Goal: Task Accomplishment & Management: Complete application form

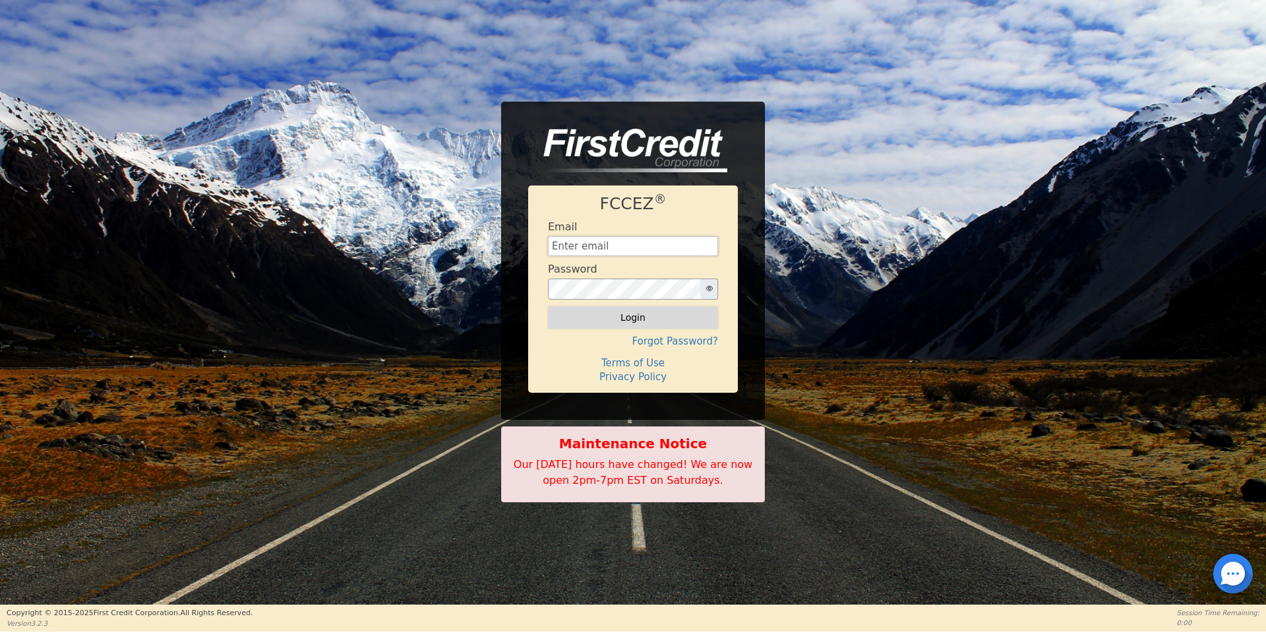
type input "[EMAIL_ADDRESS][DOMAIN_NAME]"
click at [595, 320] on button "Login" at bounding box center [633, 317] width 170 height 22
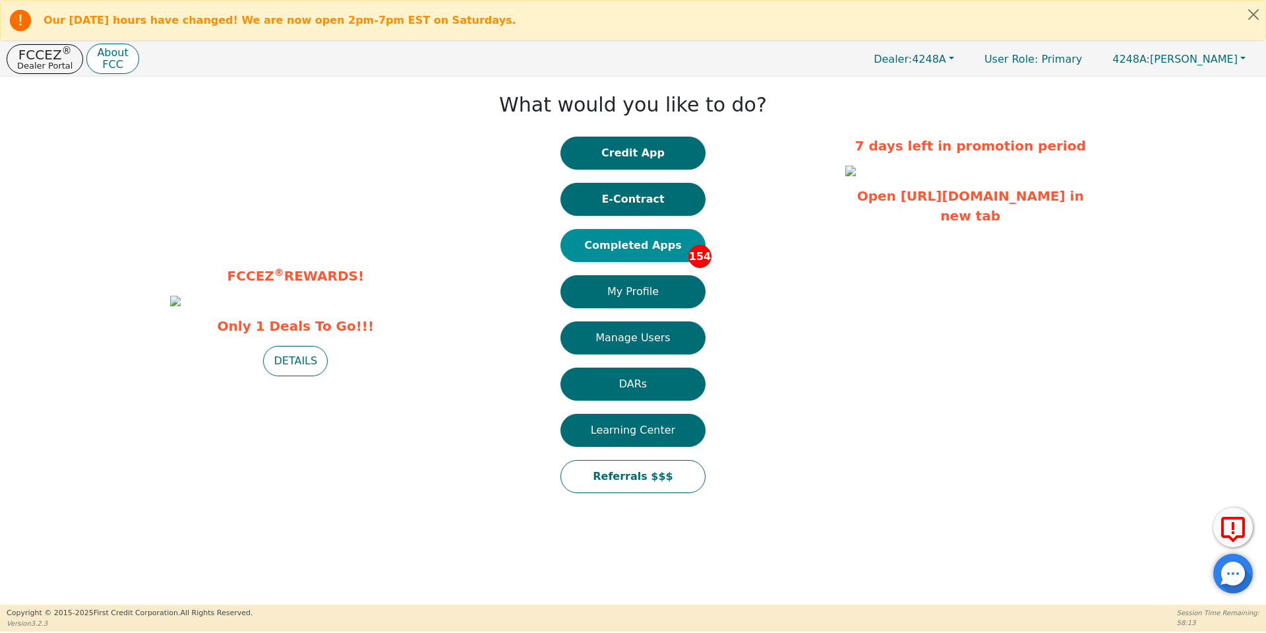
click at [670, 243] on button "Completed Apps 154" at bounding box center [633, 245] width 145 height 33
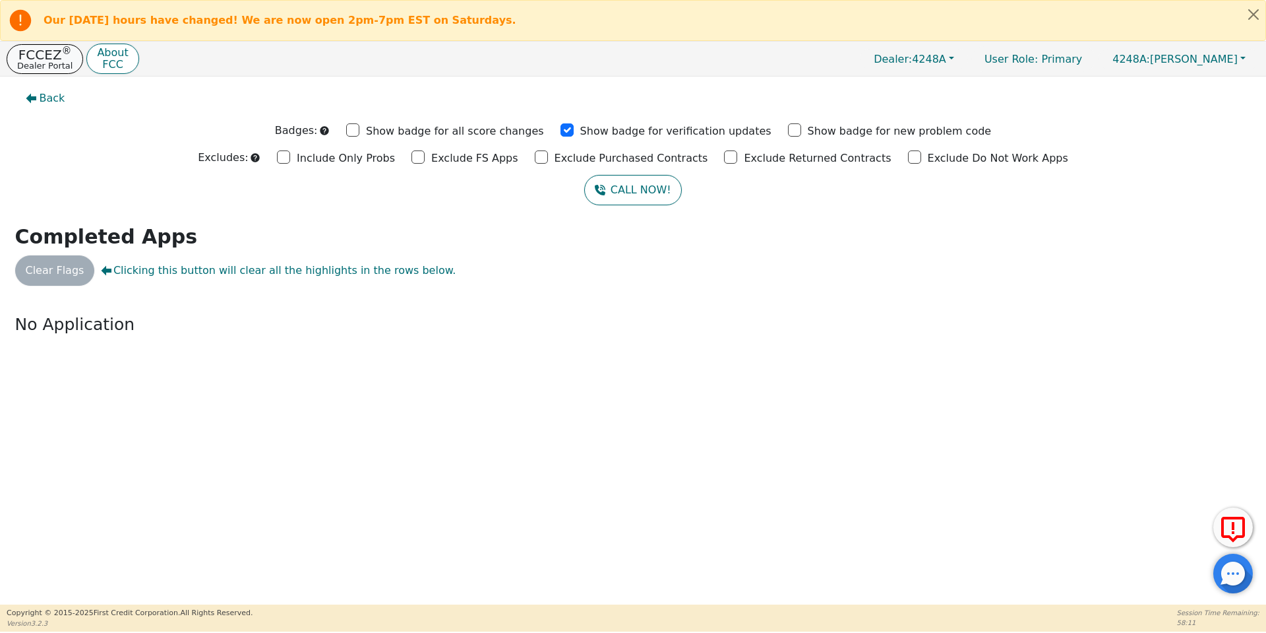
click at [47, 61] on p "Dealer Portal" at bounding box center [44, 65] width 55 height 9
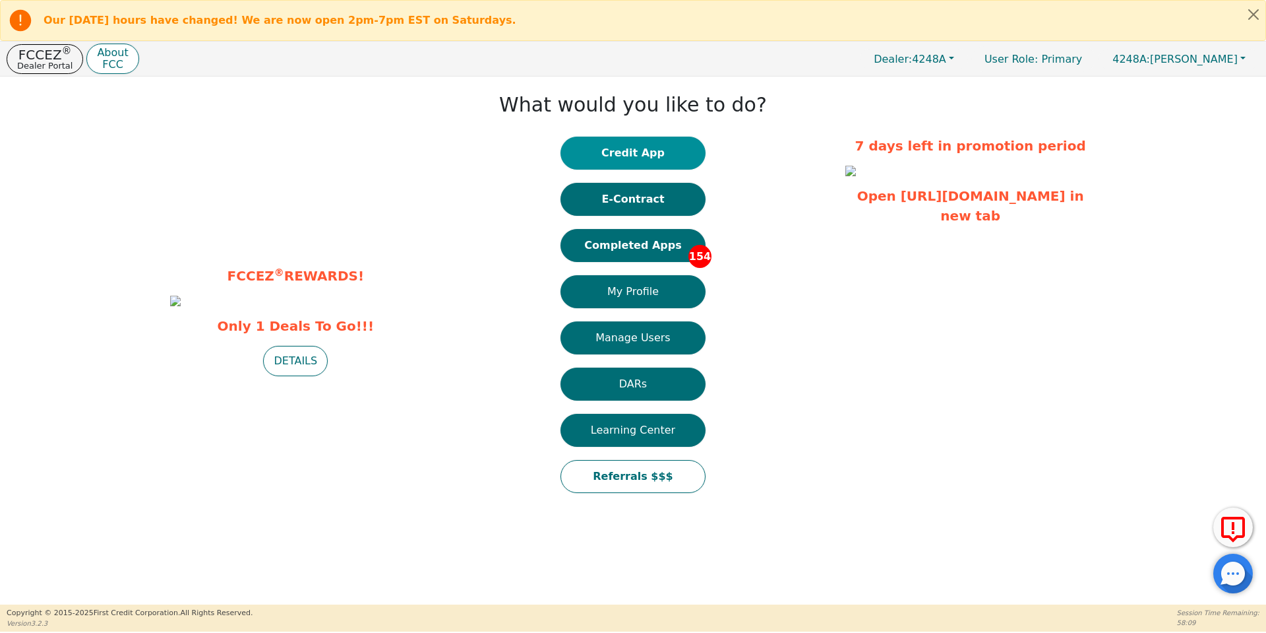
click at [660, 140] on button "Credit App" at bounding box center [633, 153] width 145 height 33
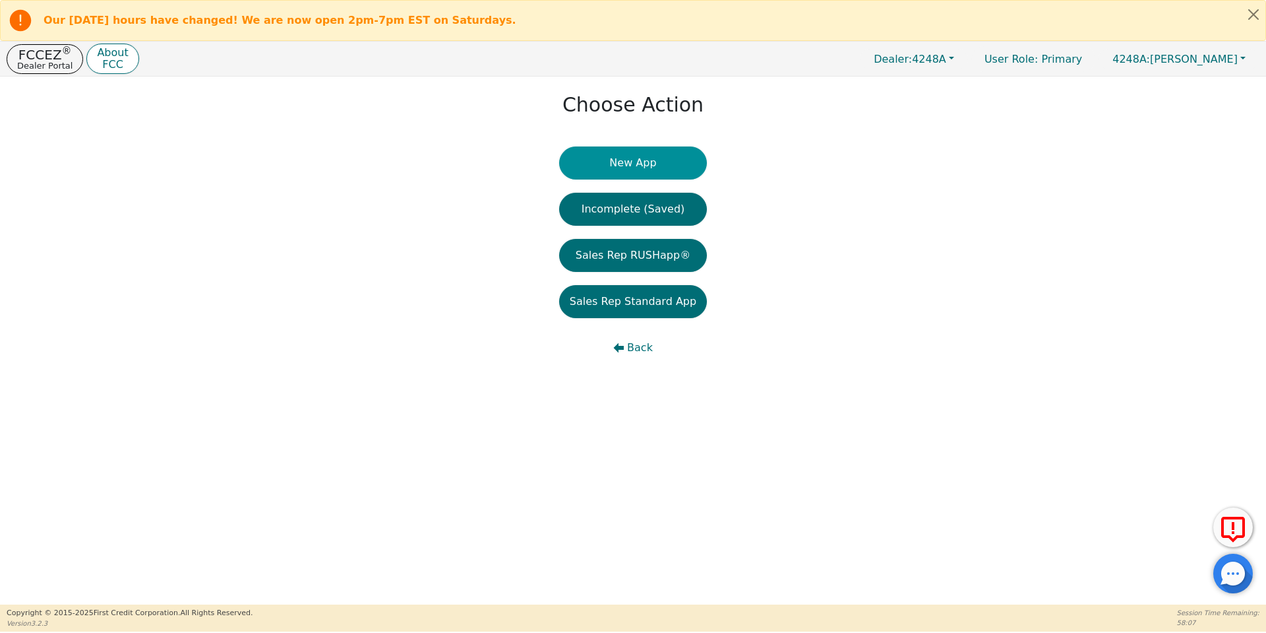
click at [656, 162] on button "New App" at bounding box center [633, 162] width 148 height 33
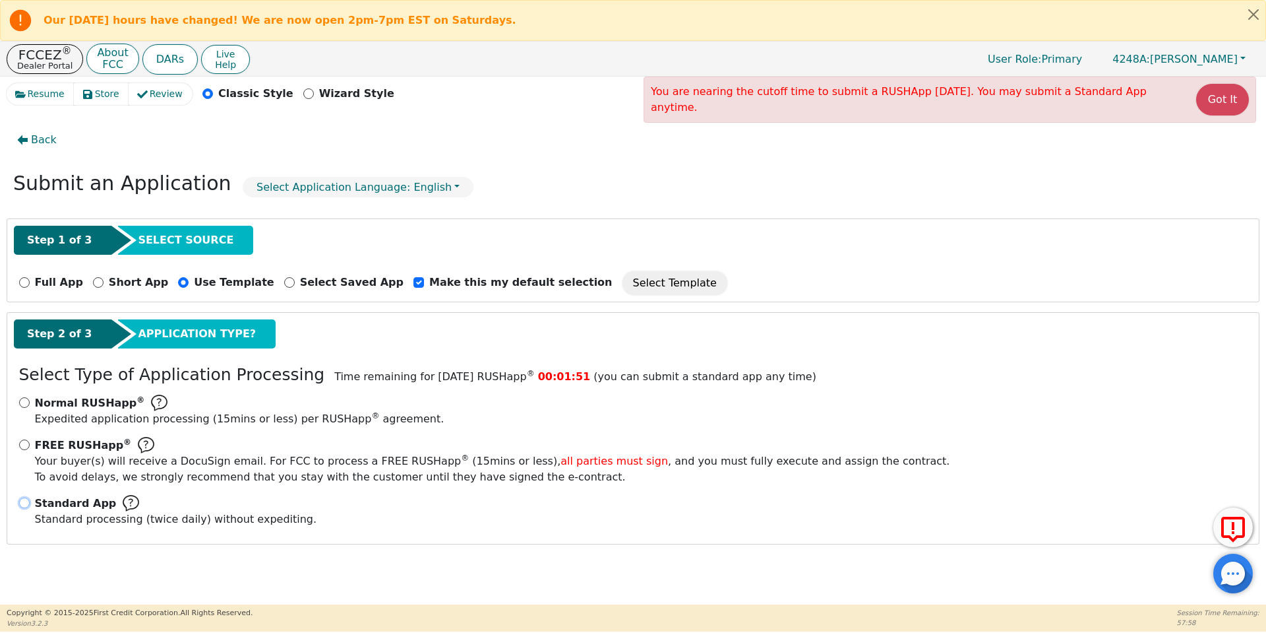
click at [28, 501] on input "Standard App Standard processing (twice daily) without expediting." at bounding box center [24, 502] width 11 height 11
radio input "true"
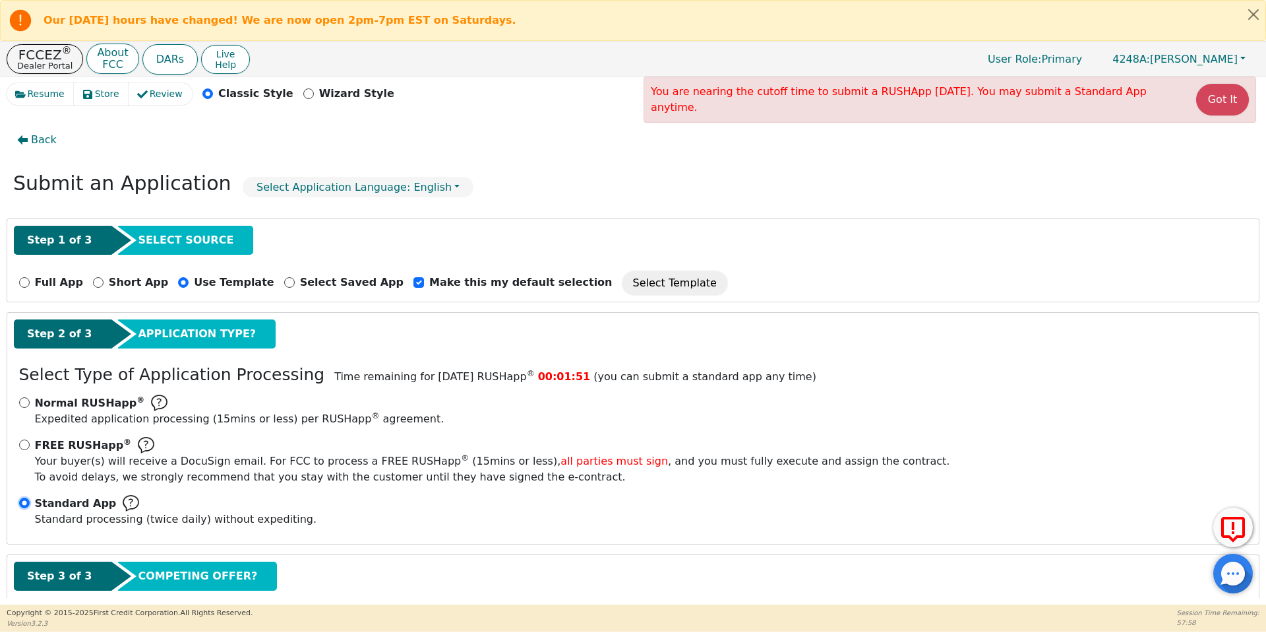
scroll to position [75, 0]
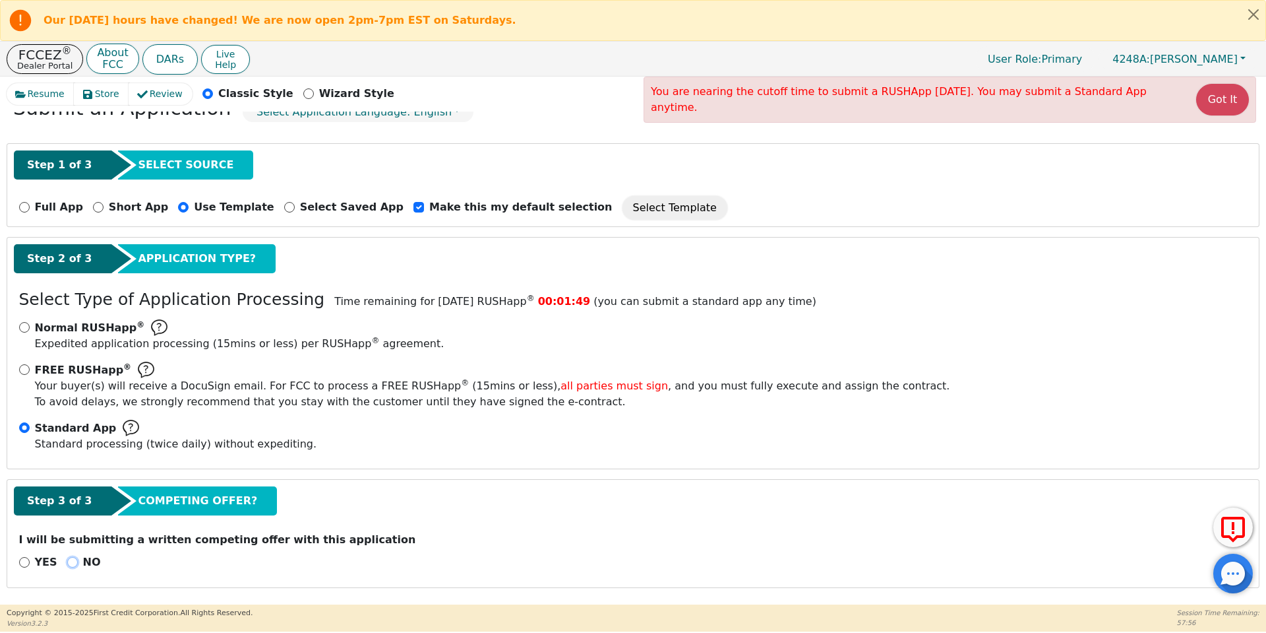
click at [73, 559] on input "NO" at bounding box center [72, 562] width 11 height 11
radio input "true"
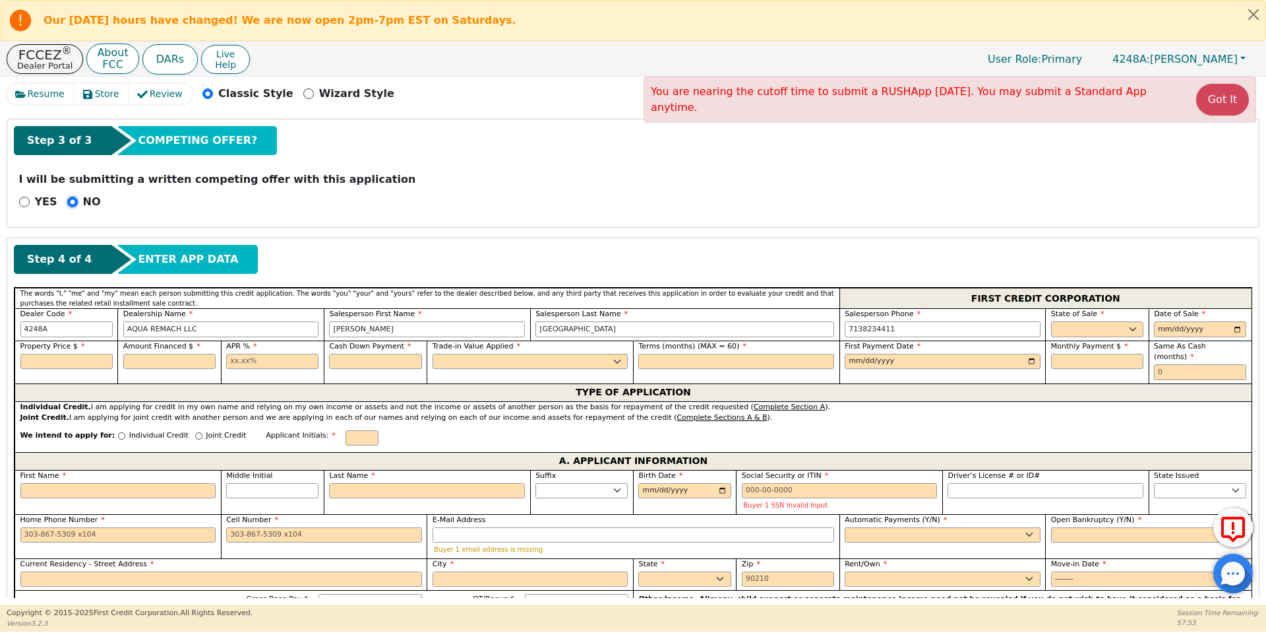
scroll to position [438, 0]
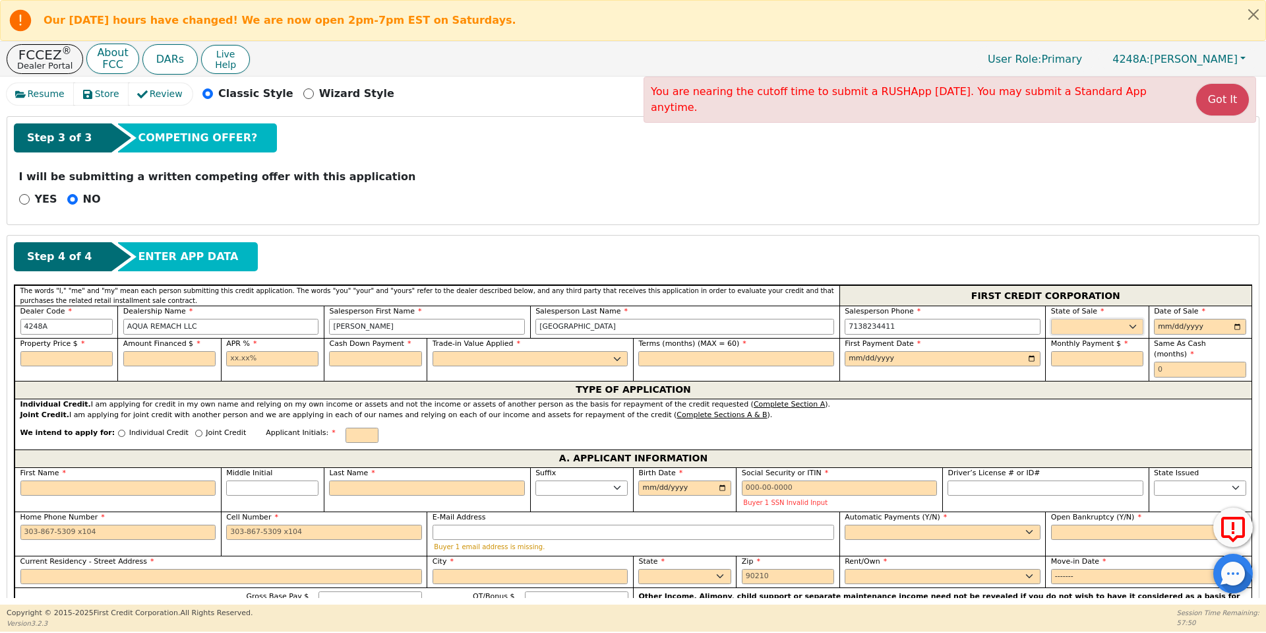
click at [1084, 324] on select "AK AL AR AZ CA CO CT DC DE FL [GEOGRAPHIC_DATA] HI IA ID IL IN KS [GEOGRAPHIC_D…" at bounding box center [1097, 327] width 92 height 16
select select "[GEOGRAPHIC_DATA]"
click at [1051, 319] on select "AK AL AR AZ CA CO CT DC DE FL [GEOGRAPHIC_DATA] HI IA ID IL IN KS [GEOGRAPHIC_D…" at bounding box center [1097, 327] width 92 height 16
type input "[DATE]"
type input "8500.00"
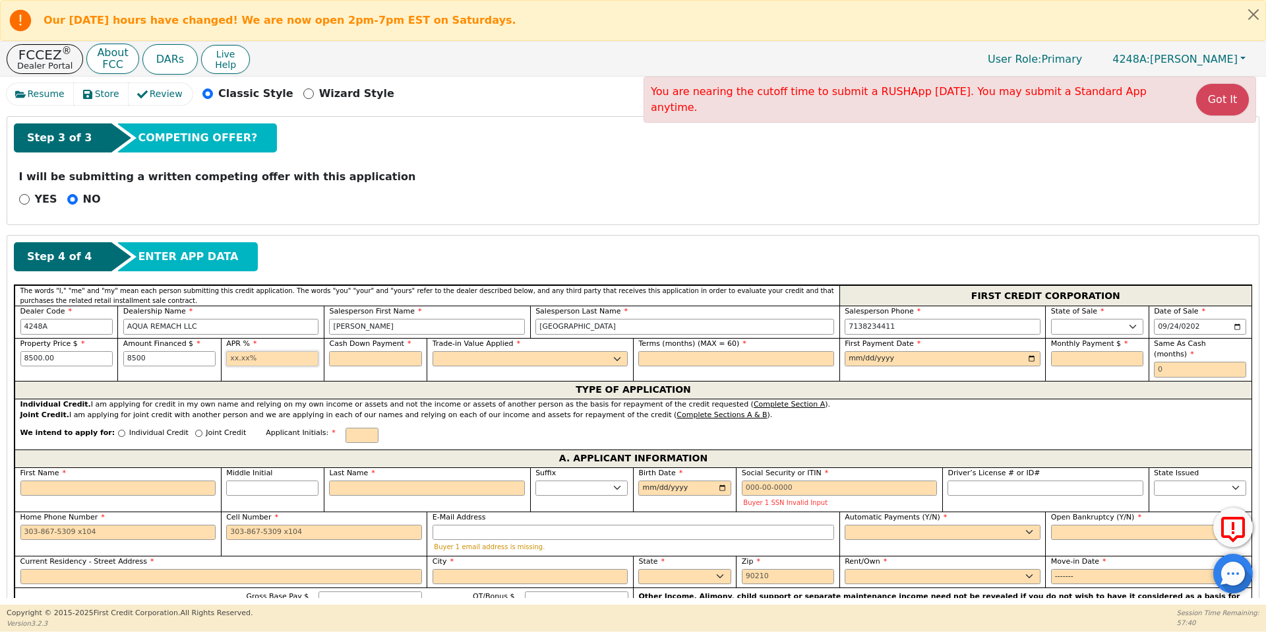
type input "8500.00"
type input "17.99"
type input "0.00"
select select "n"
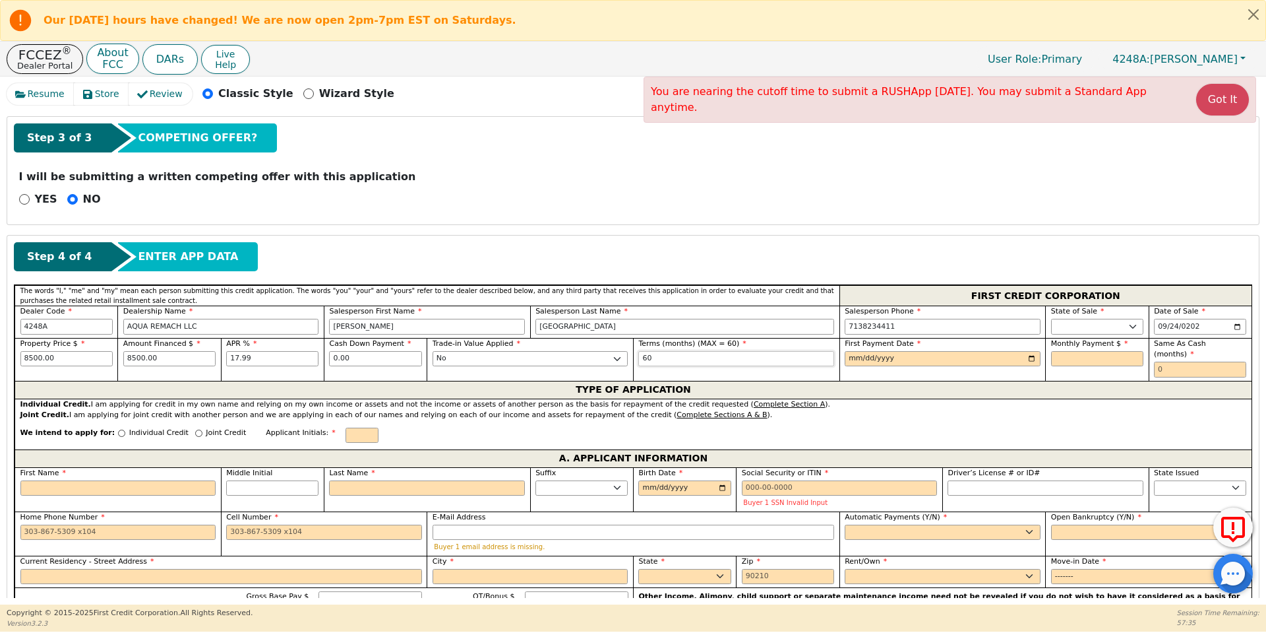
type input "60"
type input "[DATE]"
type input "215.80"
type input "0"
click at [118, 429] on input "Individual Credit" at bounding box center [121, 432] width 7 height 7
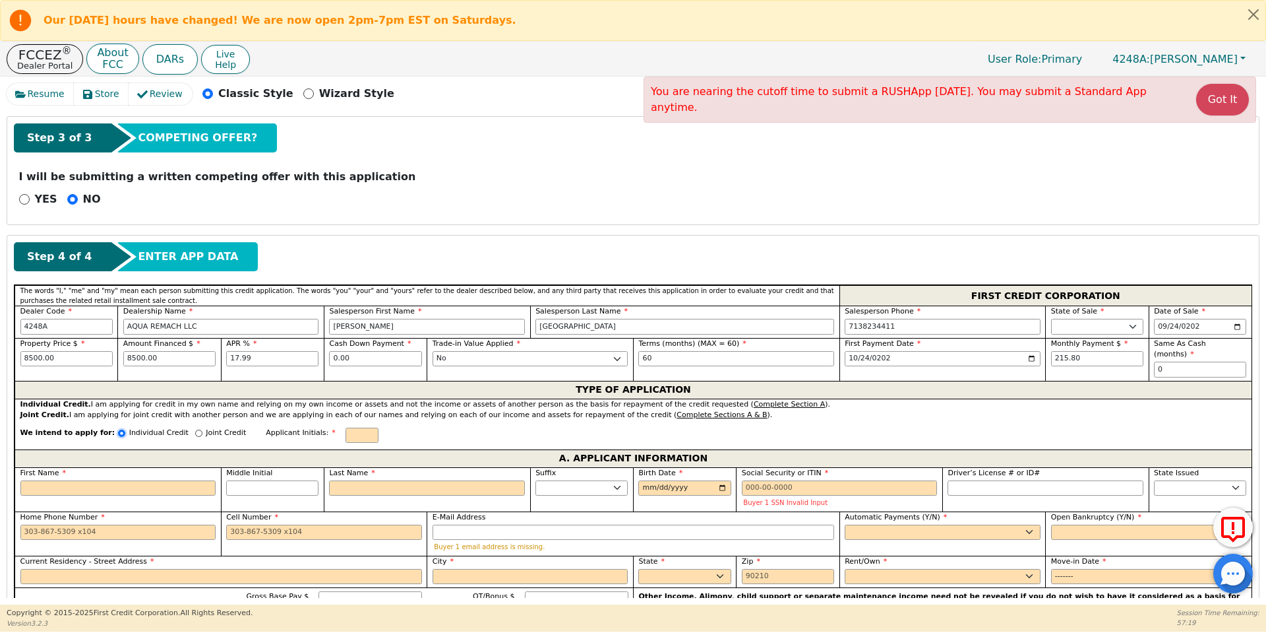
radio input "true"
click at [135, 480] on input "First Name" at bounding box center [118, 488] width 196 height 16
type input "C"
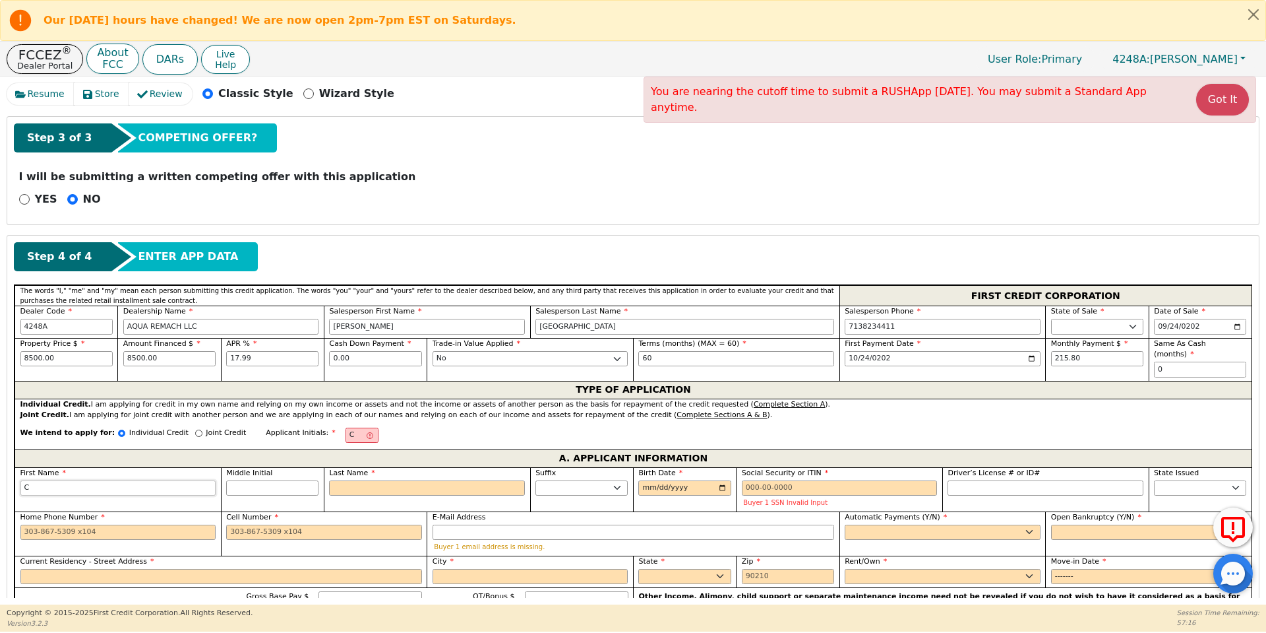
type input "Ca"
type input "Car"
type input "Carm"
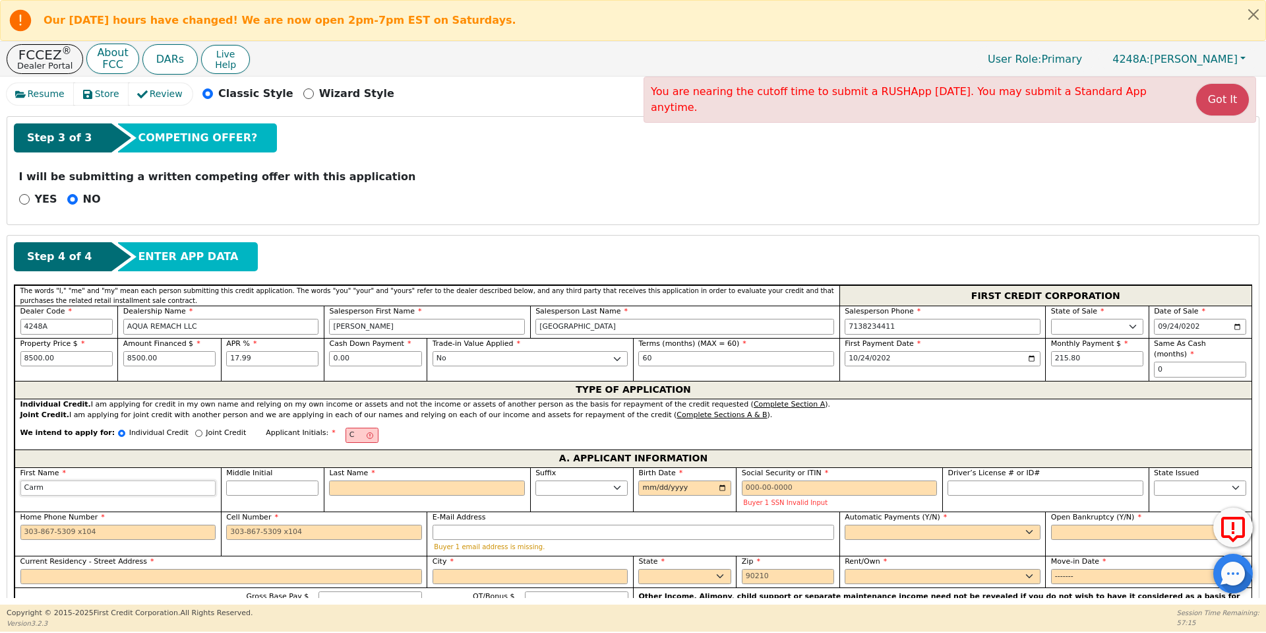
type input "Carm"
type input "Carme"
type input "[PERSON_NAME]"
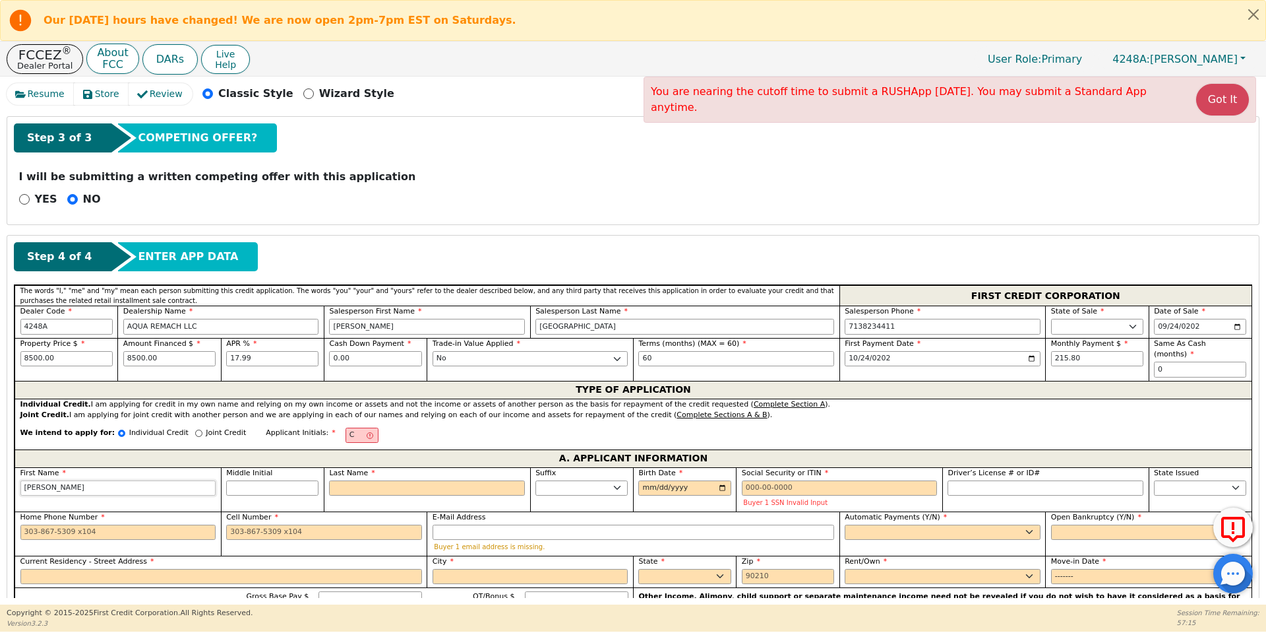
type input "[PERSON_NAME]"
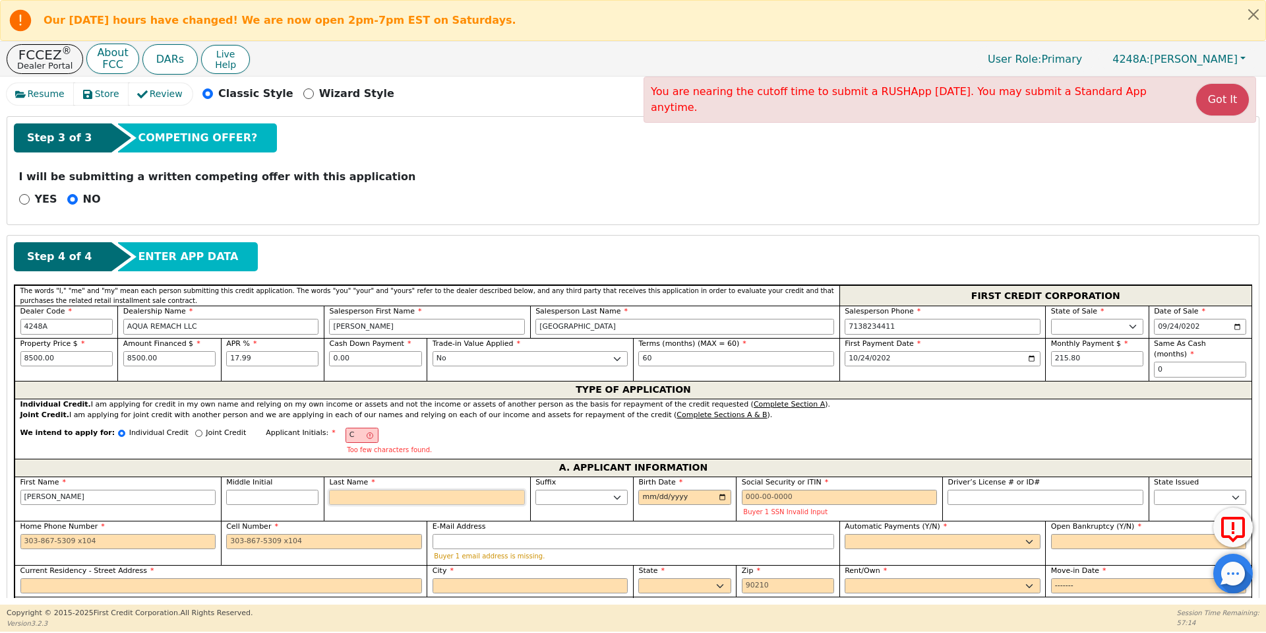
type input "CA"
type input "A"
type input "[PERSON_NAME]"
type input "An"
type input "[PERSON_NAME]"
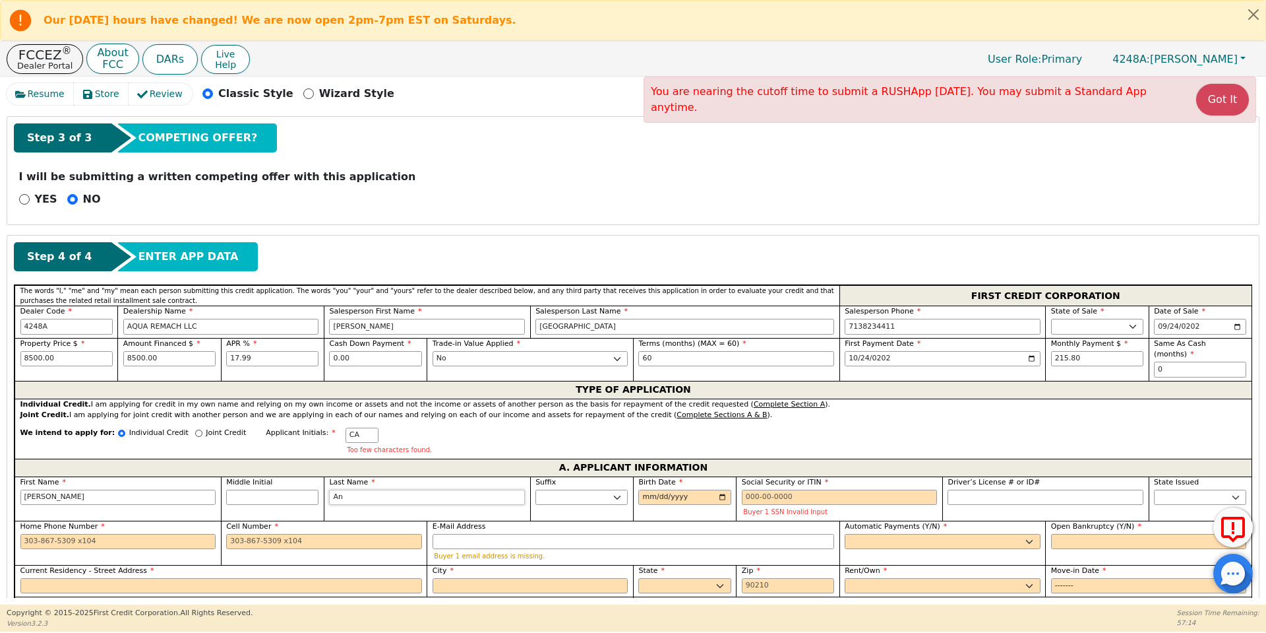
type input "And"
type input "[PERSON_NAME]"
type input "Ande"
type input "[PERSON_NAME]"
type input "Ander"
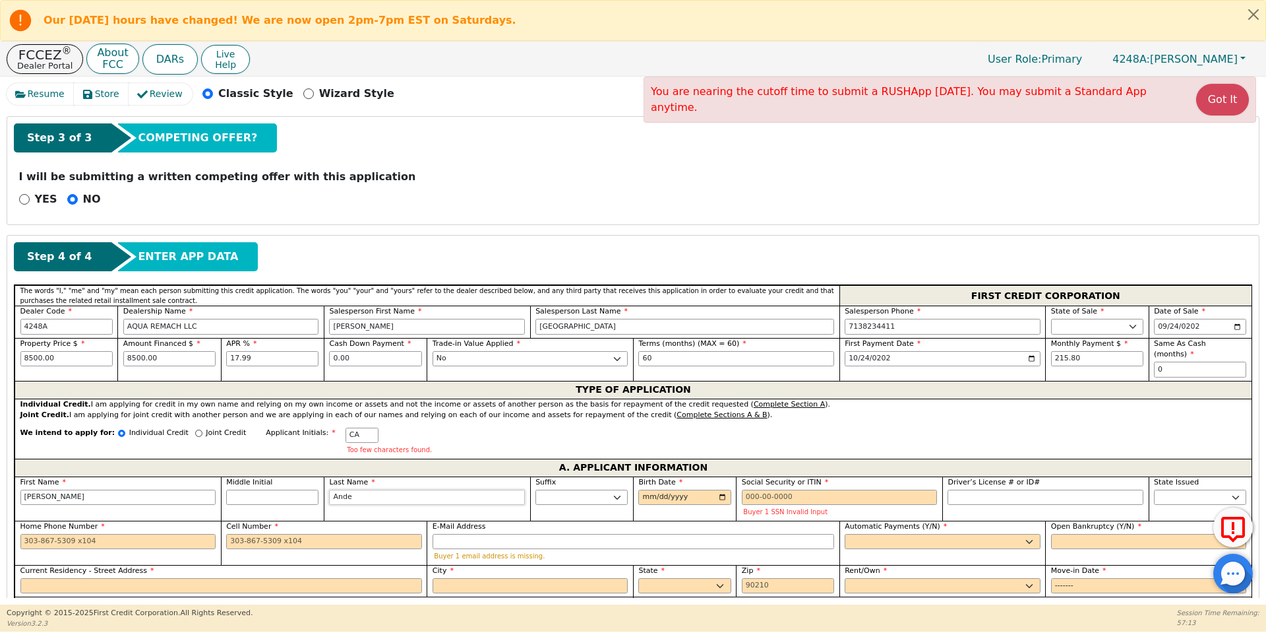
type input "[PERSON_NAME]"
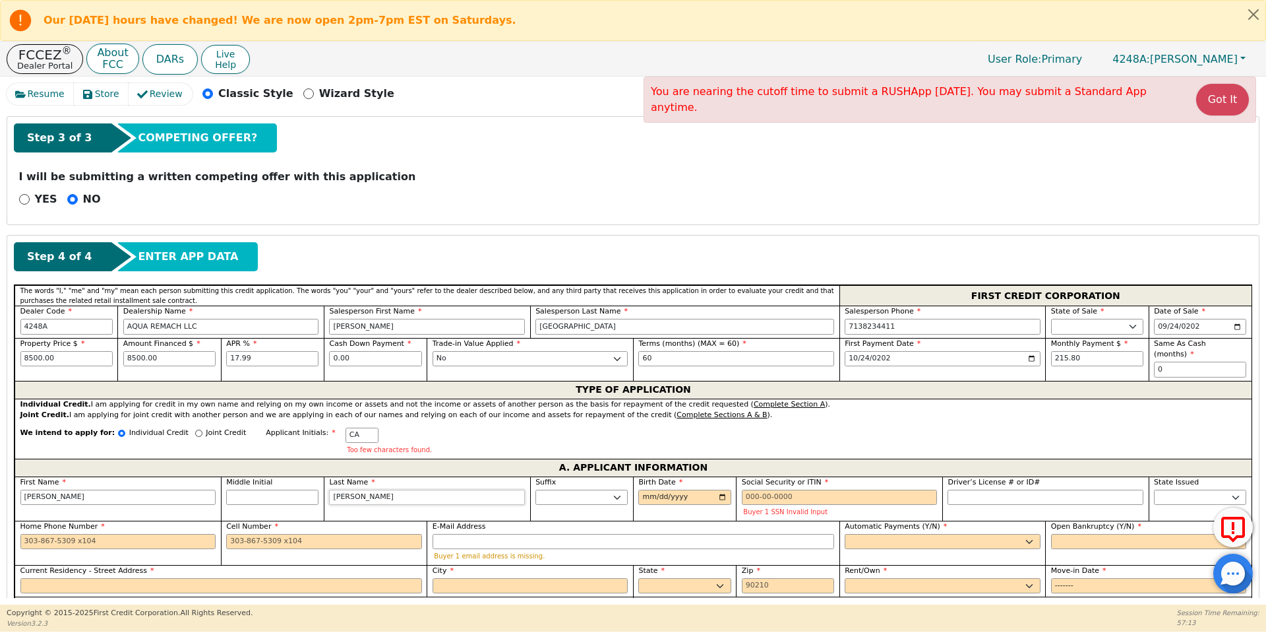
type input "[PERSON_NAME]"
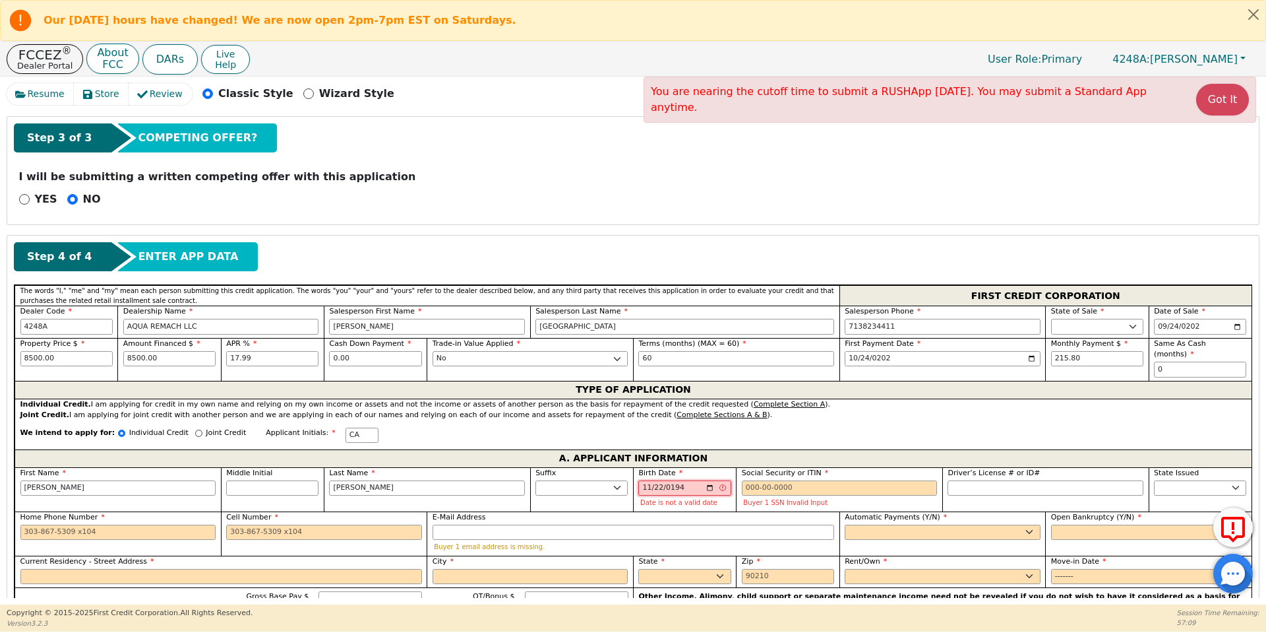
type input "[DATE]"
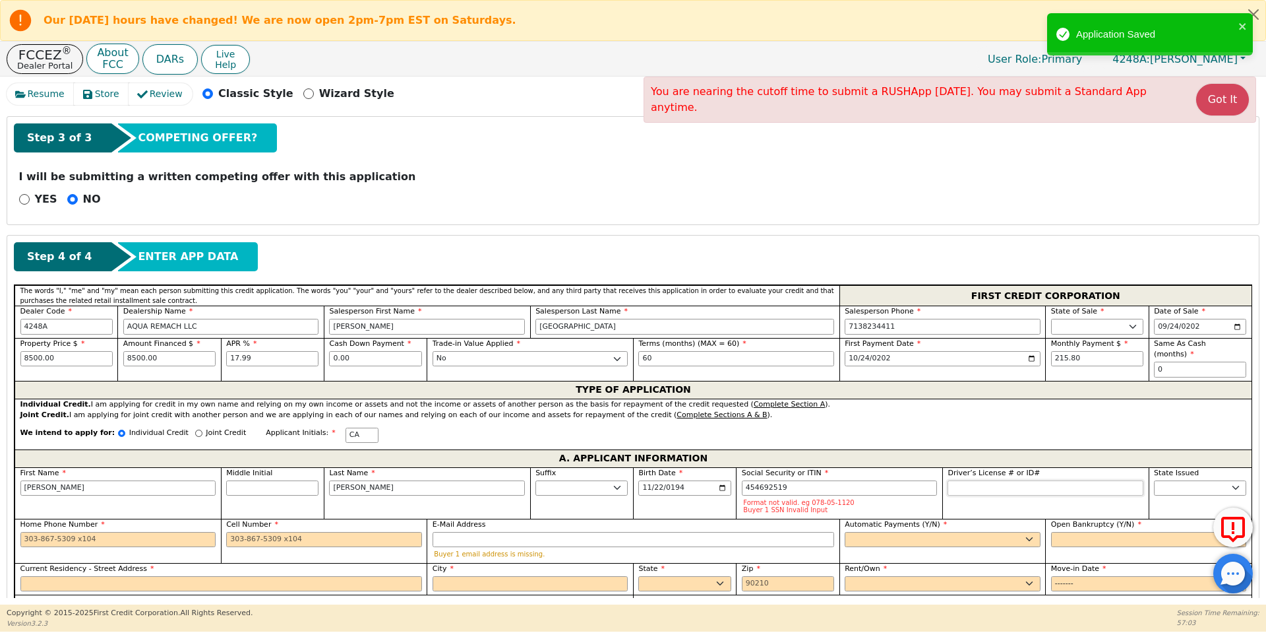
type input "***-**-2519"
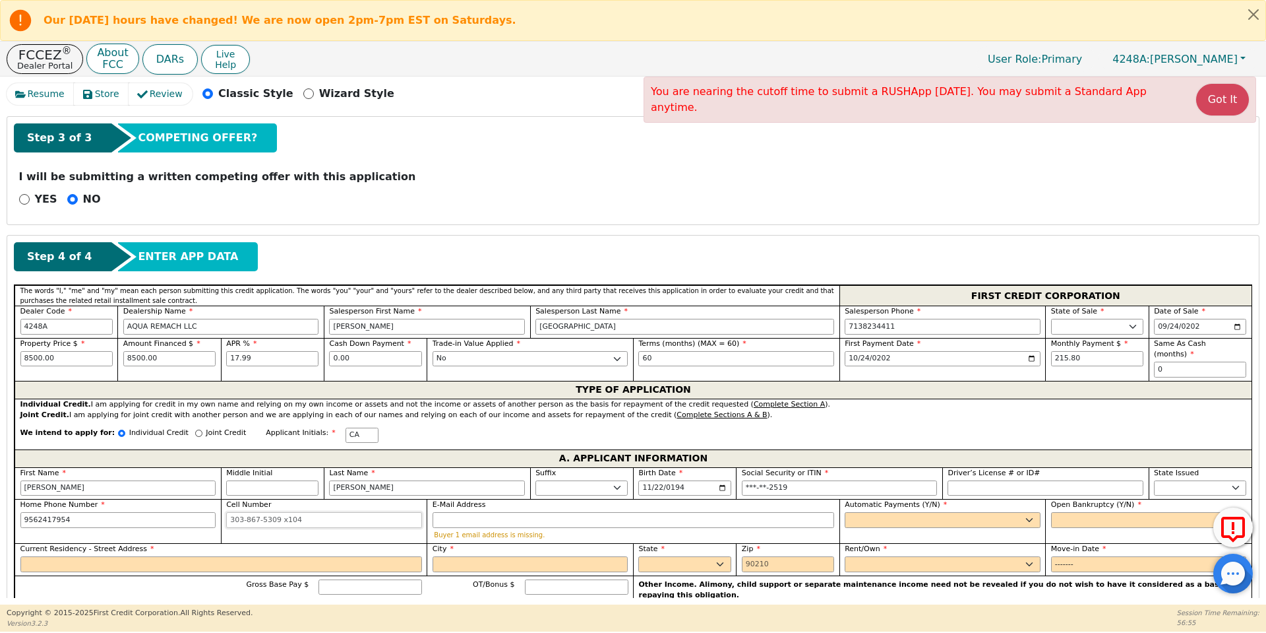
type input "[PHONE_NUMBER]"
type input "[EMAIL_ADDRESS][DOMAIN_NAME]"
select select "y"
type input "[PERSON_NAME]"
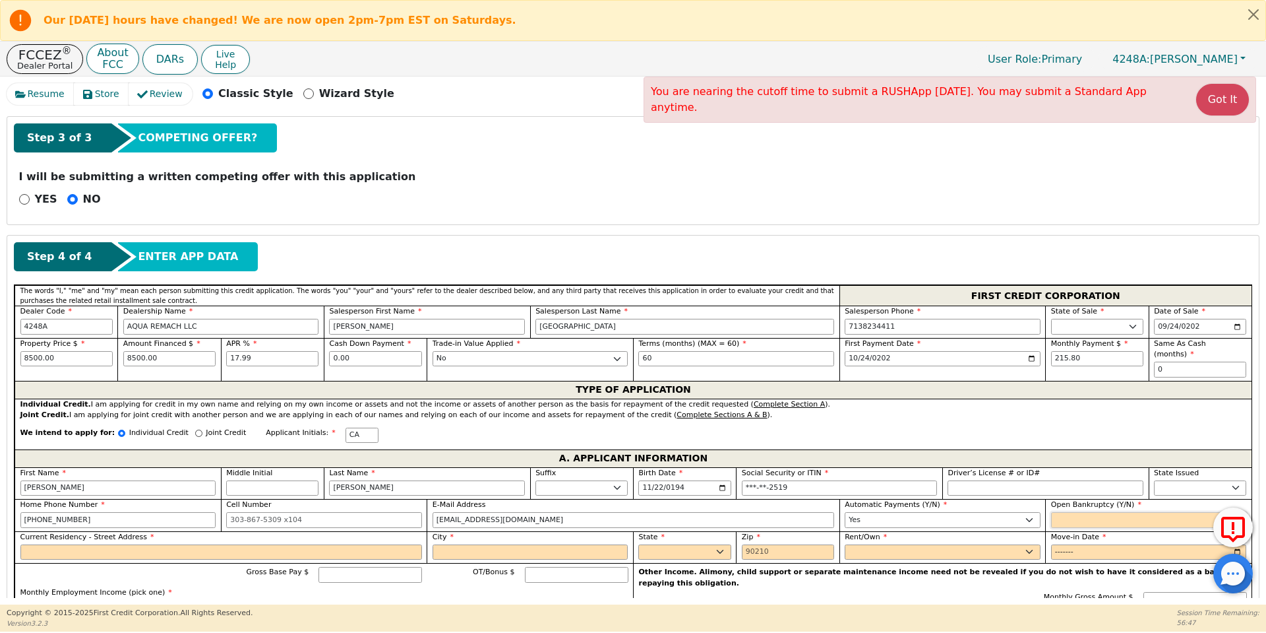
select select "n"
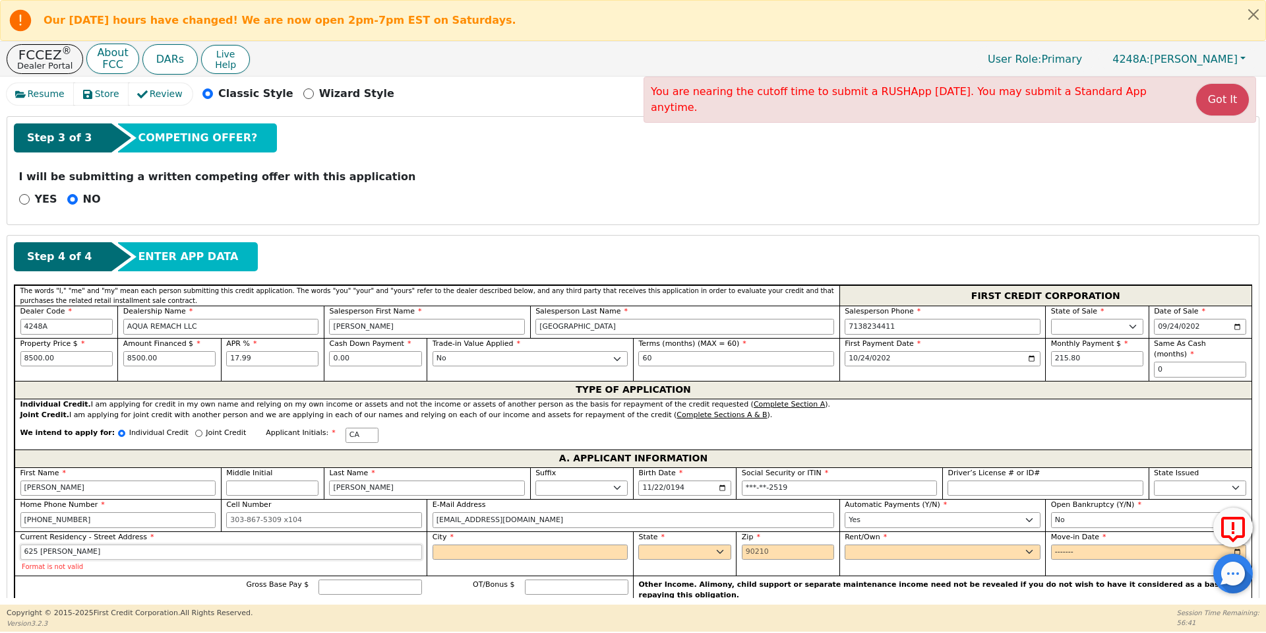
type input "625 [PERSON_NAME]"
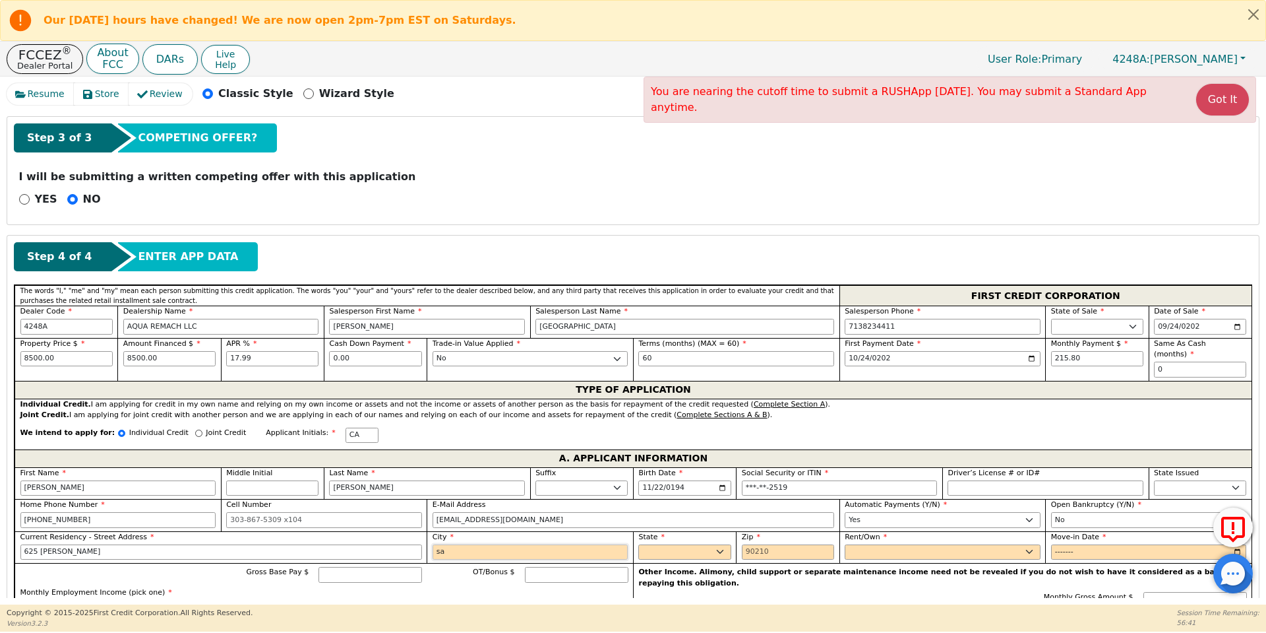
type input "san"
type input "San [PERSON_NAME]"
select select "[GEOGRAPHIC_DATA]"
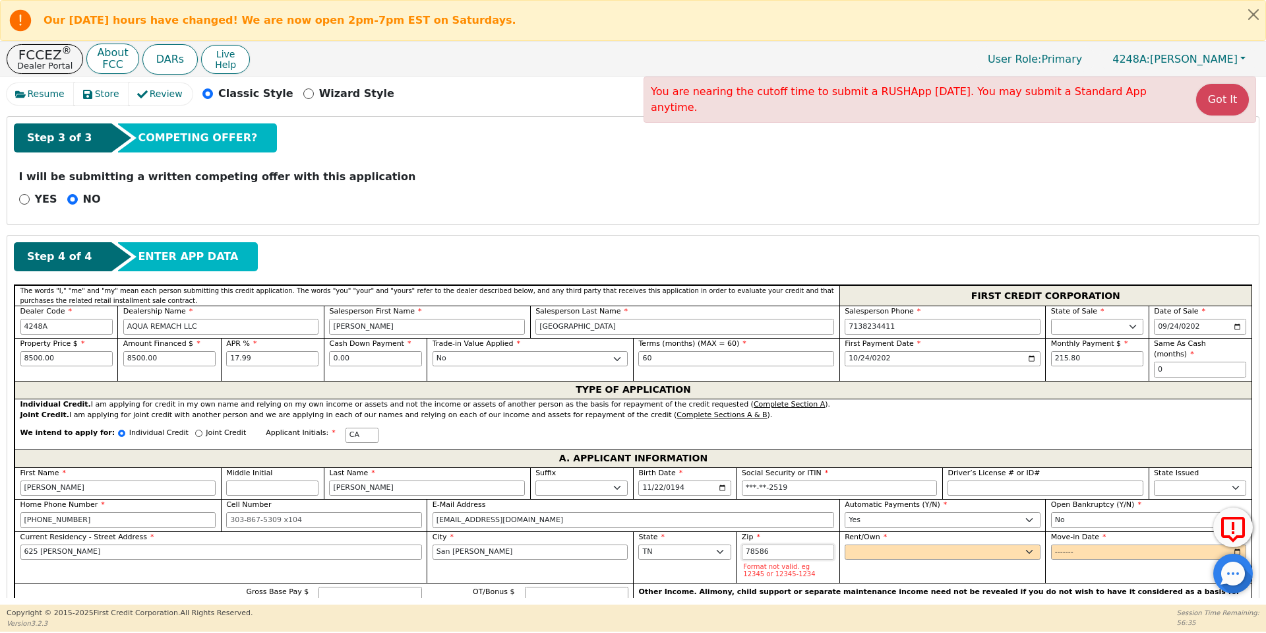
type input "78586"
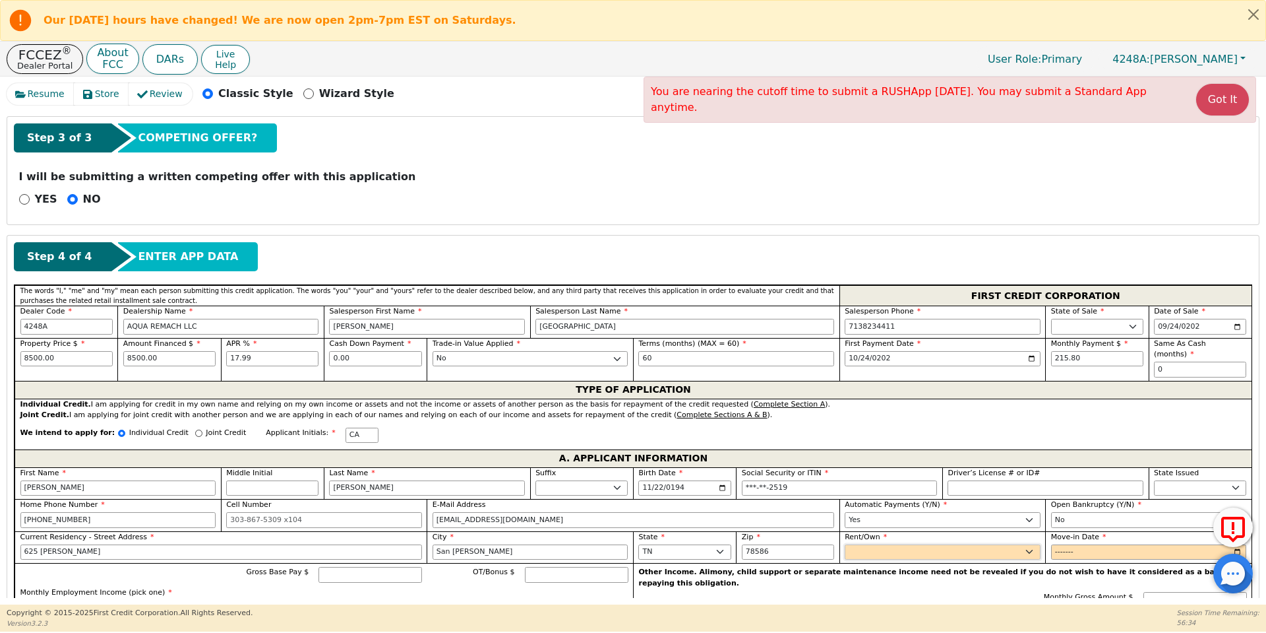
select select "Own"
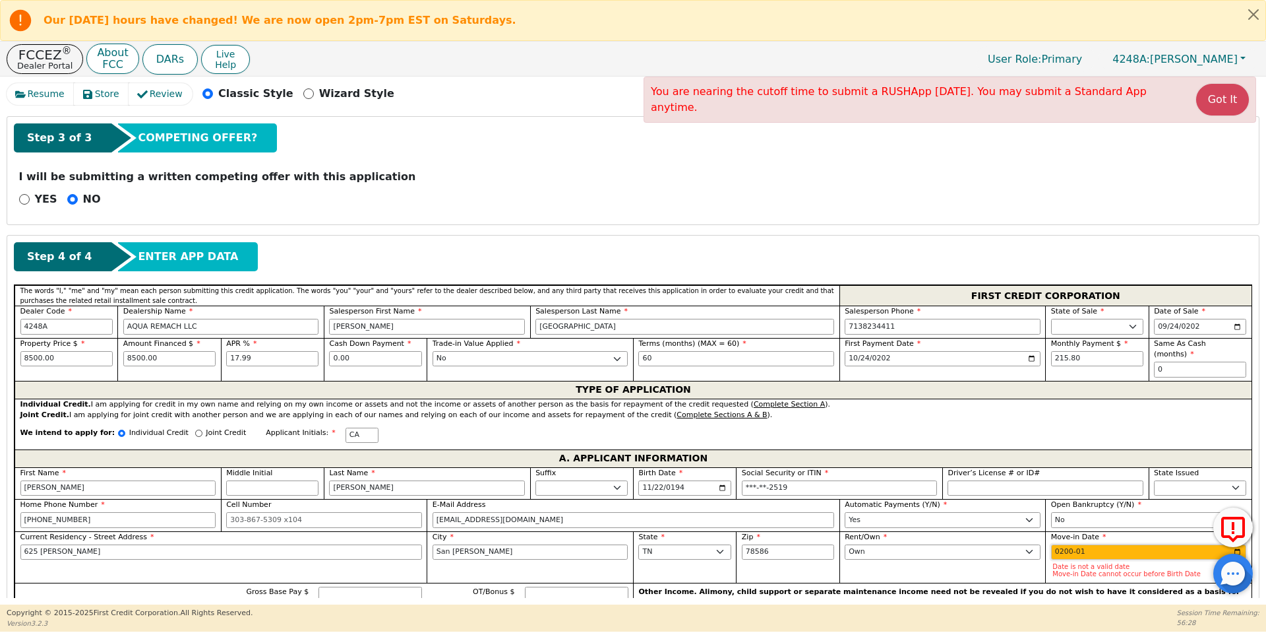
type input "2000-01"
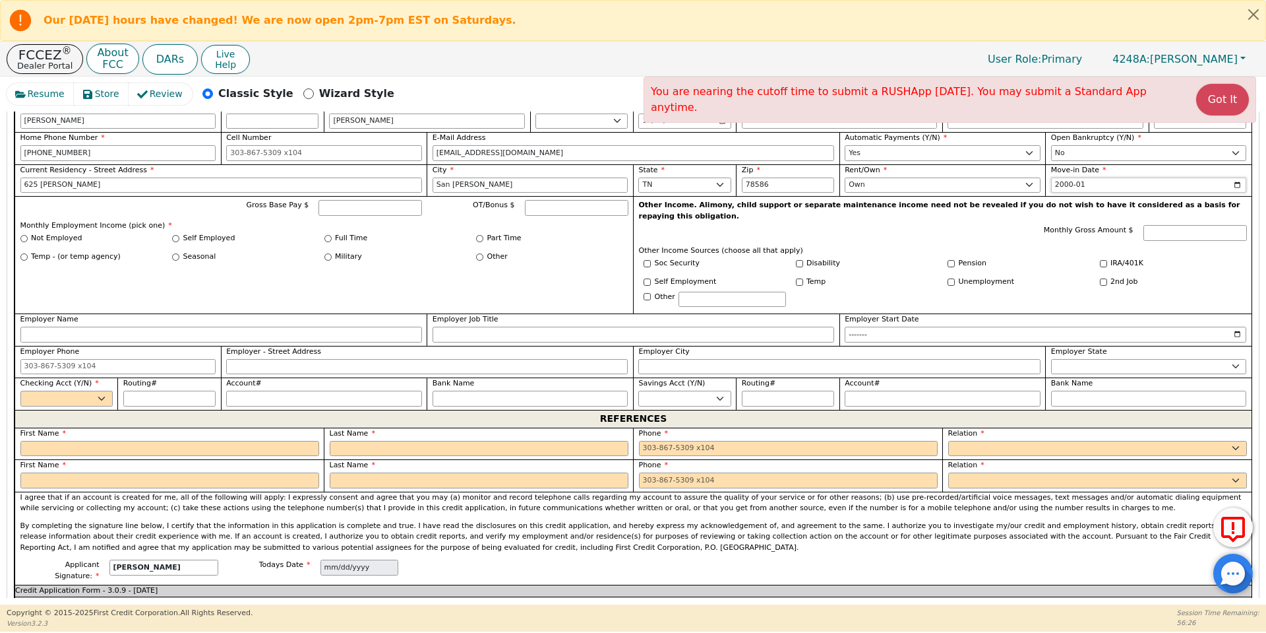
scroll to position [844, 0]
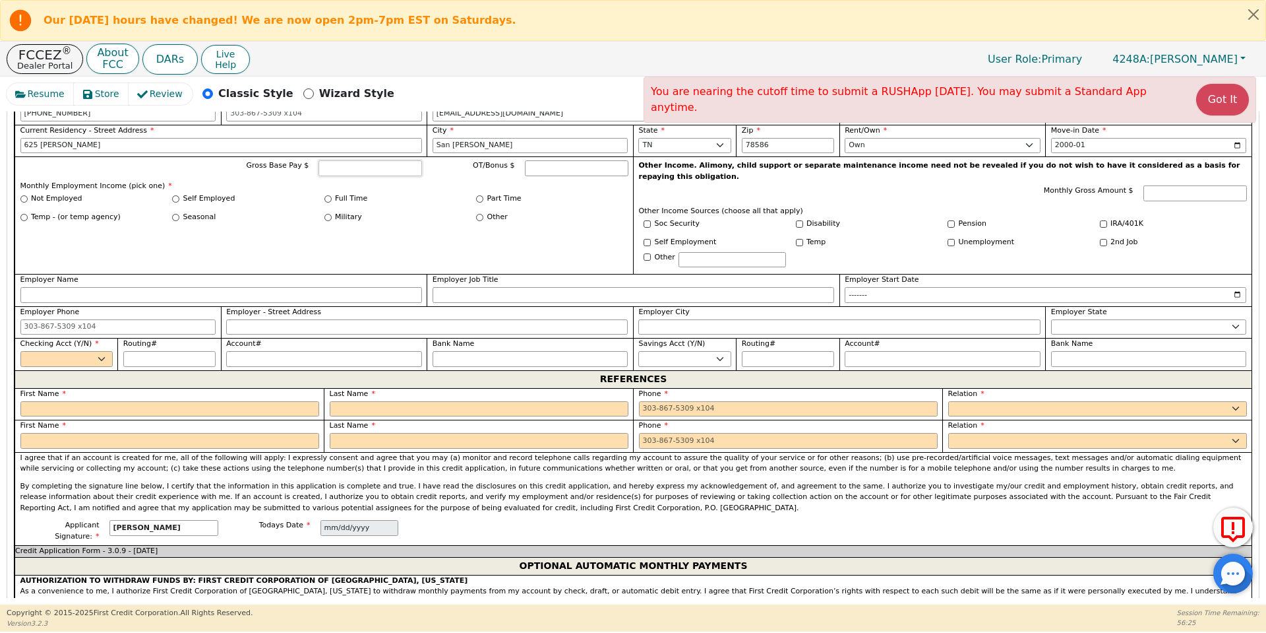
click at [354, 161] on input "Gross Base Pay $" at bounding box center [371, 168] width 104 height 16
click at [476, 214] on input "Other" at bounding box center [479, 217] width 7 height 7
radio input "true"
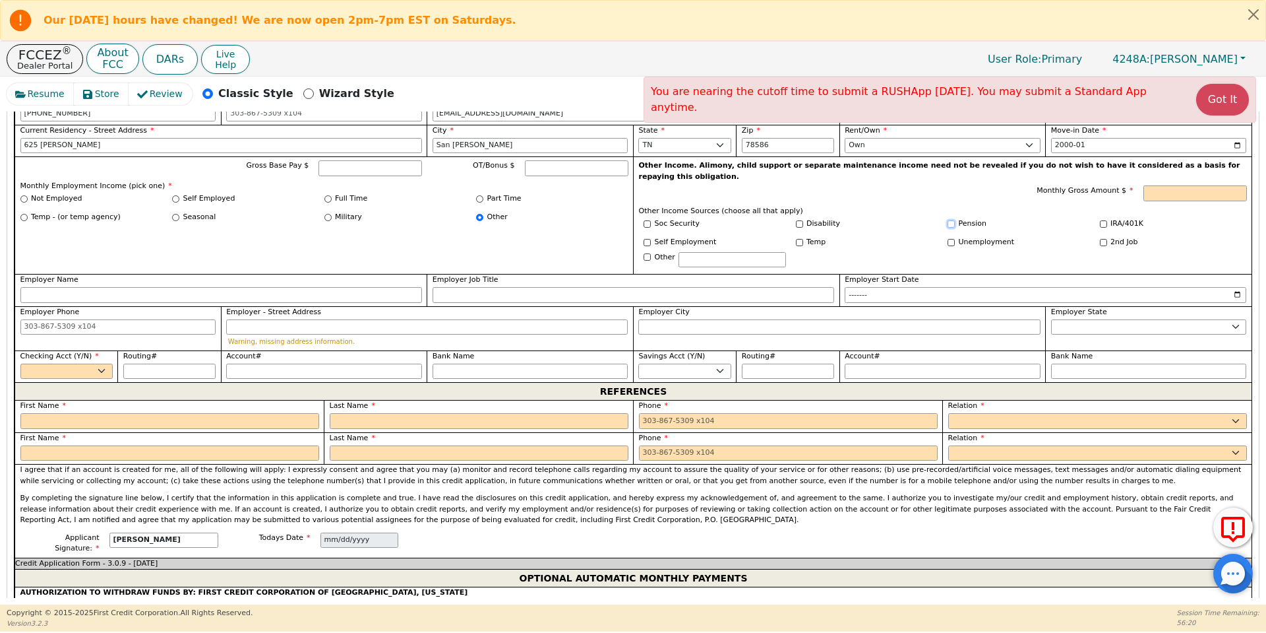
click at [949, 220] on input "Pension" at bounding box center [951, 223] width 7 height 7
checkbox input "true"
click at [1162, 185] on input "Monthly Gross Amount $" at bounding box center [1196, 193] width 104 height 16
click at [102, 363] on select "Yes No" at bounding box center [66, 371] width 92 height 16
type input "4800.00"
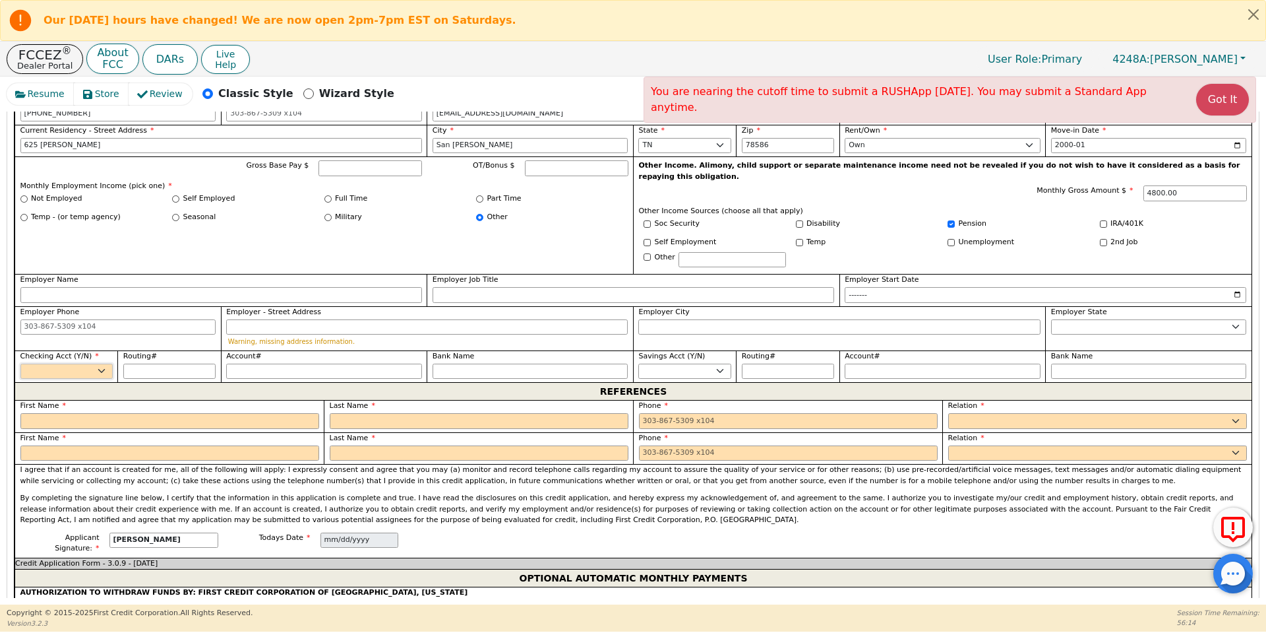
select select "y"
click at [20, 363] on select "Yes No" at bounding box center [66, 371] width 92 height 16
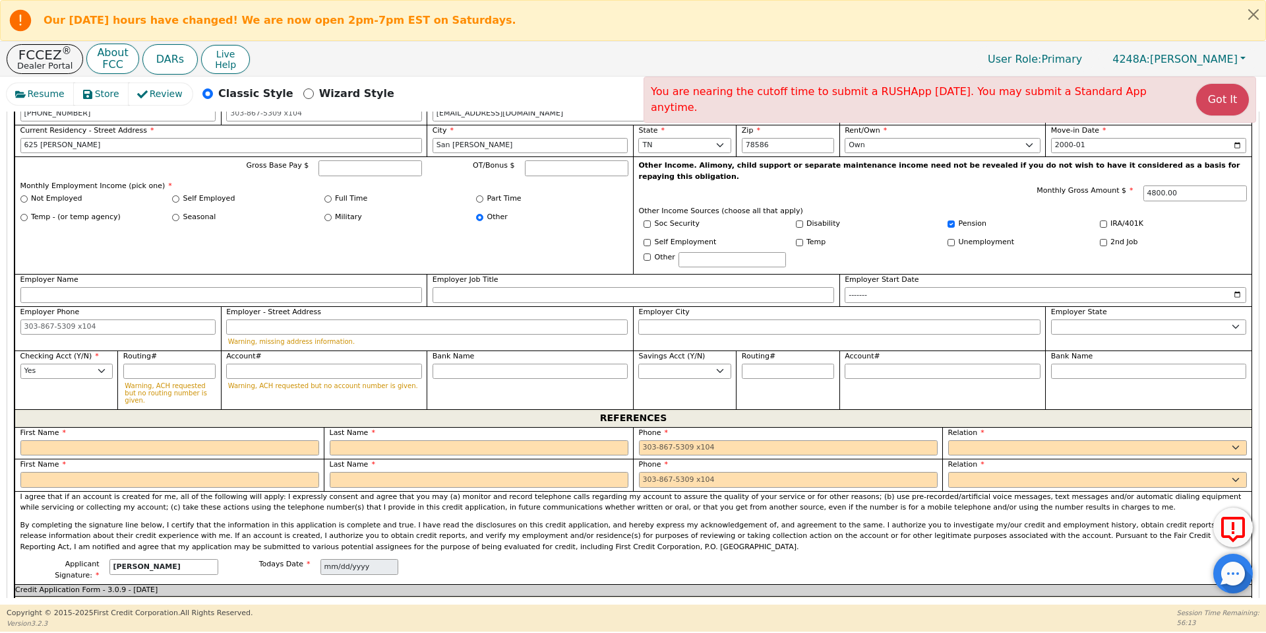
click at [111, 409] on div "REFERENCES" at bounding box center [633, 418] width 1237 height 18
click at [118, 427] on label "First Name" at bounding box center [169, 432] width 299 height 11
click at [116, 440] on input "text" at bounding box center [169, 448] width 299 height 16
type input "L"
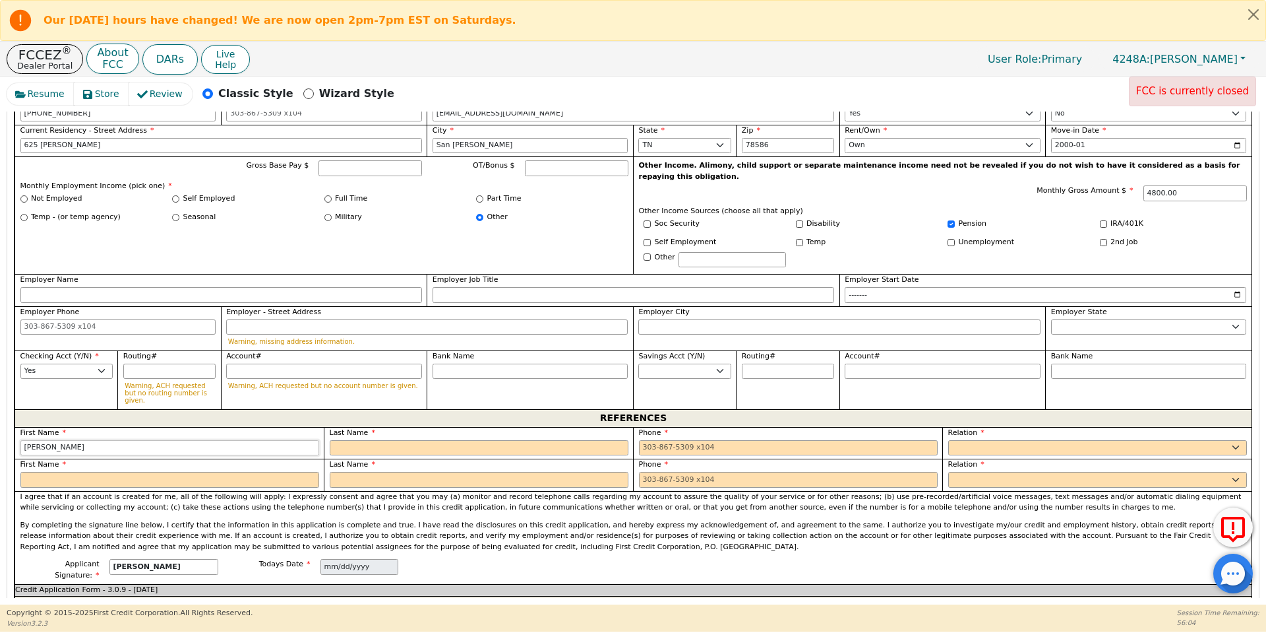
type input "[PERSON_NAME]"
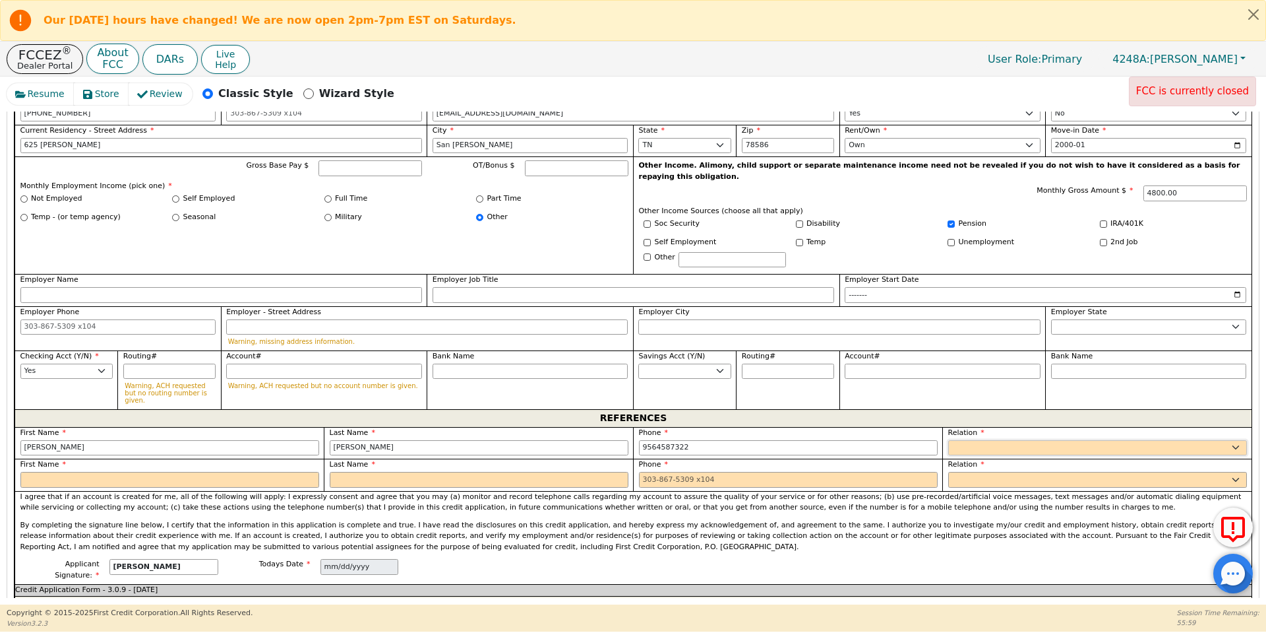
type input "[PHONE_NUMBER]"
select select "FRIEND"
click at [106, 472] on input "text" at bounding box center [169, 480] width 299 height 16
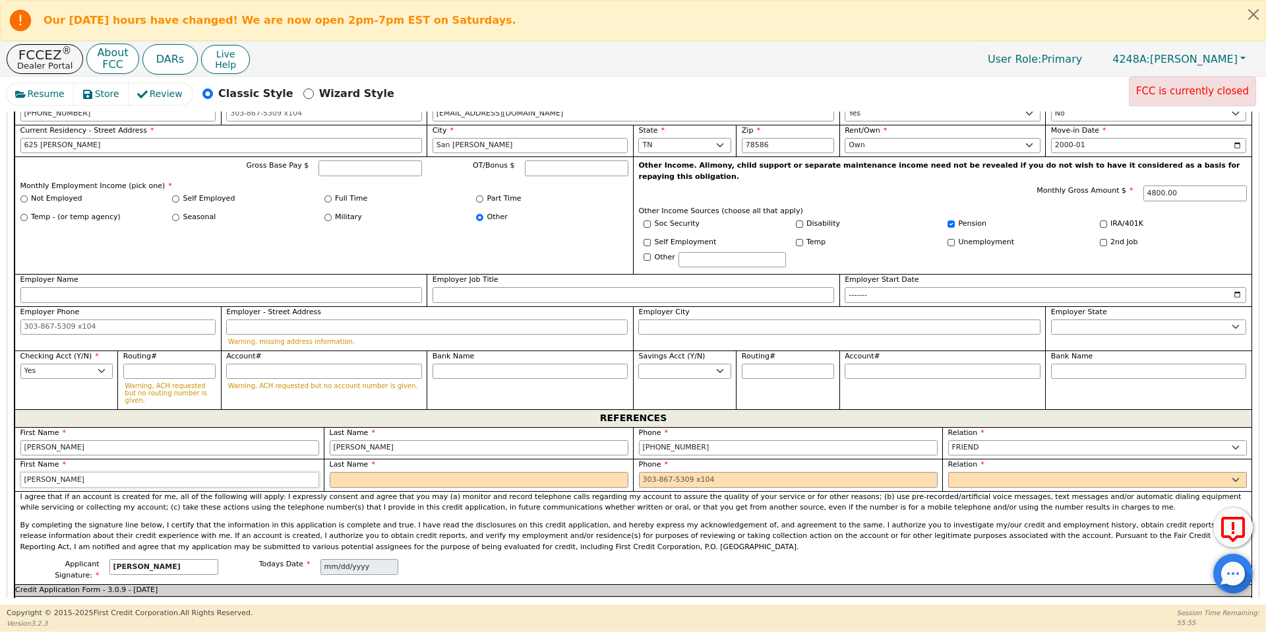
type input "[PERSON_NAME]"
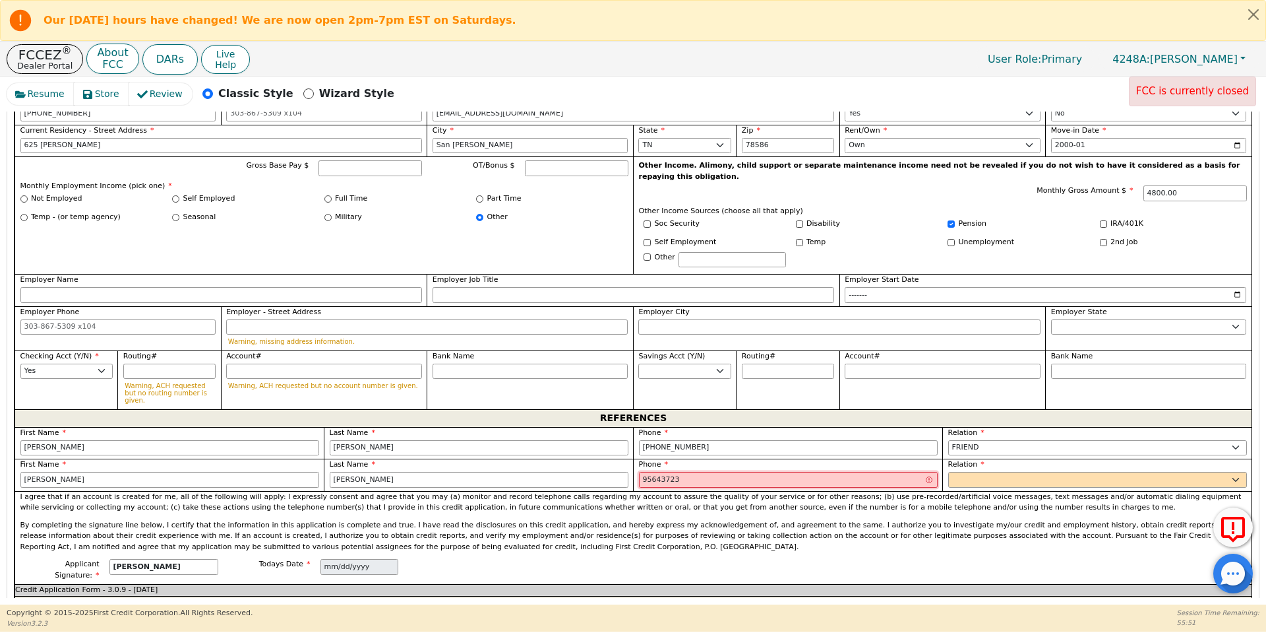
type input "95643723"
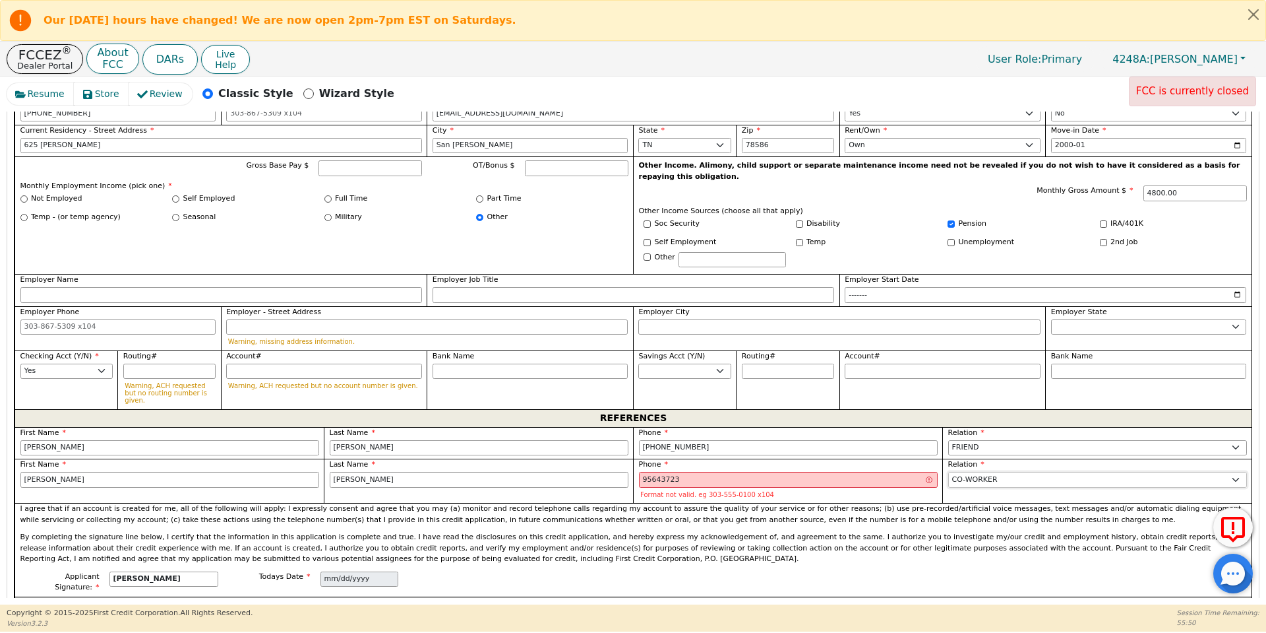
select select "COUSIN"
click at [660, 472] on input "95643723" at bounding box center [788, 480] width 299 height 16
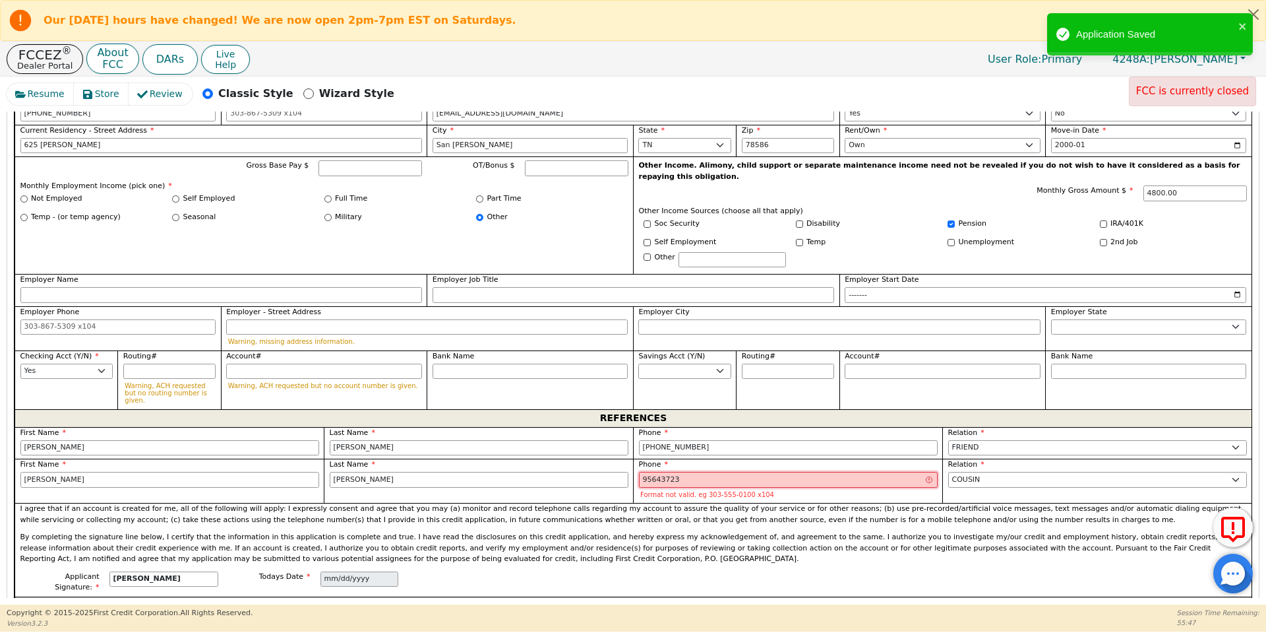
click at [660, 472] on input "95643723" at bounding box center [788, 480] width 299 height 16
type input "[PHONE_NUMBER]"
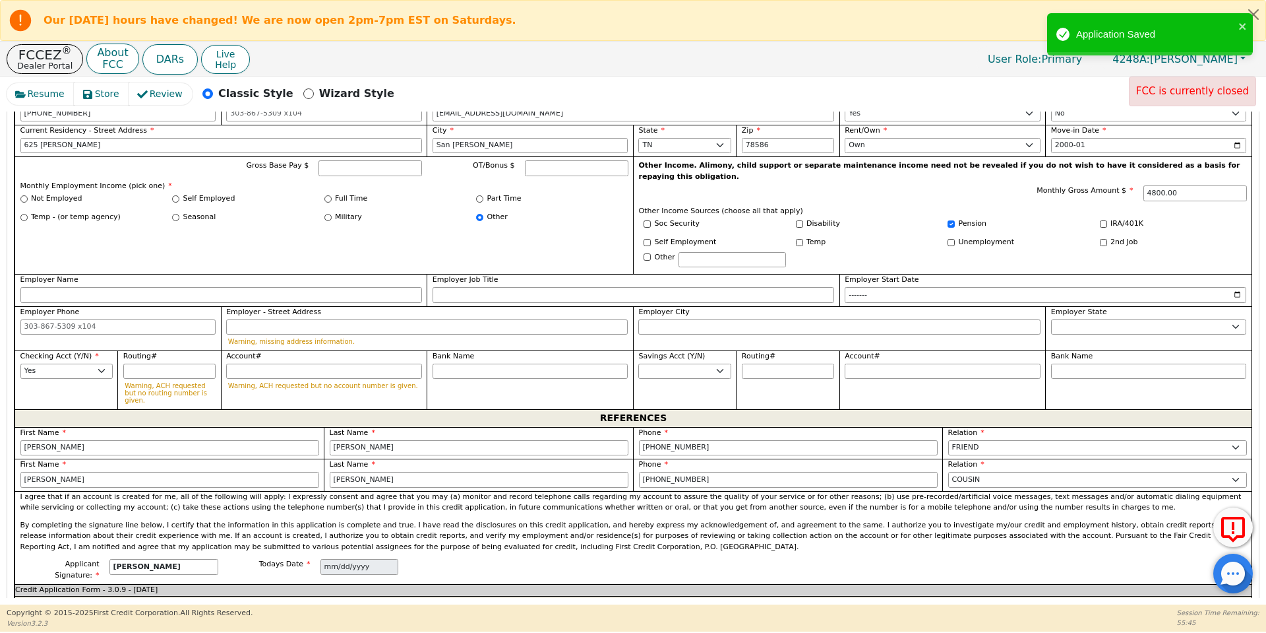
click at [730, 520] on p "By completing the signature line below, I certify that the information in this …" at bounding box center [633, 536] width 1227 height 33
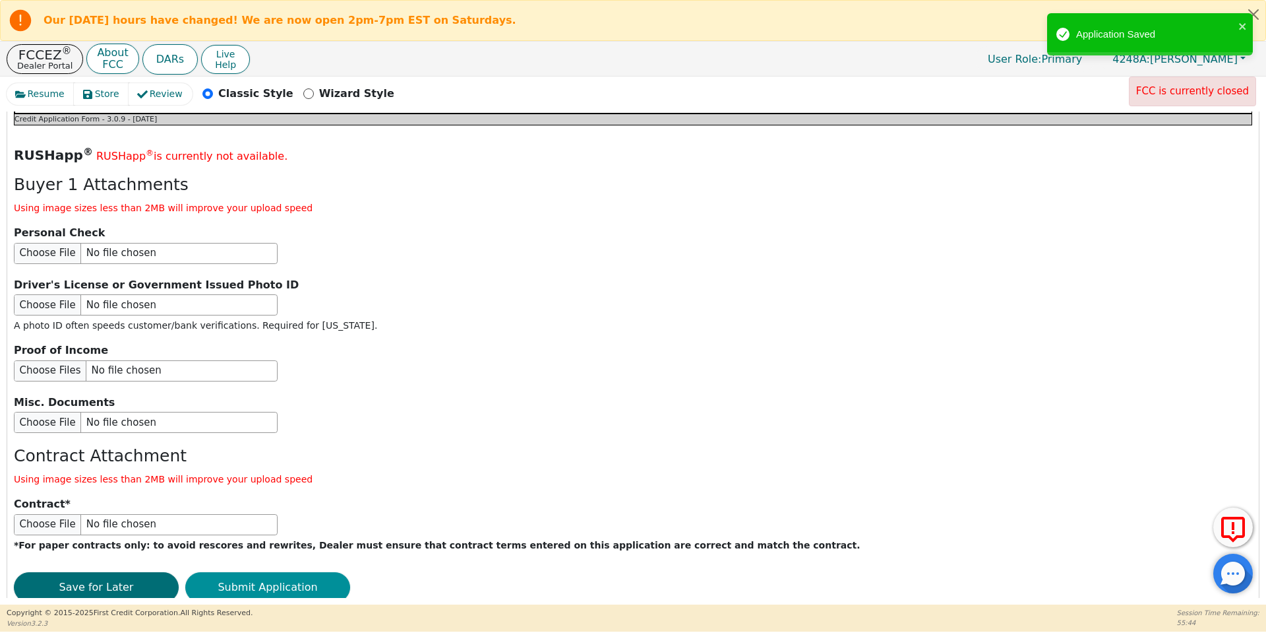
click at [272, 572] on button "Submit Application" at bounding box center [267, 587] width 165 height 30
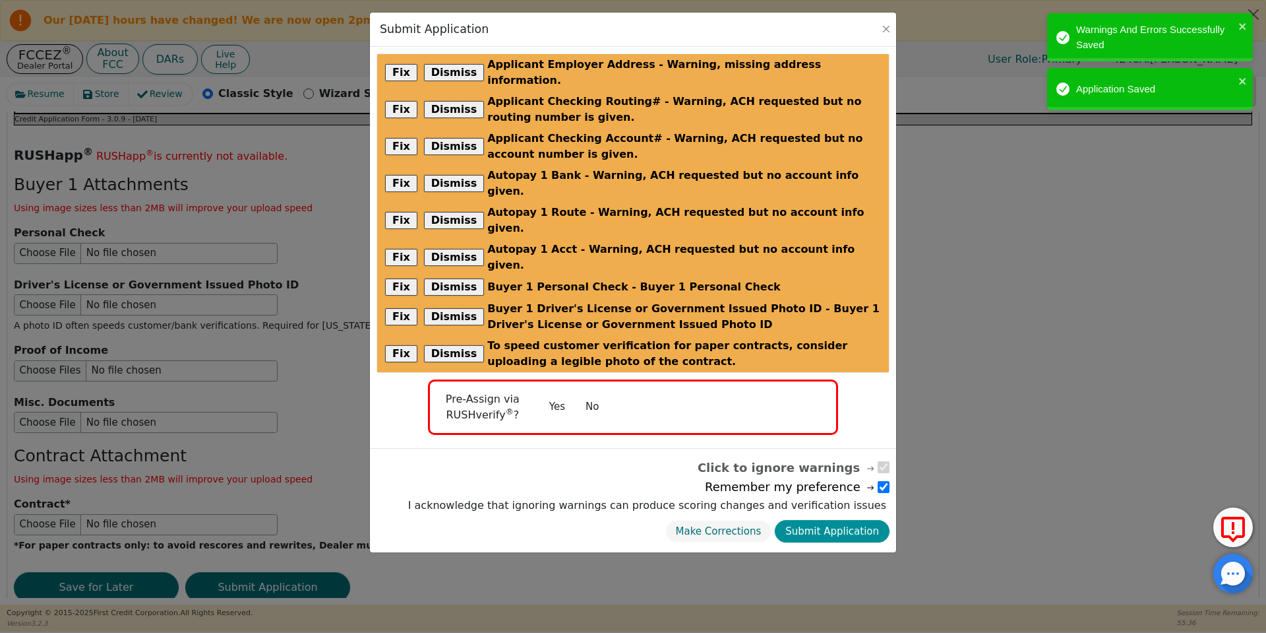
click at [850, 520] on button "Submit Application" at bounding box center [832, 531] width 115 height 23
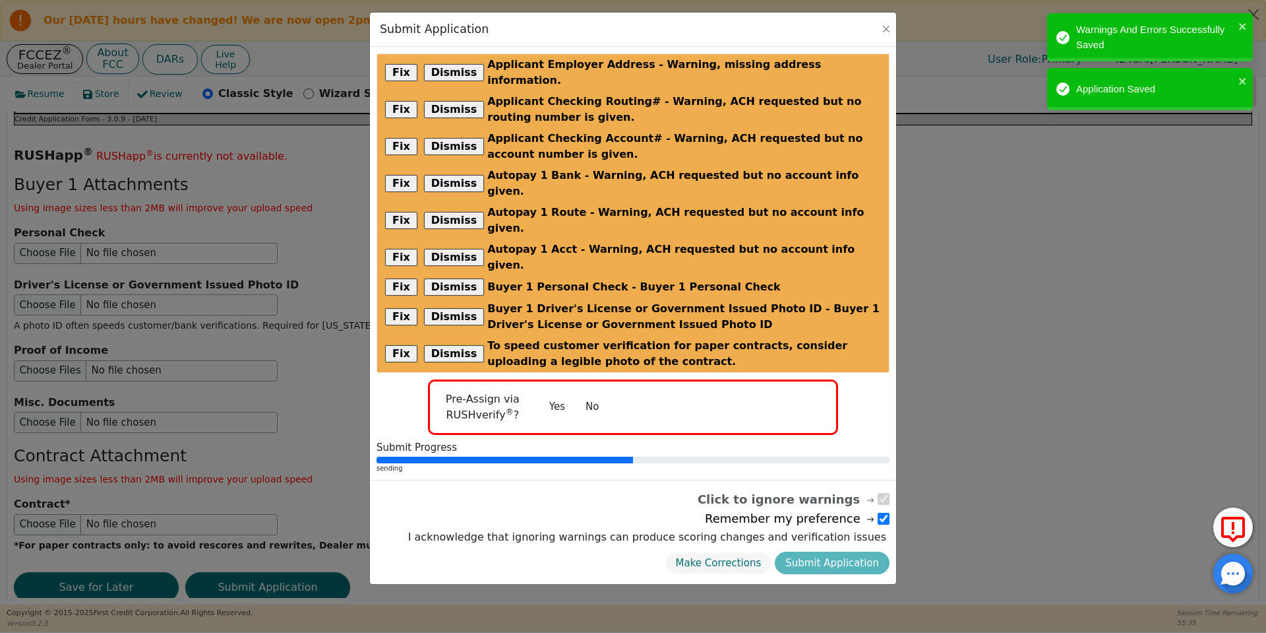
radio input "false"
checkbox input "false"
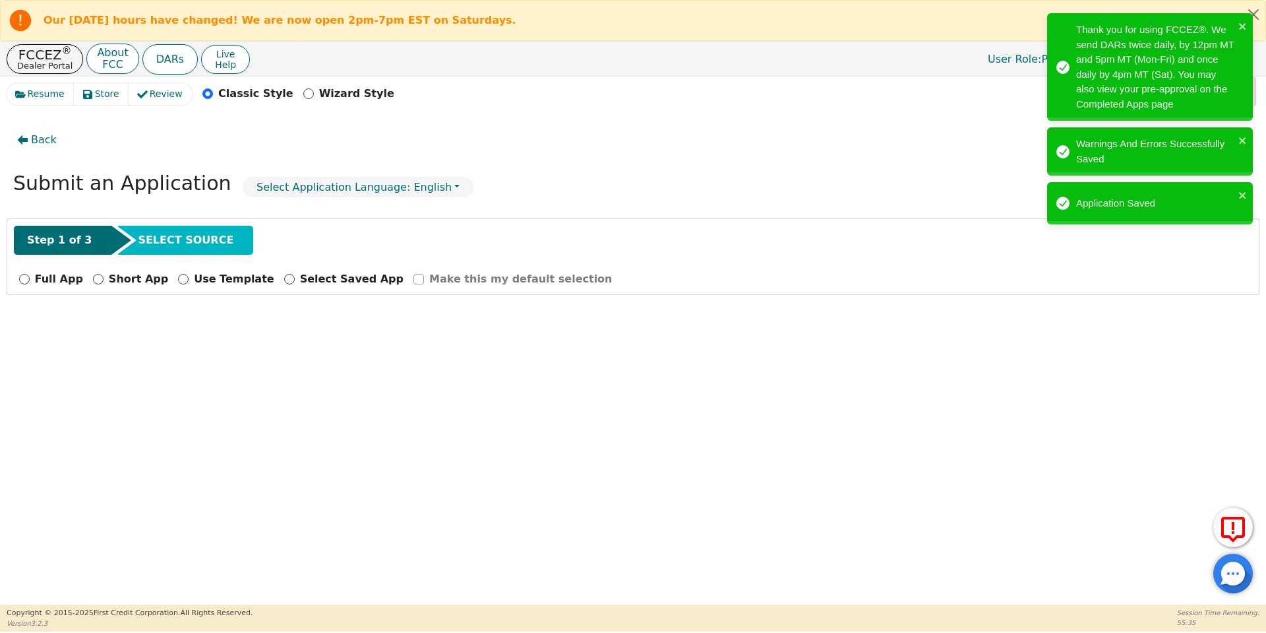
scroll to position [0, 0]
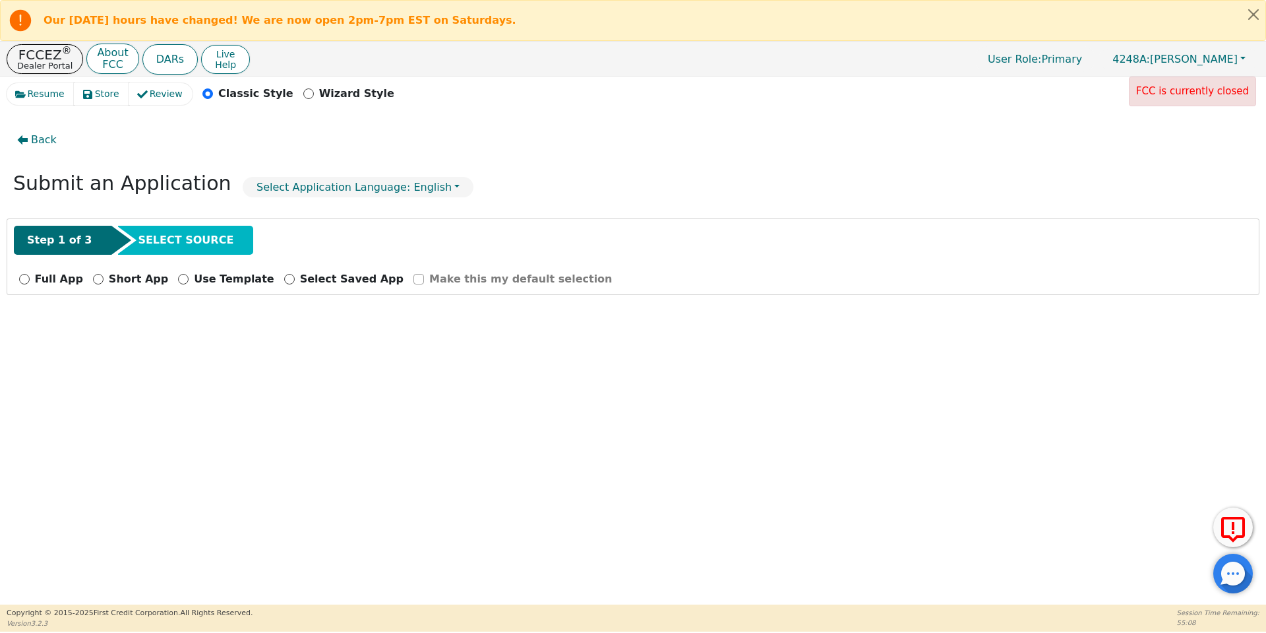
click at [26, 22] on icon at bounding box center [21, 21] width 22 height 22
click at [38, 45] on button "FCCEZ ® Dealer Portal" at bounding box center [45, 59] width 77 height 30
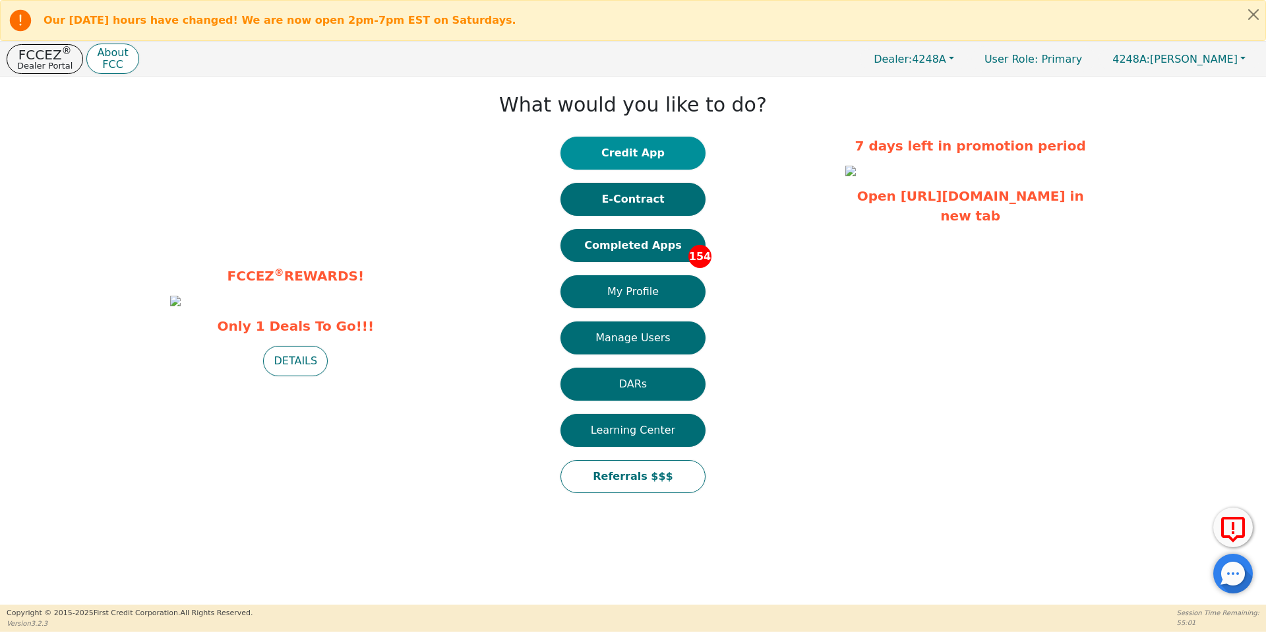
click at [621, 158] on button "Credit App" at bounding box center [633, 153] width 145 height 33
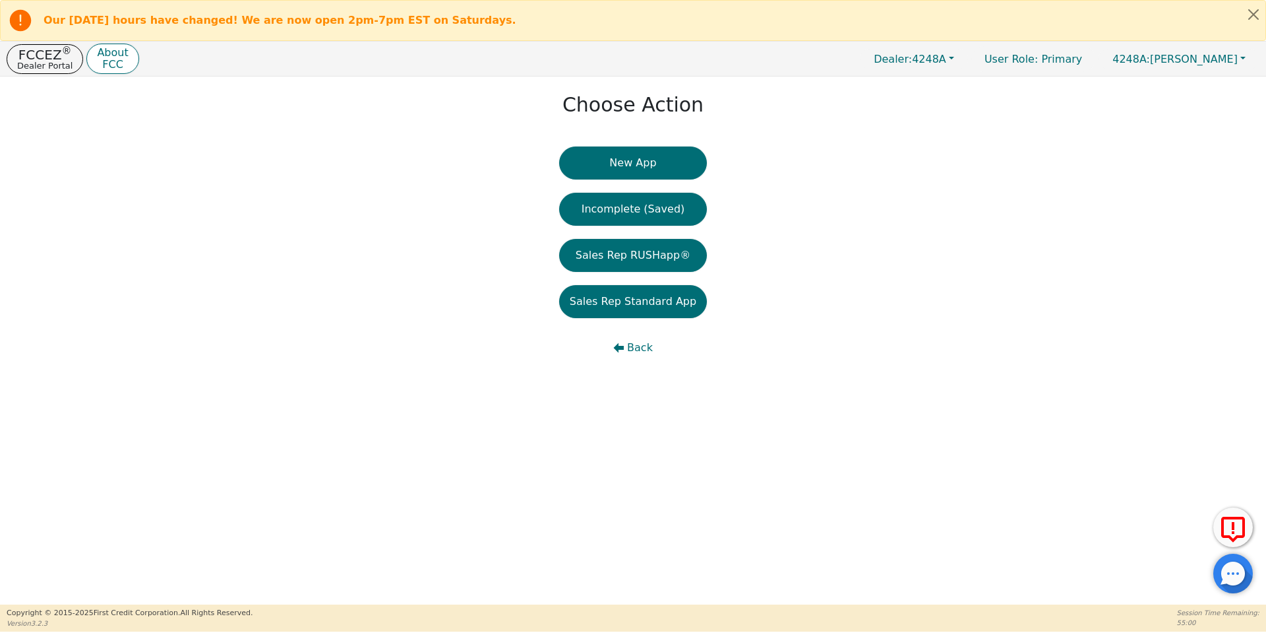
click at [621, 158] on button "New App" at bounding box center [633, 162] width 148 height 33
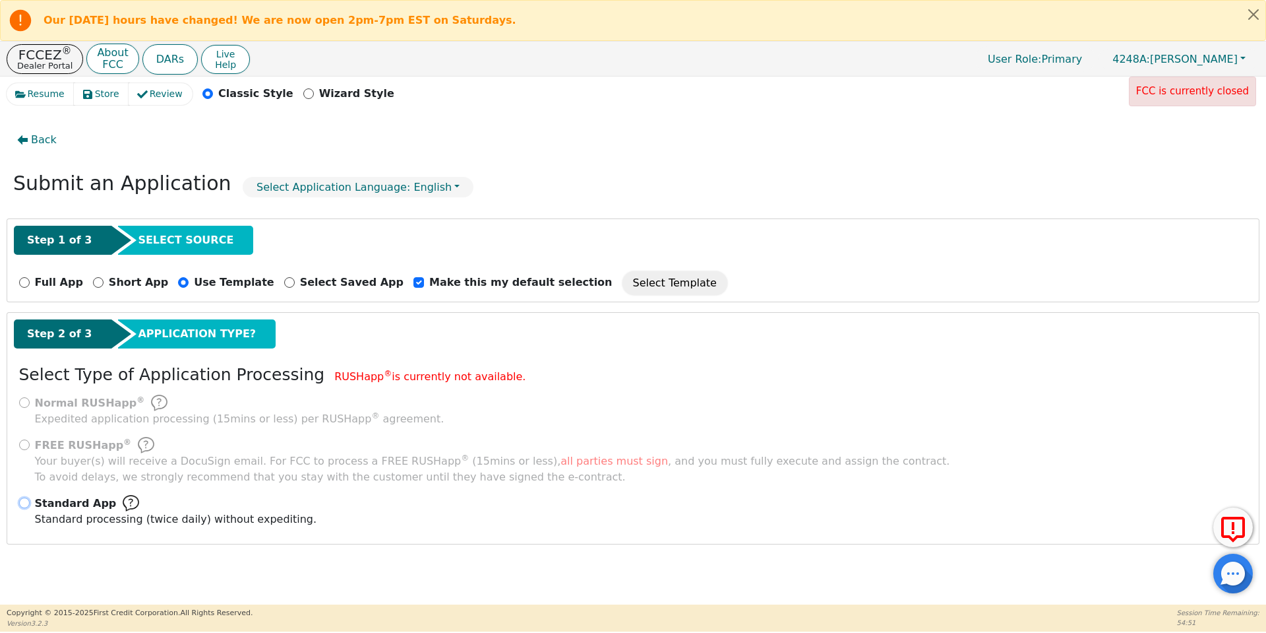
click at [22, 502] on input "Standard App Standard processing (twice daily) without expediting." at bounding box center [24, 502] width 11 height 11
radio input "true"
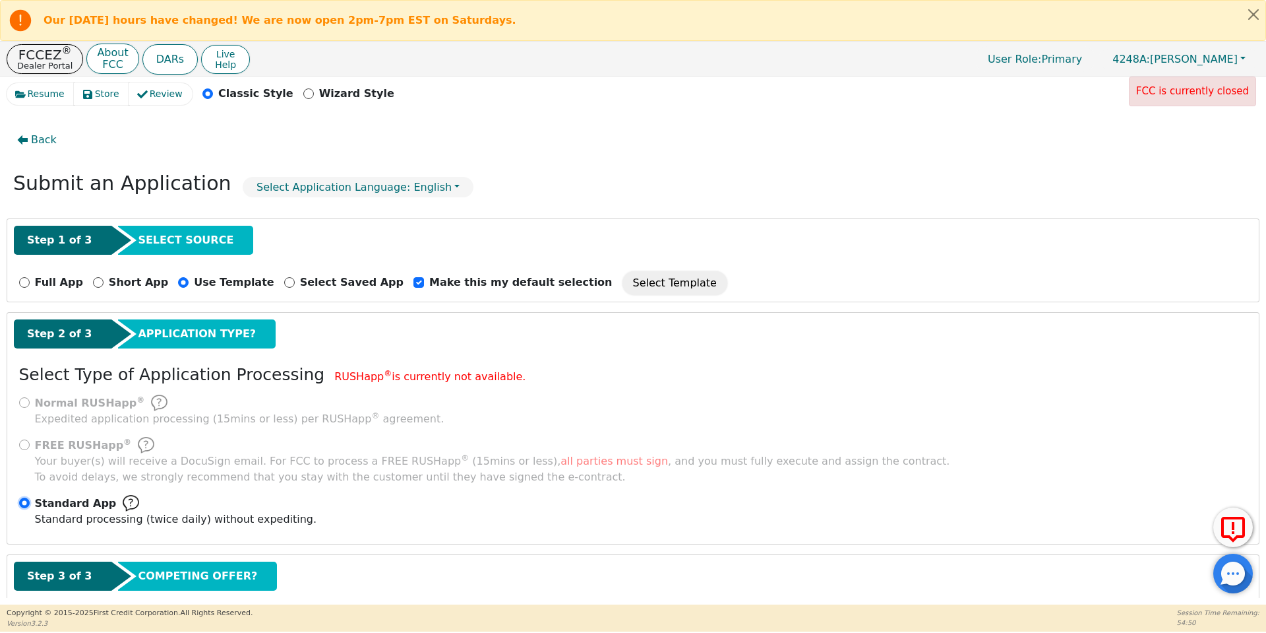
scroll to position [75, 0]
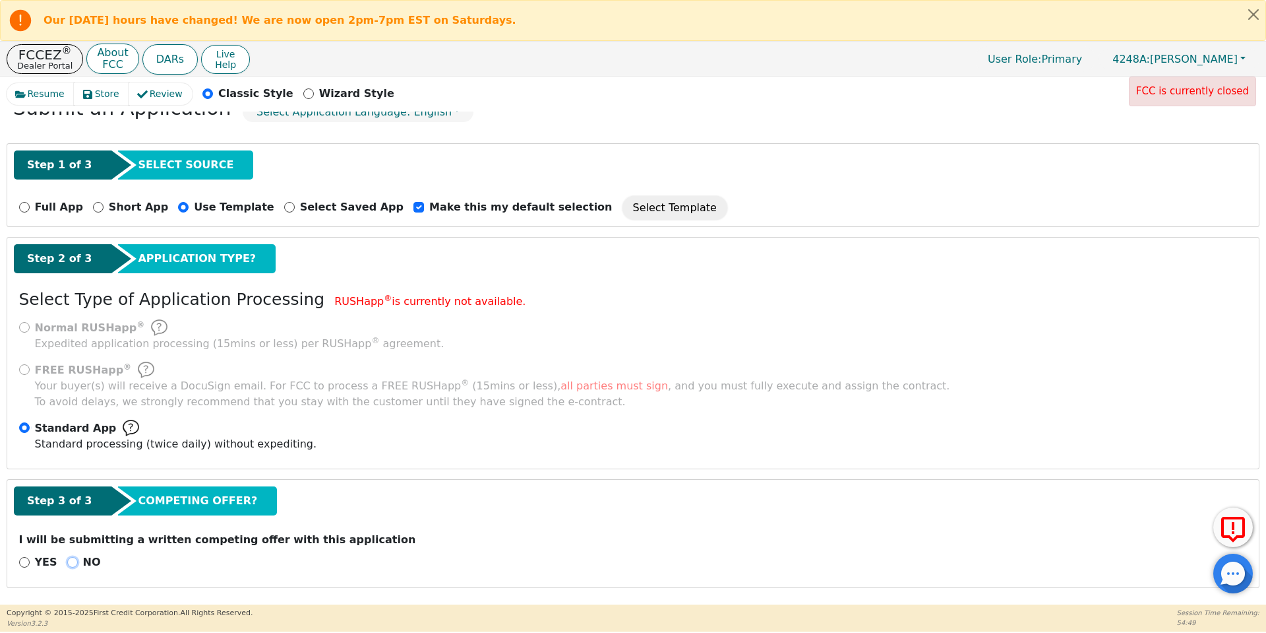
click at [72, 559] on input "NO" at bounding box center [72, 562] width 11 height 11
radio input "true"
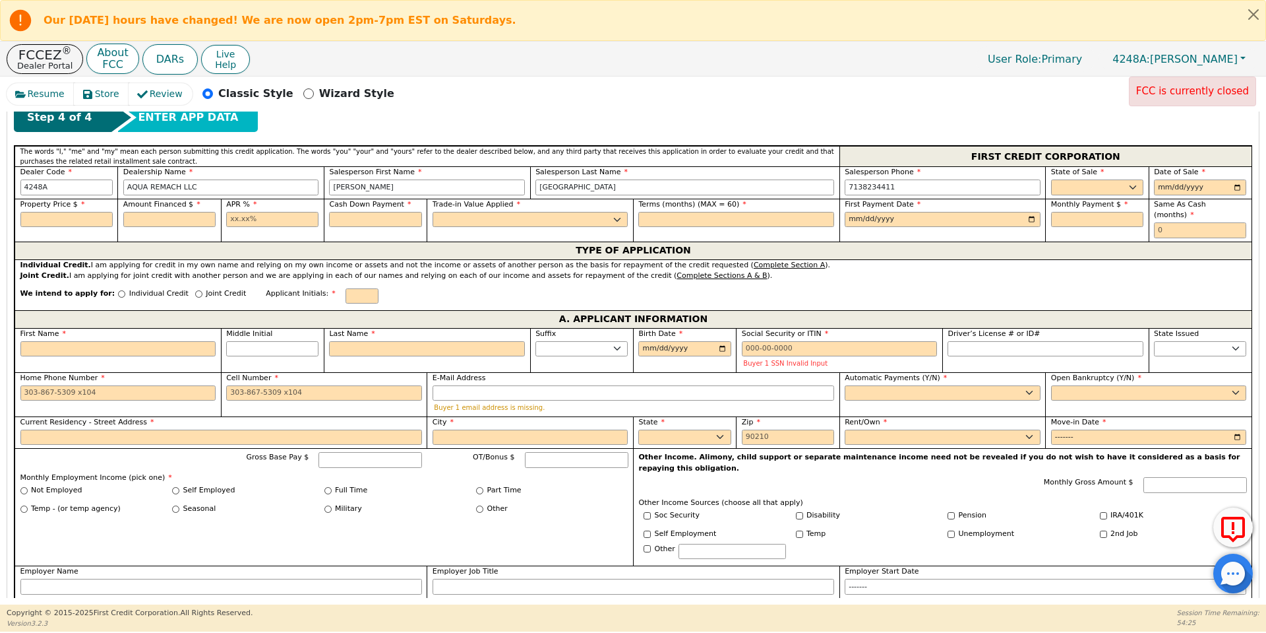
scroll to position [552, 0]
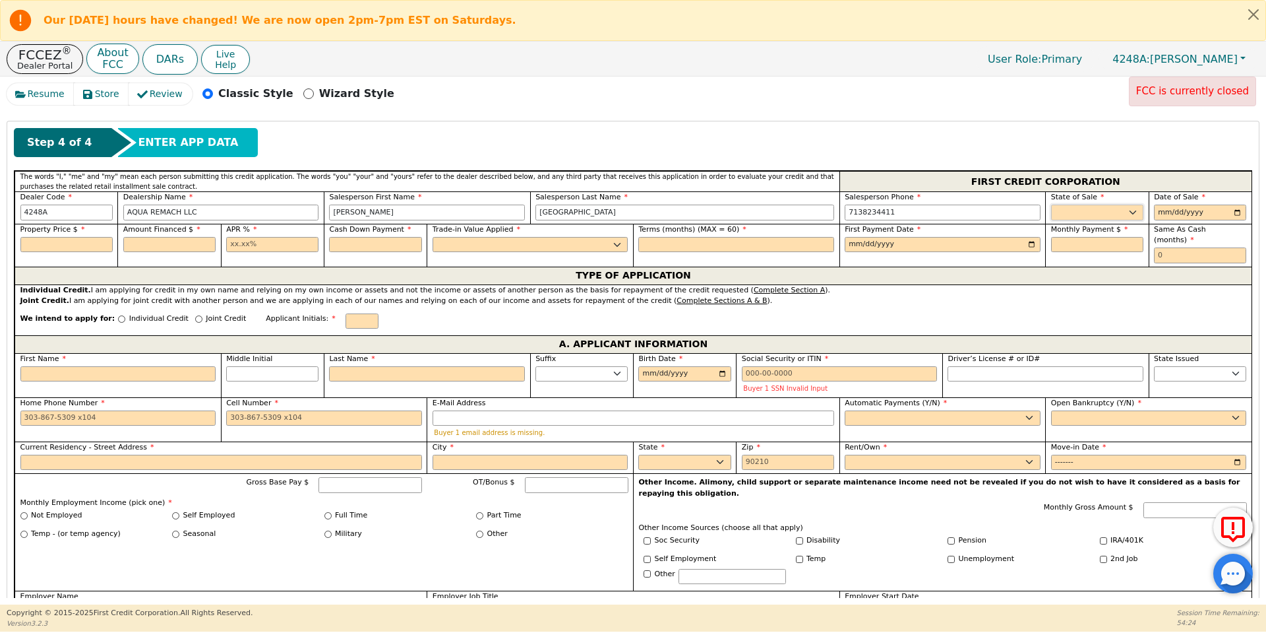
click at [1070, 216] on select "AK AL AR AZ CA CO CT DC DE FL [GEOGRAPHIC_DATA] HI IA ID IL IN KS [GEOGRAPHIC_D…" at bounding box center [1097, 212] width 92 height 16
select select "[GEOGRAPHIC_DATA]"
click at [1051, 204] on select "AK AL AR AZ CA CO CT DC DE FL [GEOGRAPHIC_DATA] HI IA ID IL IN KS [GEOGRAPHIC_D…" at bounding box center [1097, 212] width 92 height 16
type input "[DATE]"
type input "8500.00"
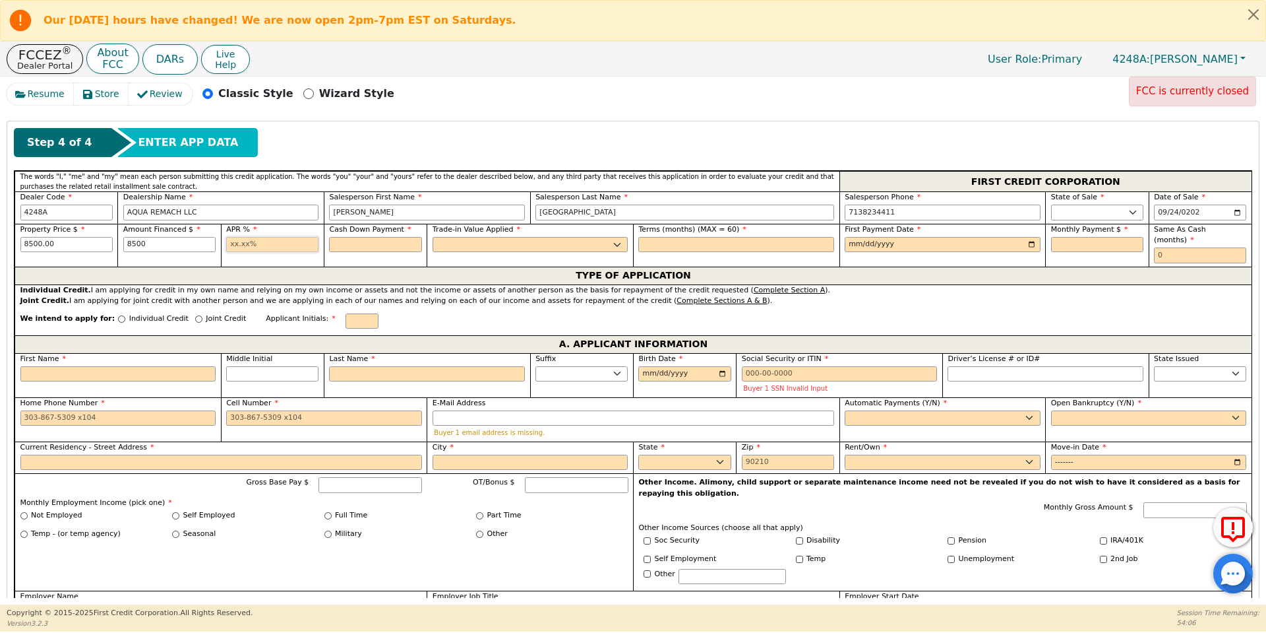
type input "8500.00"
type input "17.99"
type input "0.00"
select select "n"
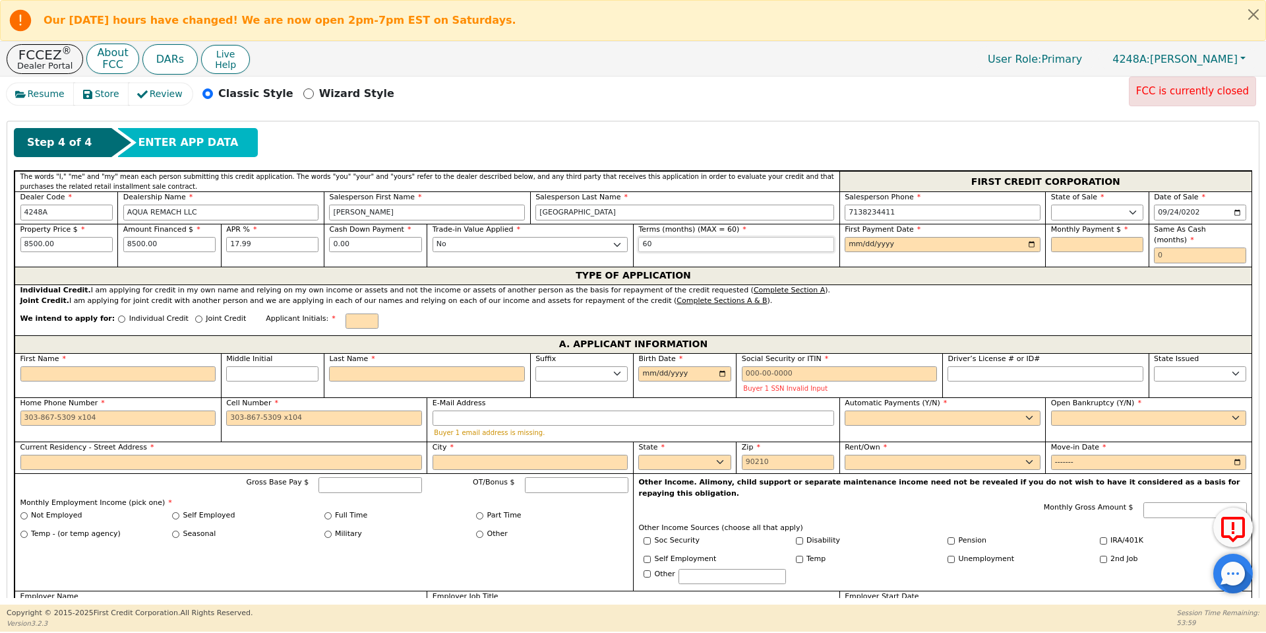
type input "60"
type input "[DATE]"
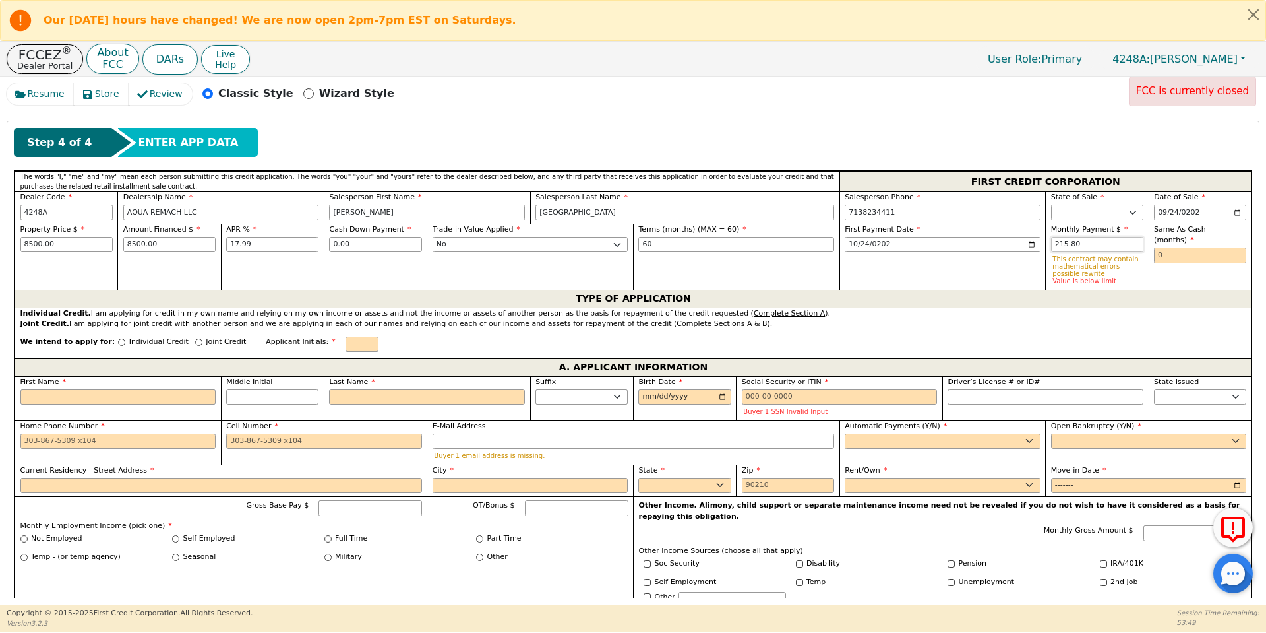
type input "215.80"
type input "0"
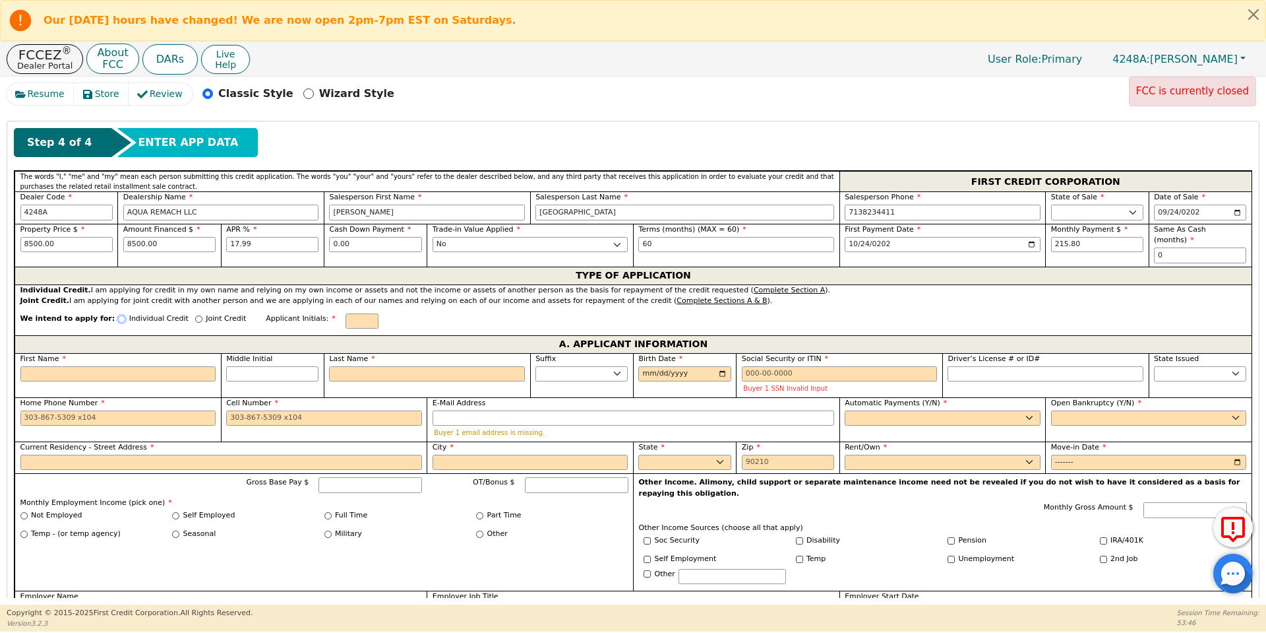
click at [118, 315] on input "Individual Credit" at bounding box center [121, 318] width 7 height 7
radio input "true"
click at [129, 354] on div "First Name" at bounding box center [118, 368] width 196 height 28
click at [135, 366] on input "First Name" at bounding box center [118, 374] width 196 height 16
type input "A"
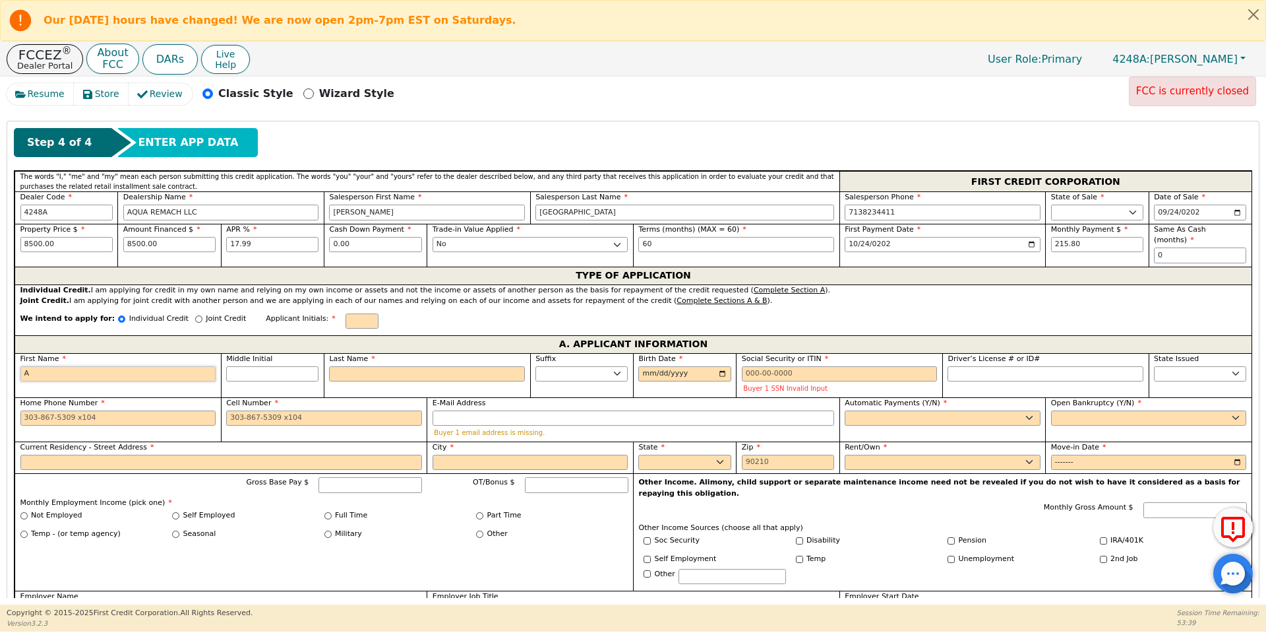
type input "A"
type input "Ad"
type input "Ada"
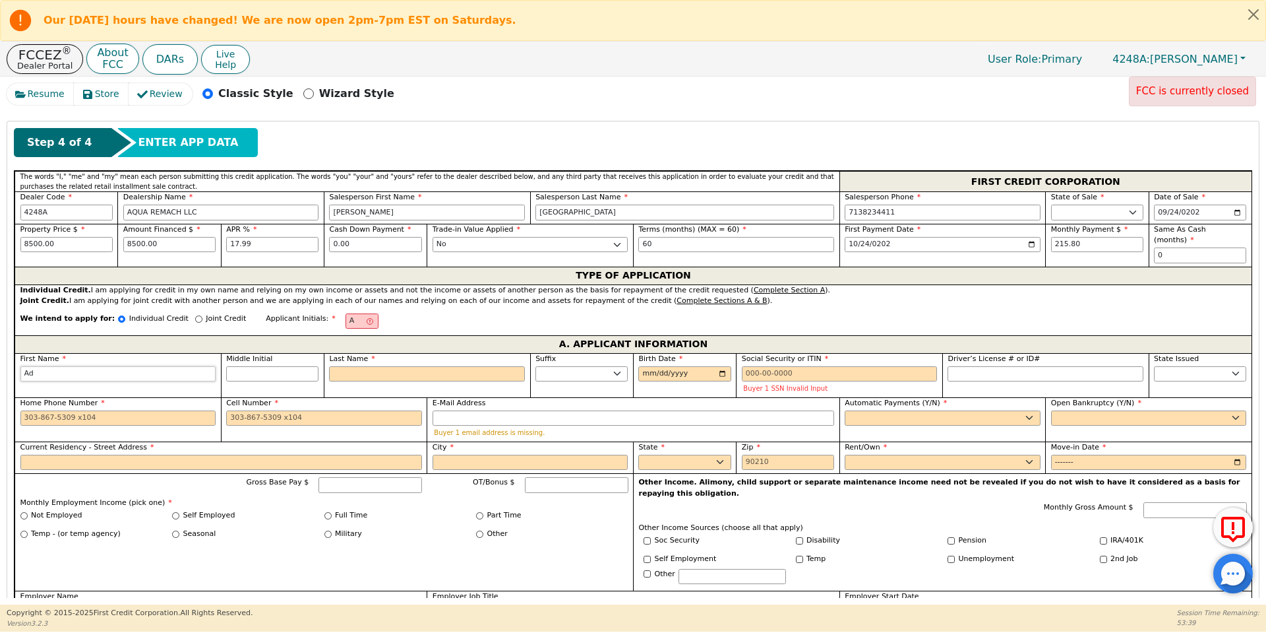
type input "Ada"
type input "[PERSON_NAME]"
type input "AD"
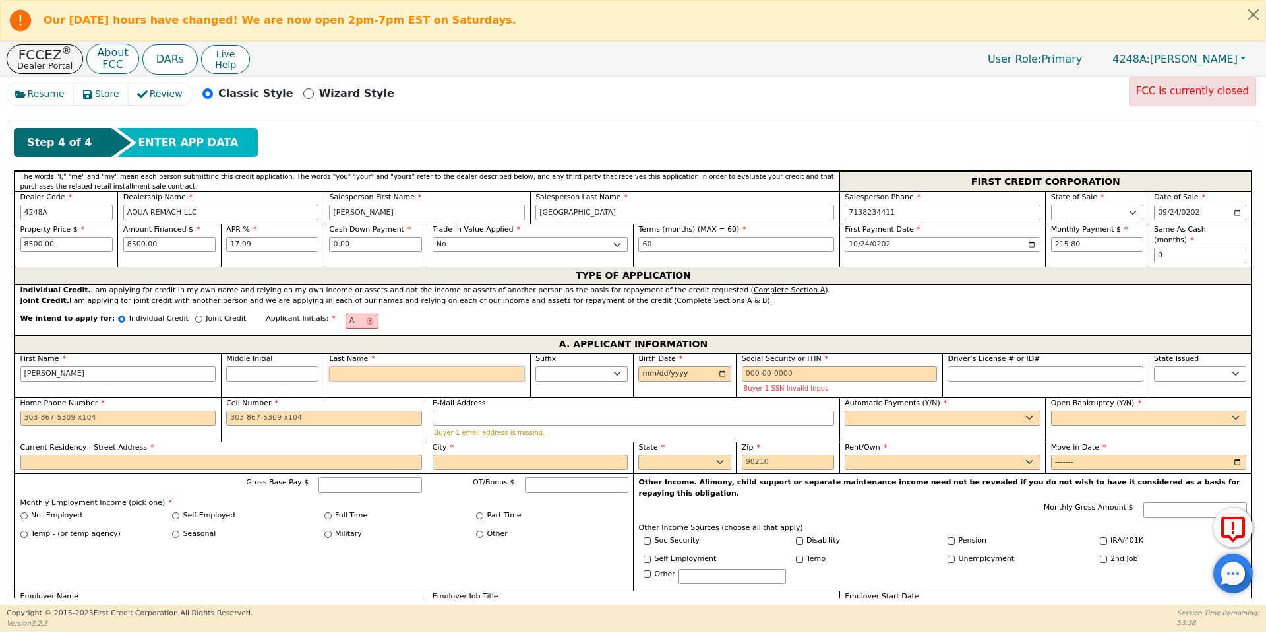
type input "D"
type input "[PERSON_NAME] D"
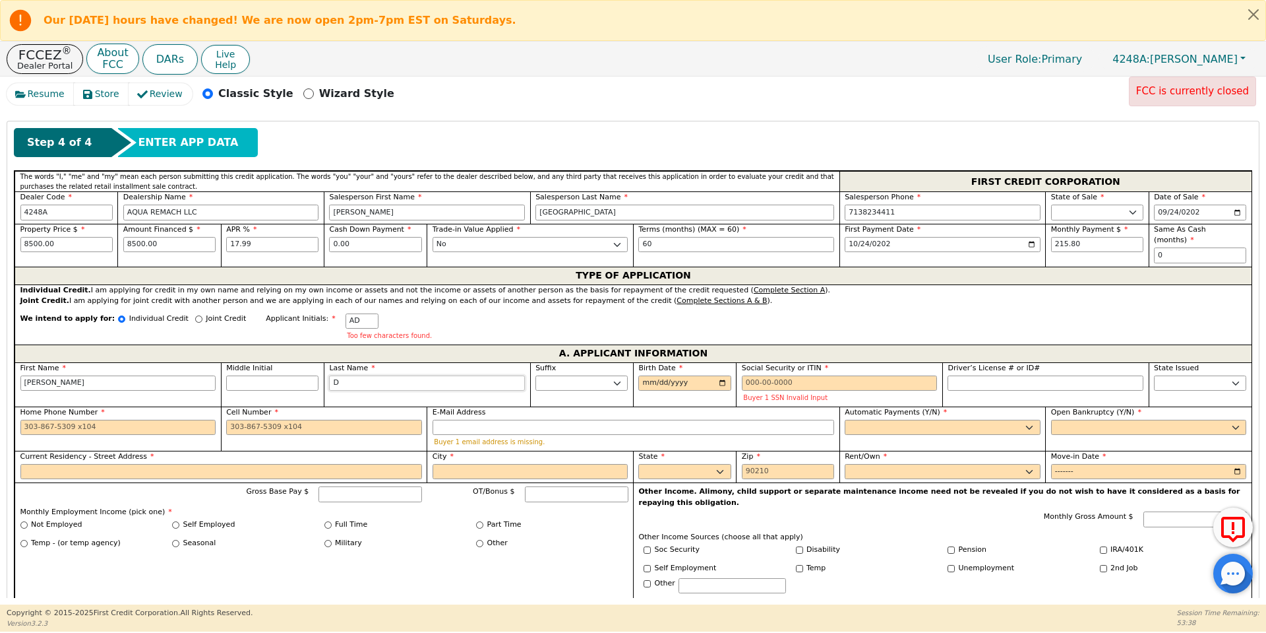
type input "Di"
type input "[PERSON_NAME] Di"
type input "Dia"
type input "[PERSON_NAME] Dia"
type input "[PERSON_NAME]"
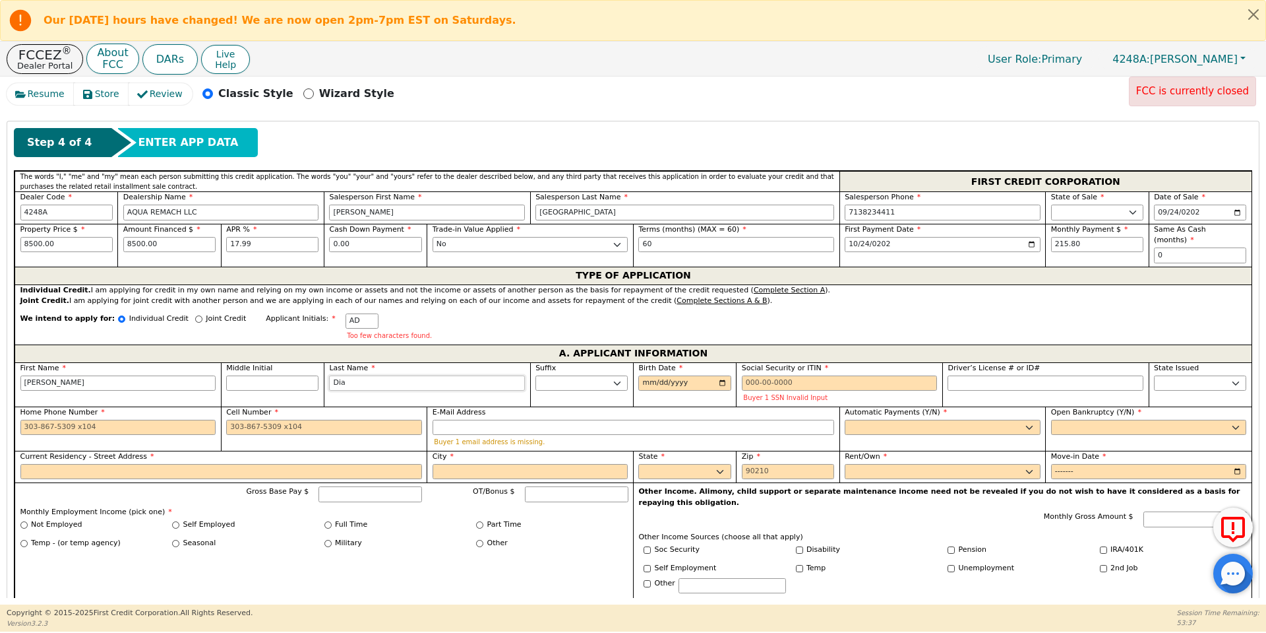
type input "[PERSON_NAME]"
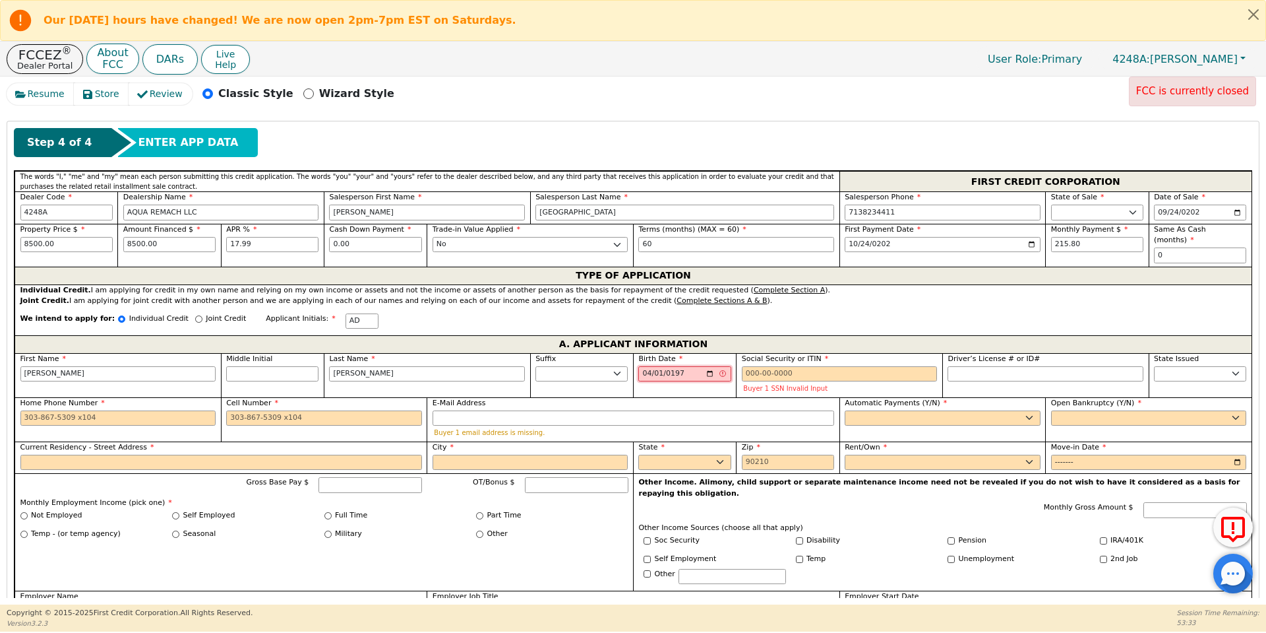
type input "[DATE]"
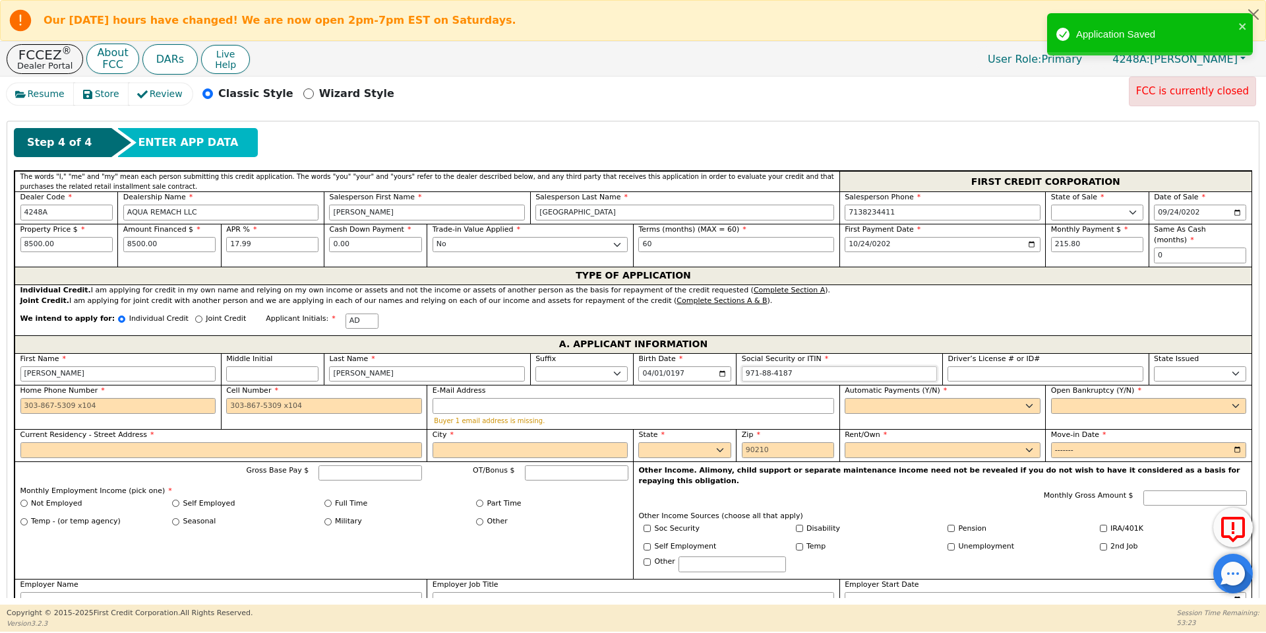
click at [753, 366] on input "971-88-4187" at bounding box center [840, 374] width 196 height 16
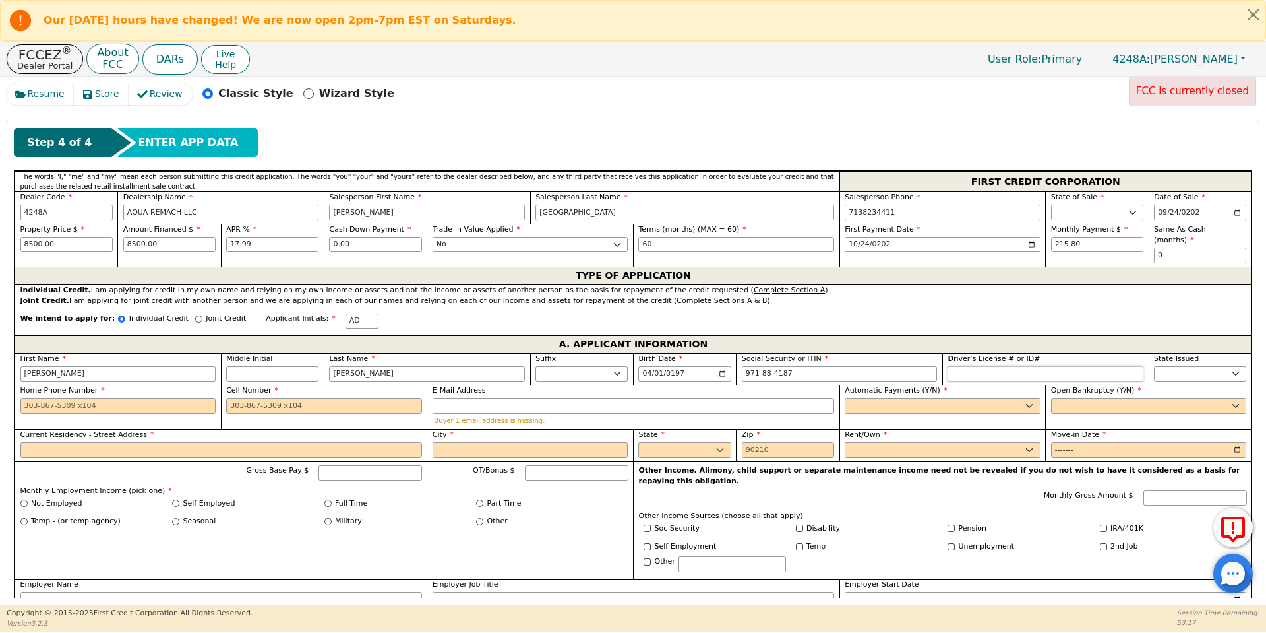
type input "***-**-4187"
click at [950, 366] on input "Driver’s License # or ID#" at bounding box center [1046, 374] width 196 height 16
type input "[PHONE_NUMBER]"
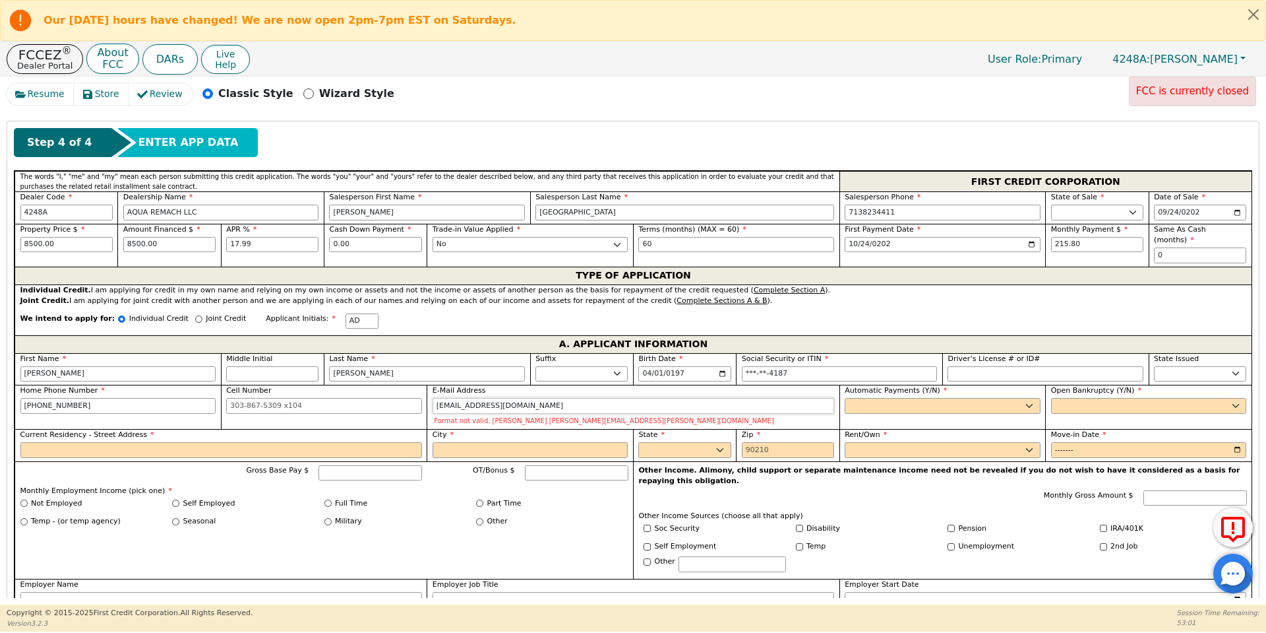
type input "[EMAIL_ADDRESS][DOMAIN_NAME]"
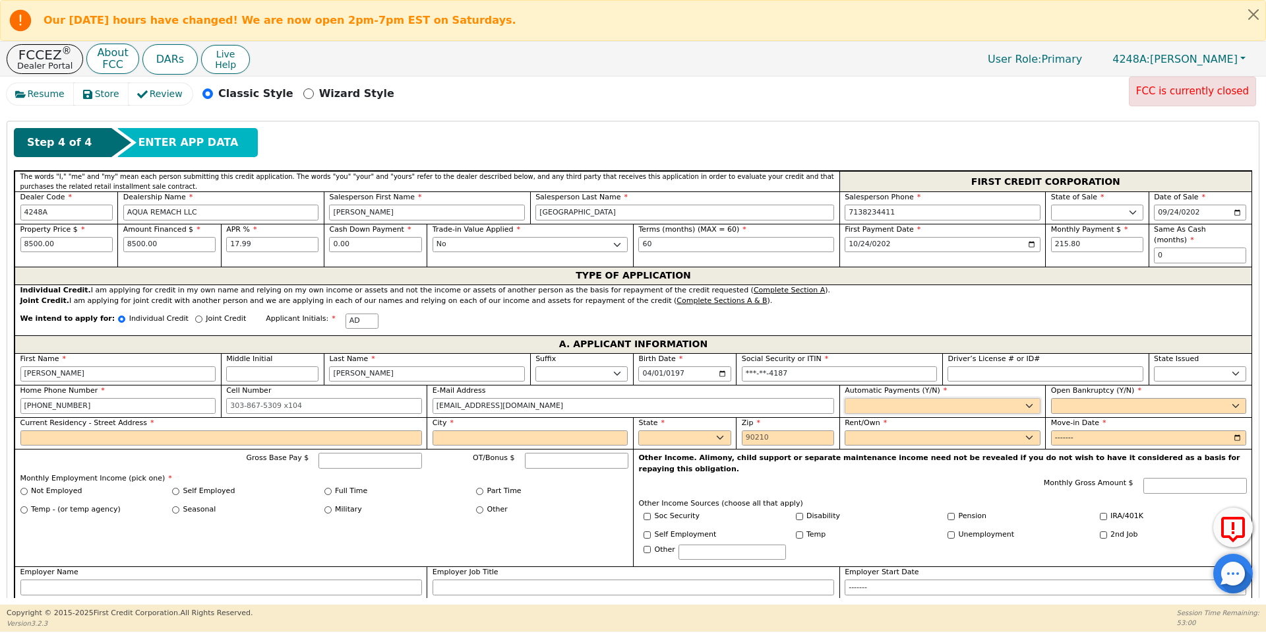
select select "y"
type input "[PERSON_NAME]"
select select "n"
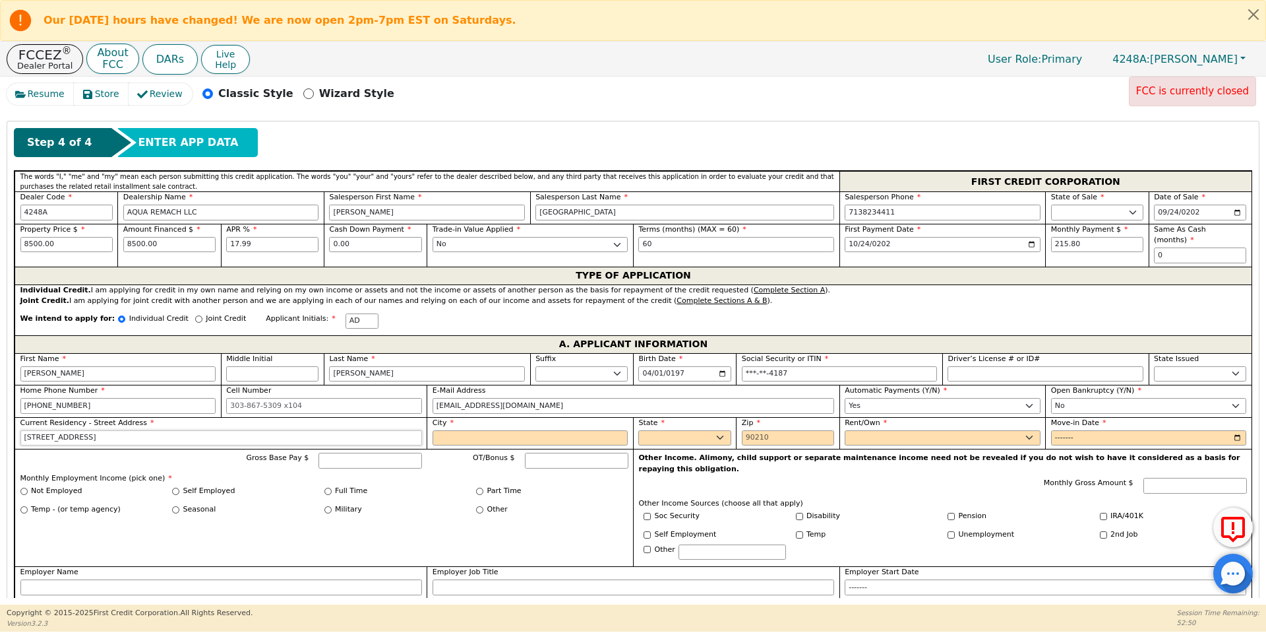
type input "[STREET_ADDRESS]"
type input "conroe"
select select "[GEOGRAPHIC_DATA]"
type input "77303"
select select "Own"
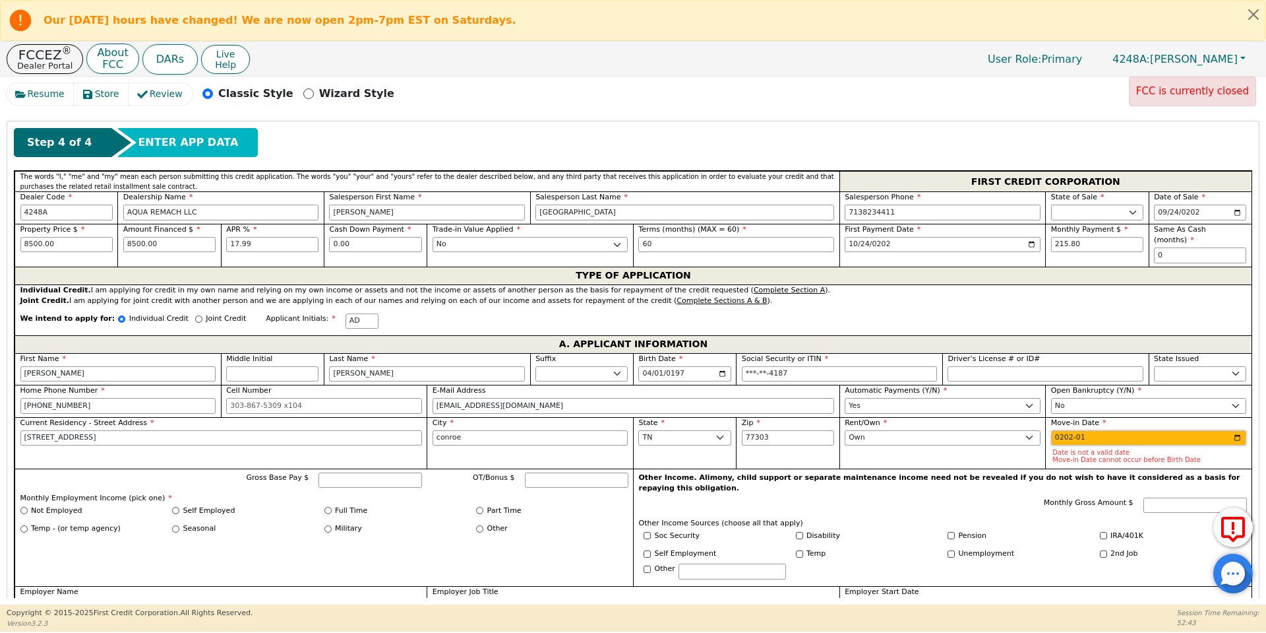
type input "2021-01"
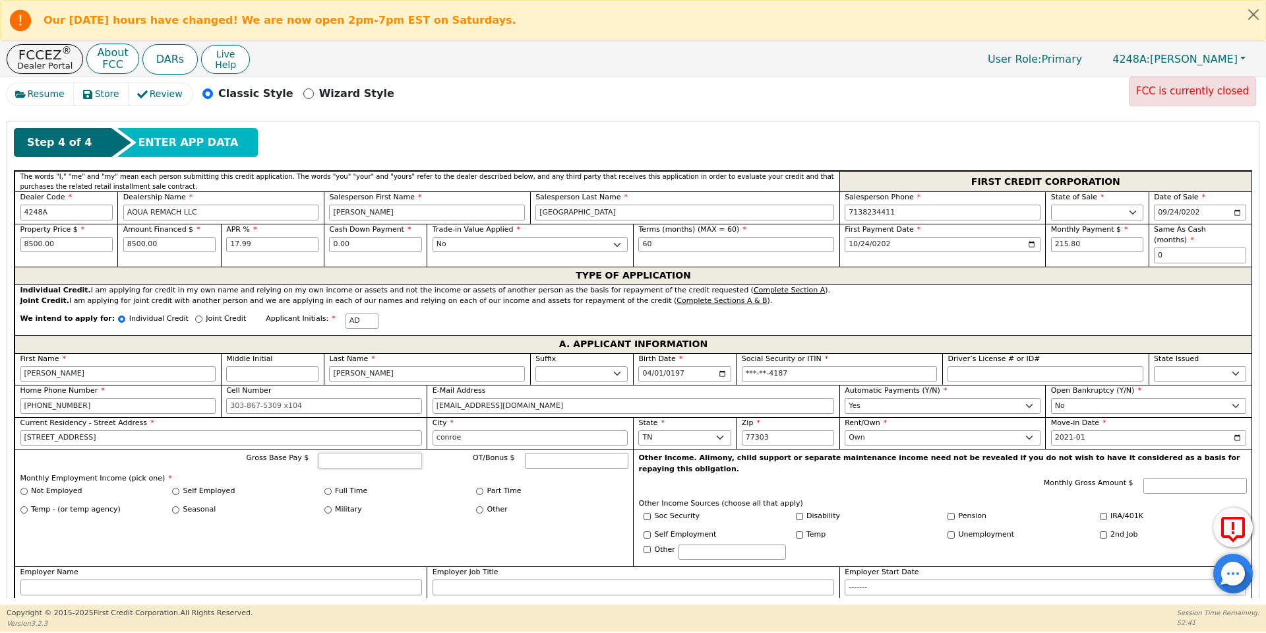
click at [395, 452] on input "Gross Base Pay $" at bounding box center [371, 460] width 104 height 16
type input "8400"
click at [175, 487] on input "Self Employed" at bounding box center [175, 490] width 7 height 7
radio input "true"
type input "8400.00"
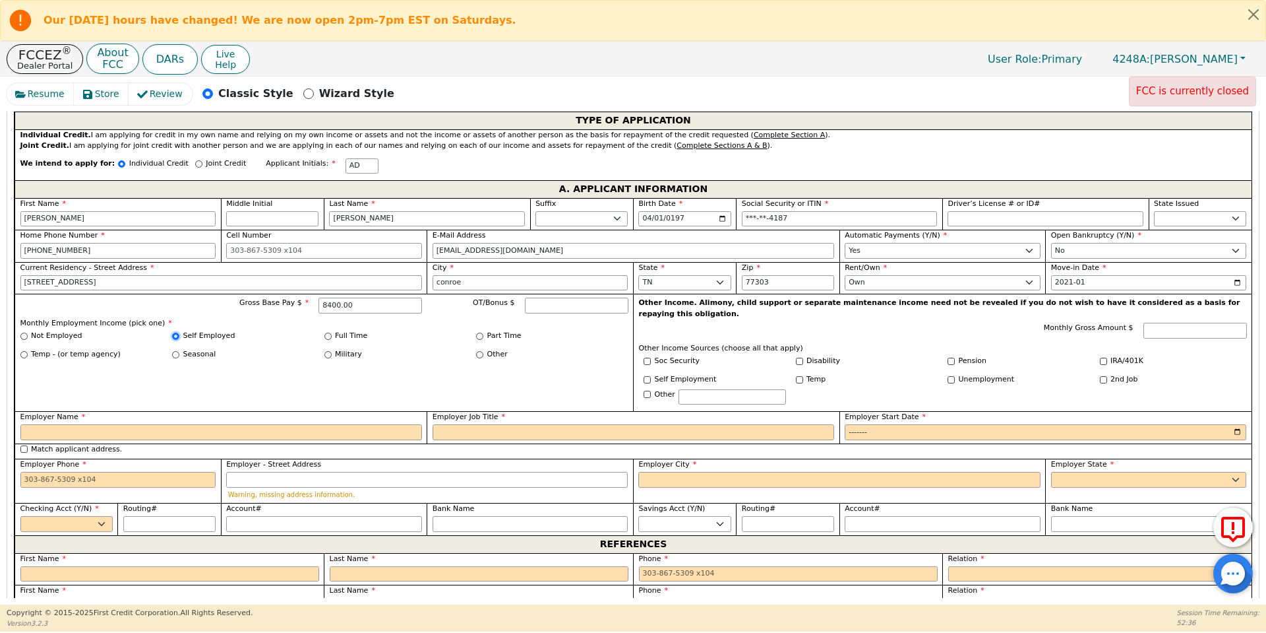
scroll to position [747, 0]
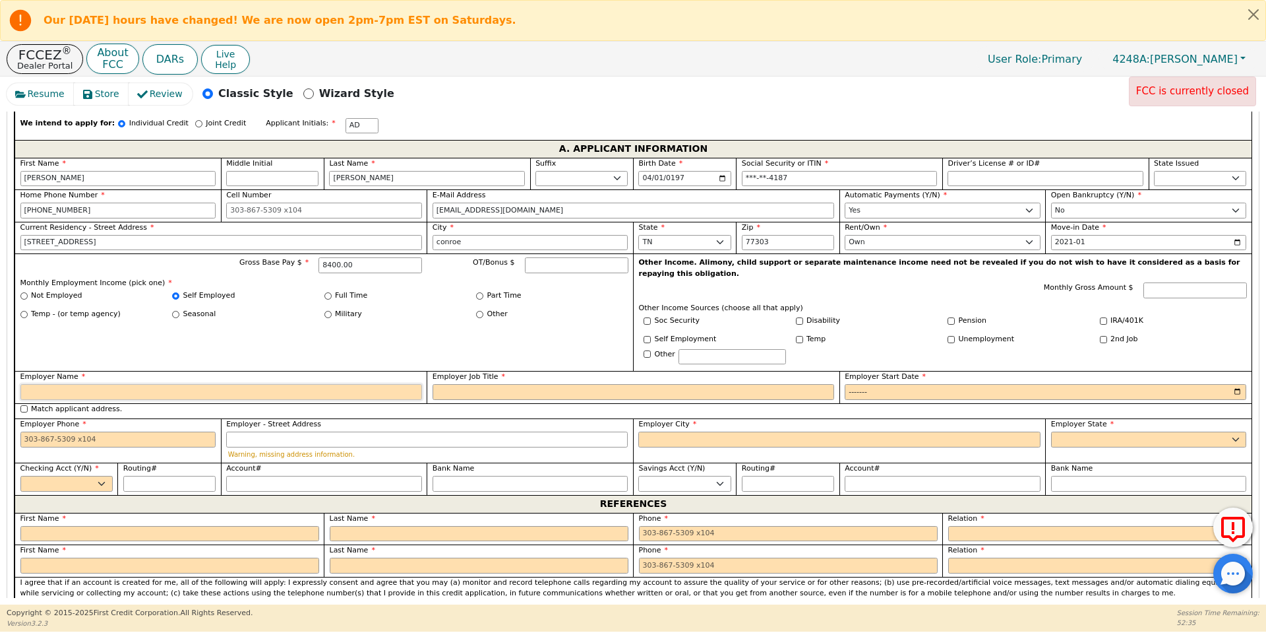
click at [258, 384] on input "Employer Name" at bounding box center [221, 392] width 402 height 16
type input "Tree Trimming LLC"
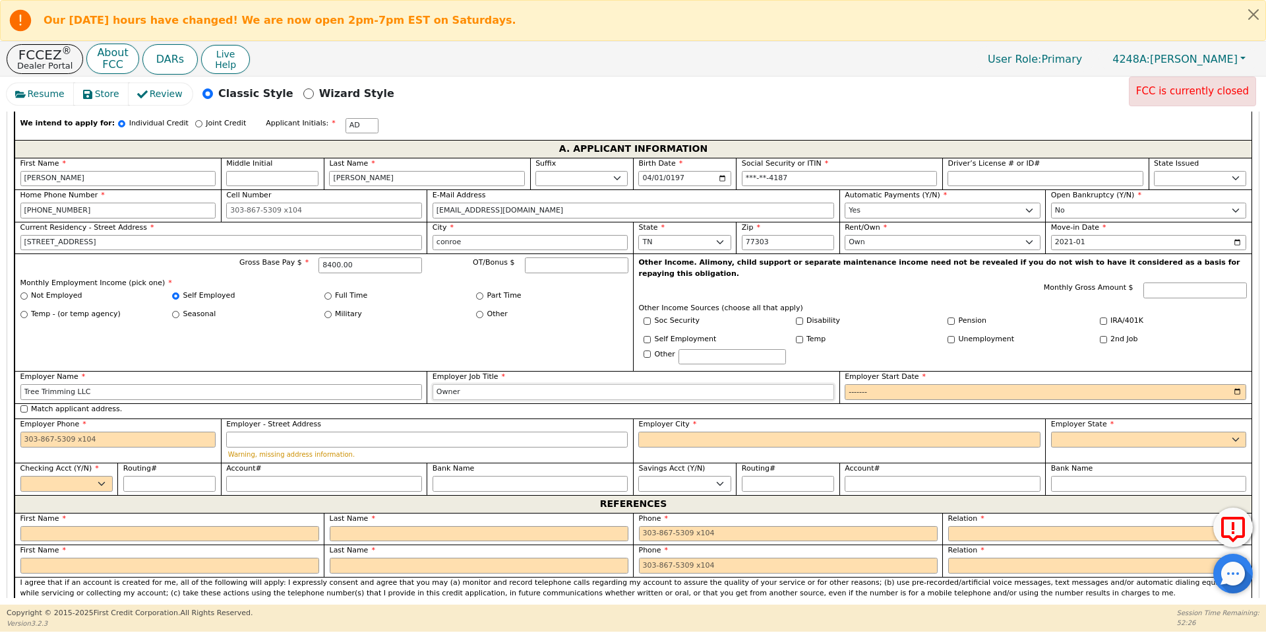
type input "Owner"
type input "2015-01"
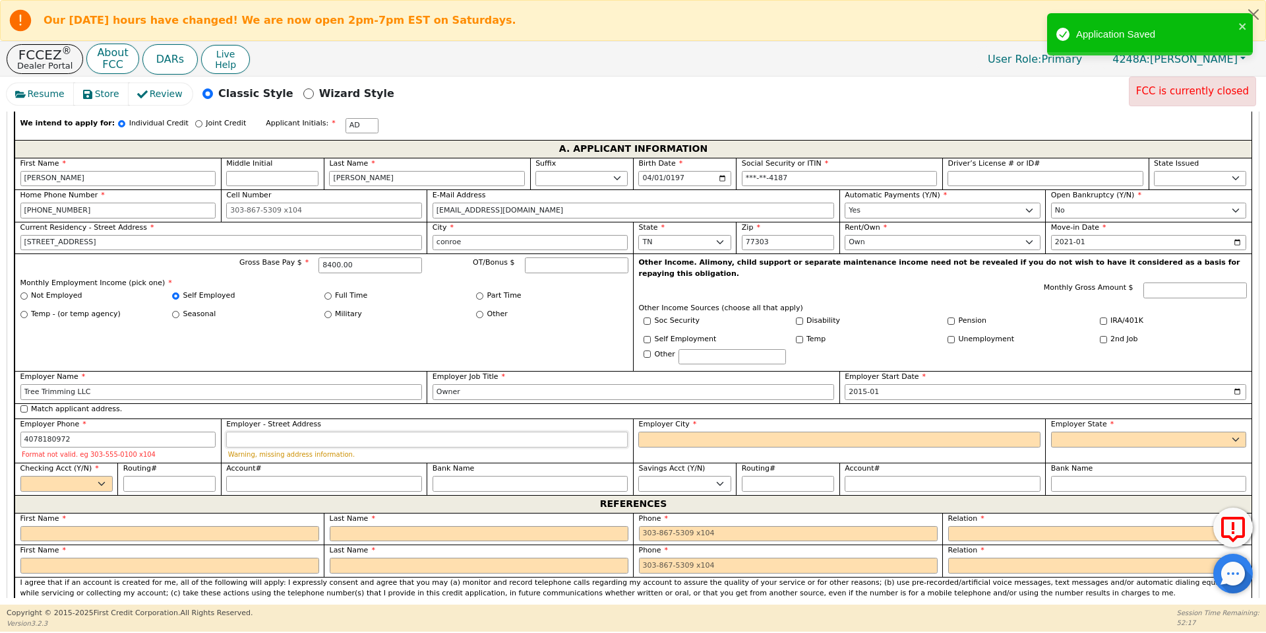
type input "[PHONE_NUMBER]"
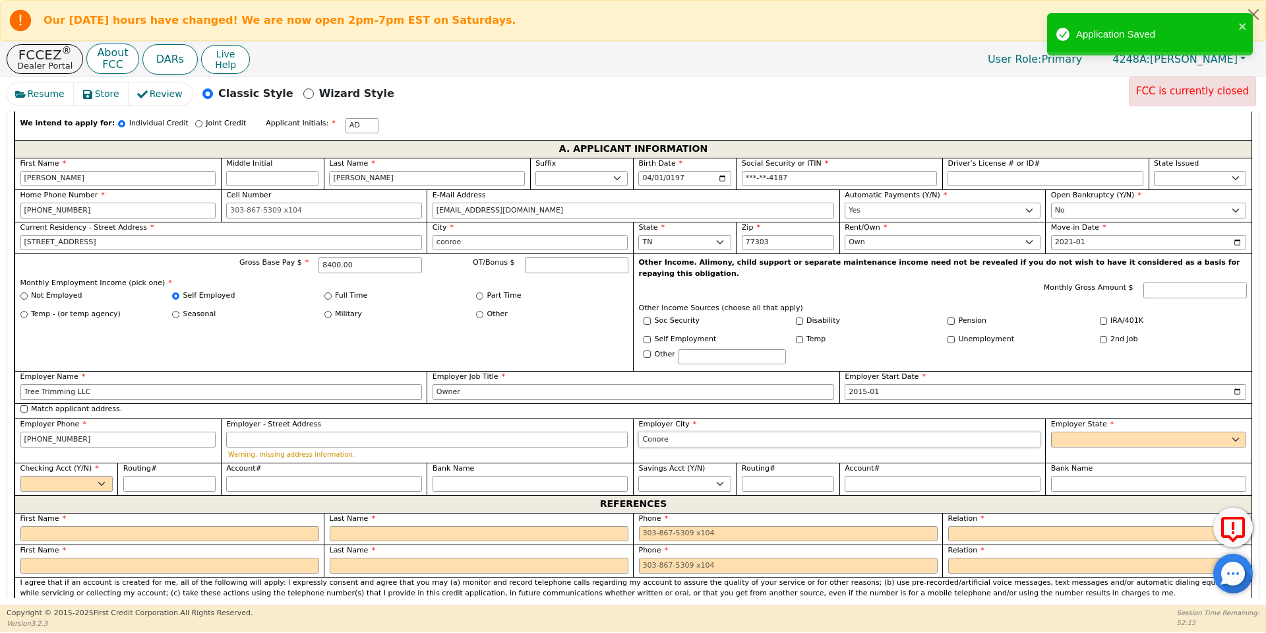
type input "Conore"
select select "[GEOGRAPHIC_DATA]"
click at [654, 431] on input "Conore" at bounding box center [839, 439] width 402 height 16
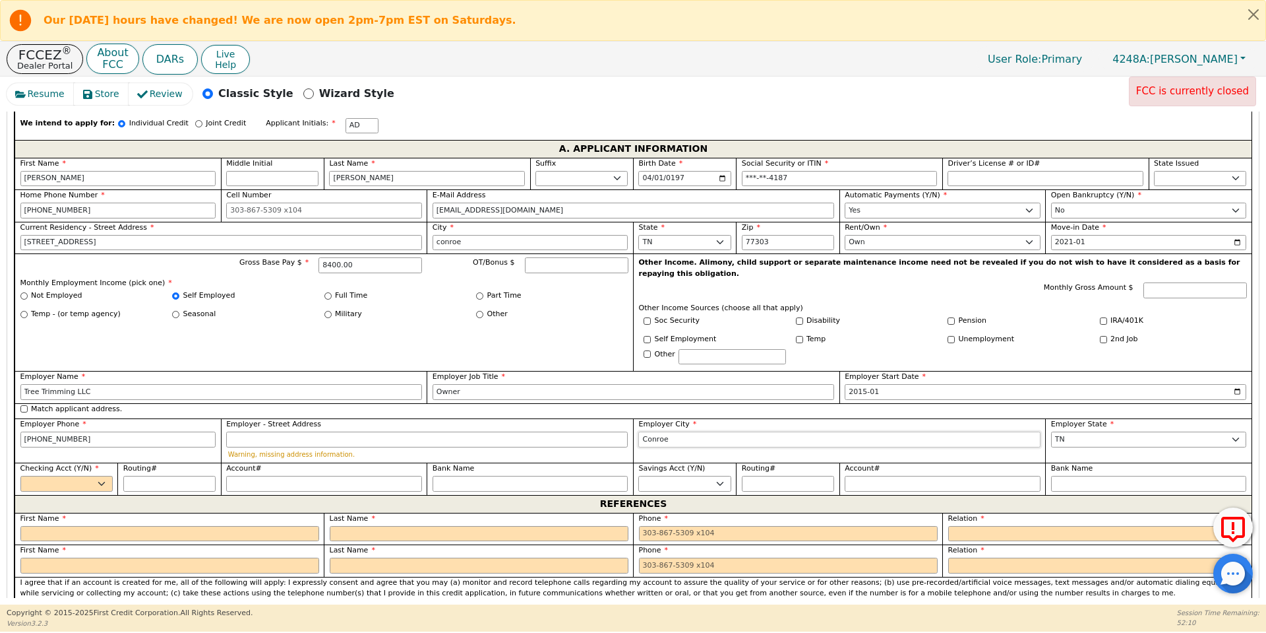
type input "Conroe"
click at [91, 476] on select "Yes No" at bounding box center [66, 484] width 92 height 16
select select "y"
click at [20, 476] on select "Yes No" at bounding box center [66, 484] width 92 height 16
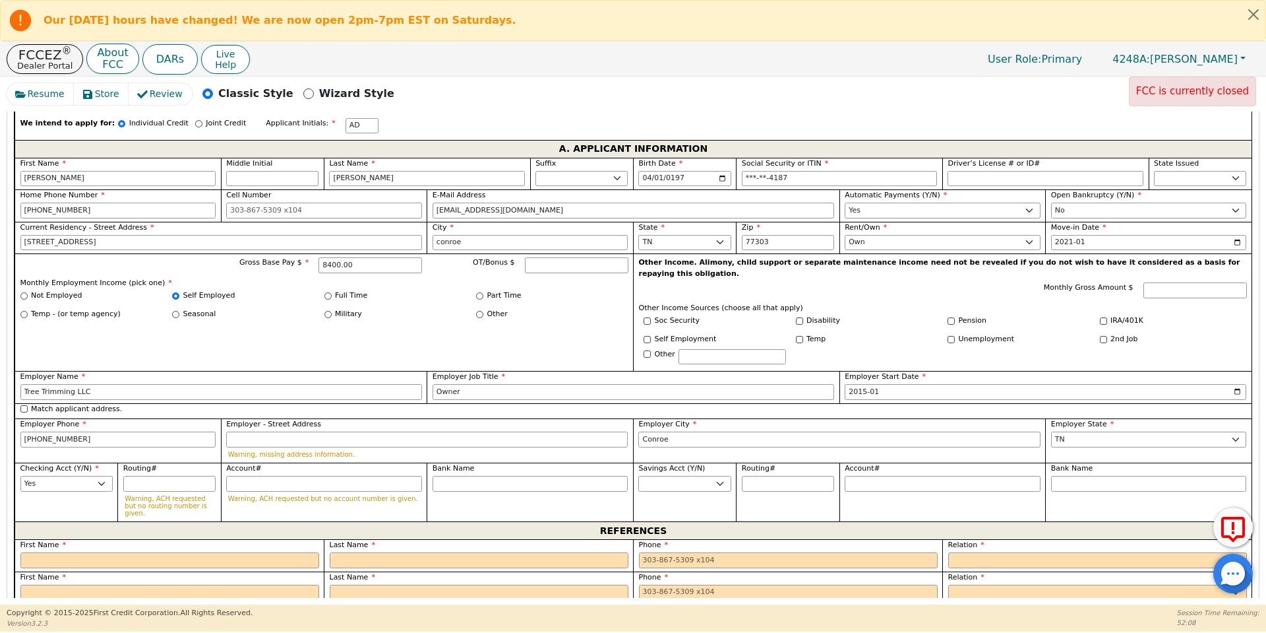
click at [116, 521] on div "REFERENCES" at bounding box center [633, 530] width 1237 height 18
click at [133, 552] on input "text" at bounding box center [169, 560] width 299 height 16
type input "[PERSON_NAME]"
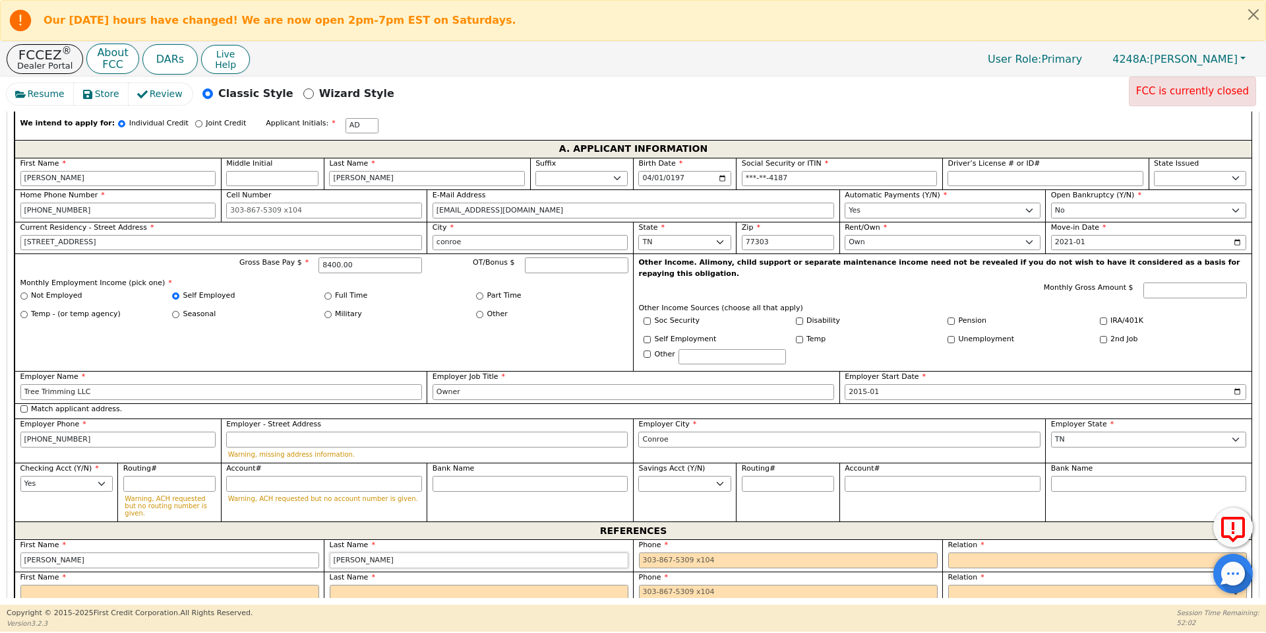
type input "[PERSON_NAME]"
click at [135, 584] on input "text" at bounding box center [169, 592] width 299 height 16
type input "[PERSON_NAME]"
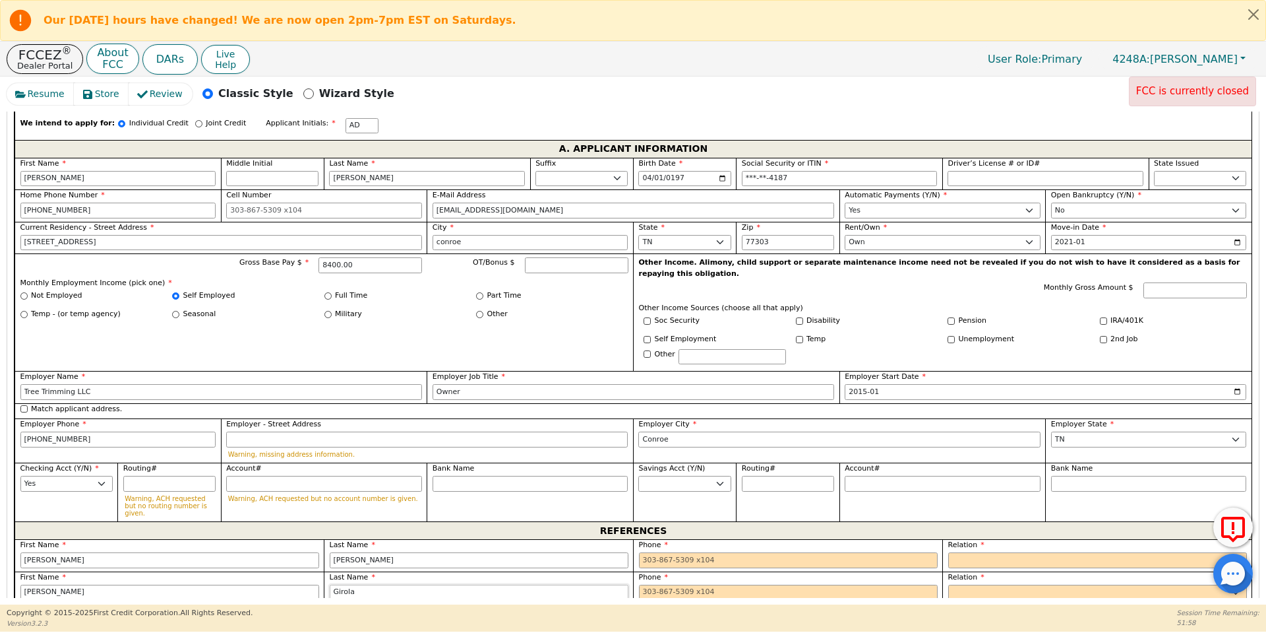
type input "Girola"
type input "[PHONE_NUMBER]"
click at [671, 552] on input "tel" at bounding box center [788, 560] width 299 height 16
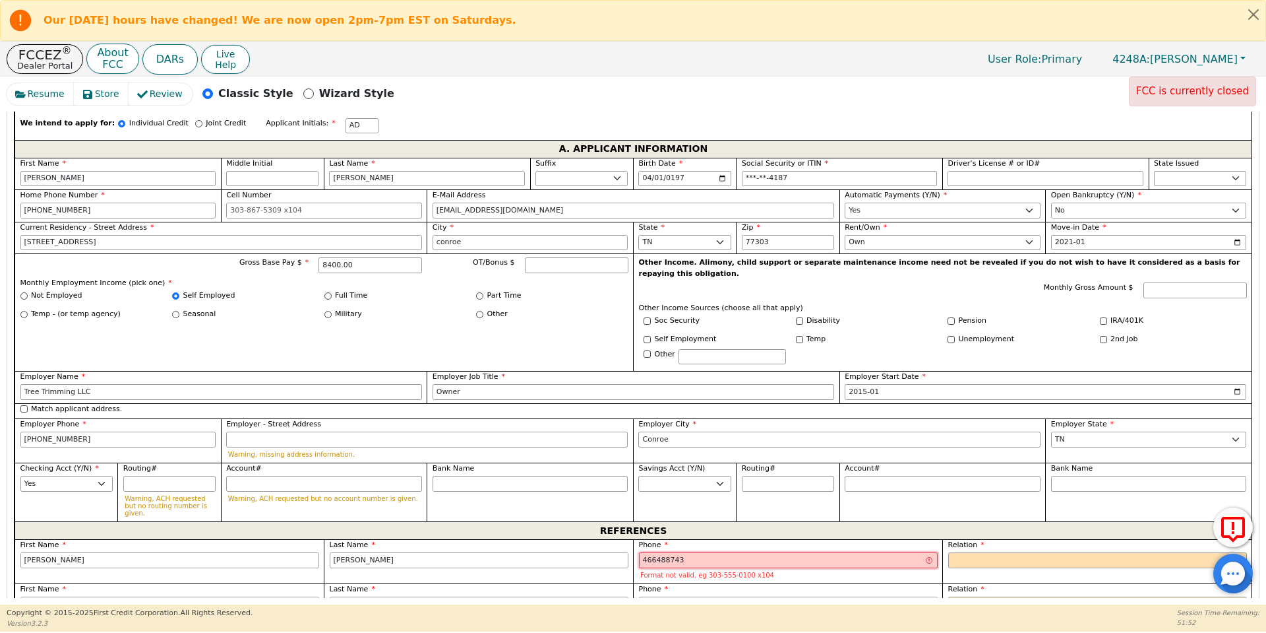
click at [652, 552] on input "466488743" at bounding box center [788, 560] width 299 height 16
click at [648, 596] on input "[PHONE_NUMBER]" at bounding box center [788, 604] width 299 height 16
type input "[PHONE_NUMBER] 3"
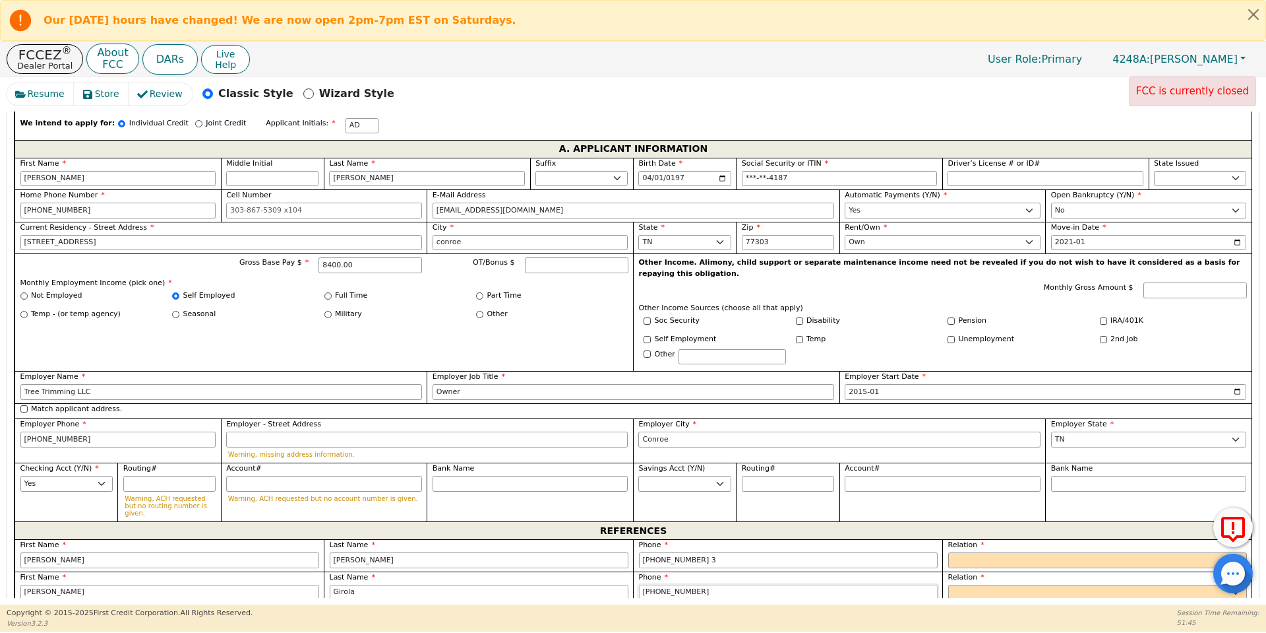
type input "[PHONE_NUMBER]"
click at [731, 552] on input "[PHONE_NUMBER] 3" at bounding box center [788, 560] width 299 height 16
click at [973, 552] on select "FATHER MOTHER SISTER BROTHER DAUGHTER SON CO-WORKER NEIGHBOR FRIEND COUSIN G-MO…" at bounding box center [1097, 560] width 299 height 16
type input "[PHONE_NUMBER]"
select select "FRIEND"
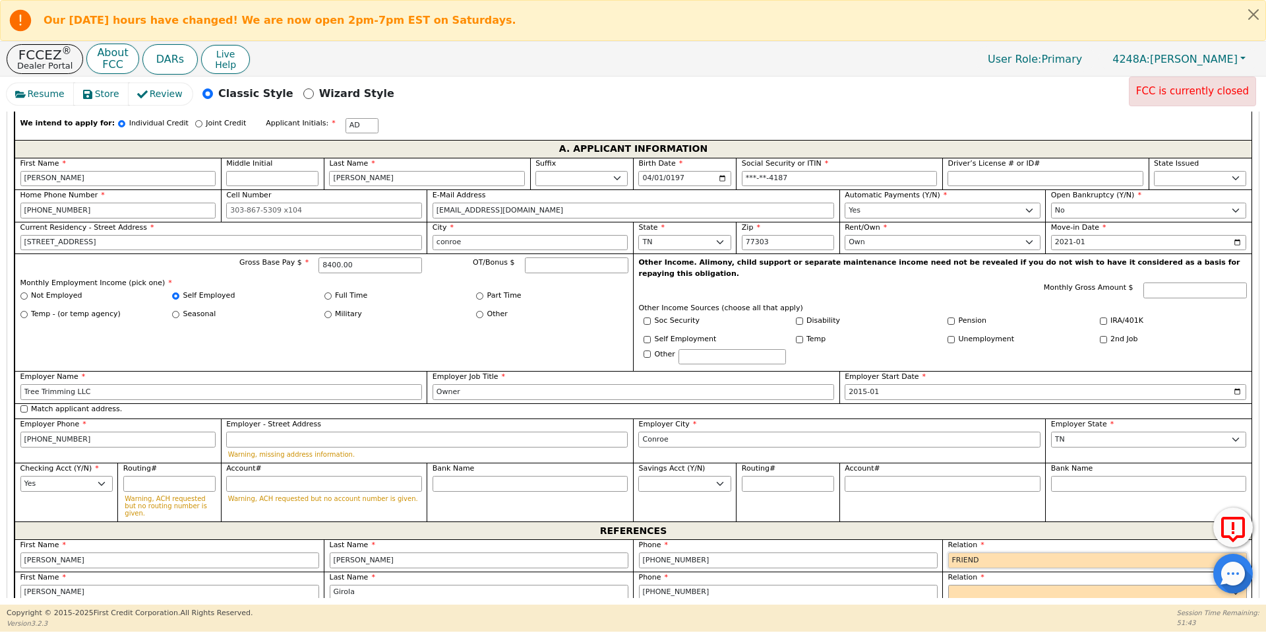
click at [948, 552] on select "FATHER MOTHER SISTER BROTHER DAUGHTER SON CO-WORKER NEIGHBOR FRIEND COUSIN G-MO…" at bounding box center [1097, 560] width 299 height 16
click at [984, 584] on select "FATHER MOTHER SISTER BROTHER DAUGHTER SON CO-WORKER NEIGHBOR FRIEND COUSIN G-MO…" at bounding box center [1097, 592] width 299 height 16
select select "FRIEND"
click at [979, 584] on select "FATHER MOTHER SISTER BROTHER DAUGHTER SON CO-WORKER NEIGHBOR FRIEND COUSIN G-MO…" at bounding box center [1097, 592] width 299 height 16
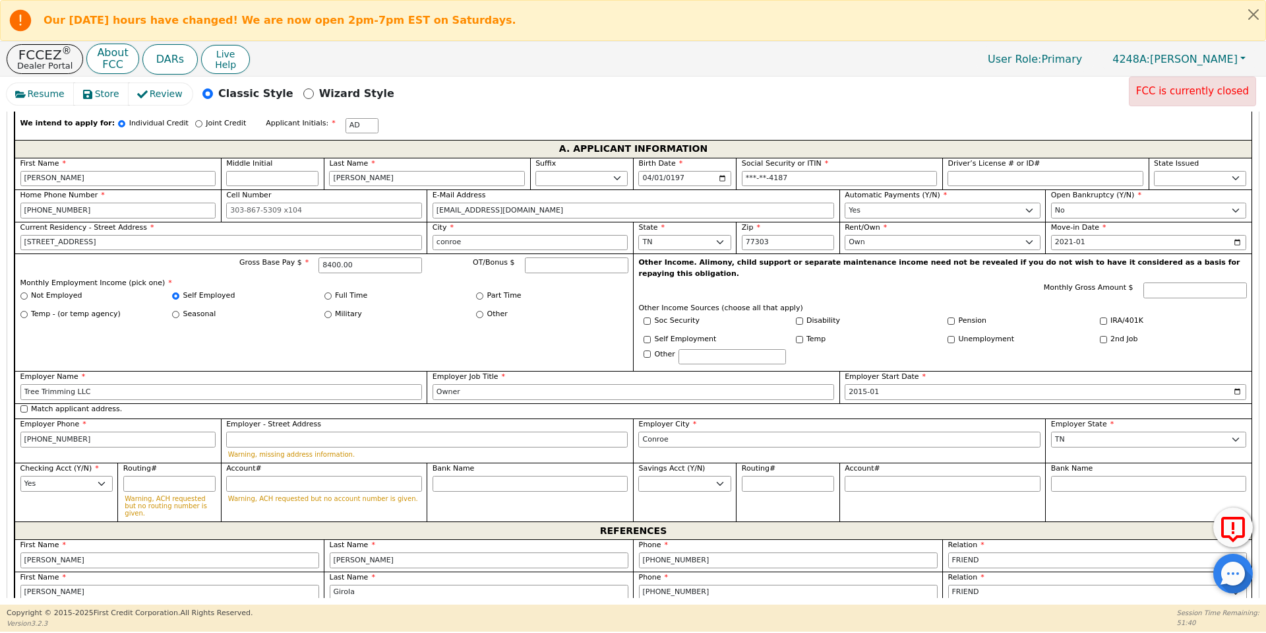
click at [770, 572] on label "Phone" at bounding box center [788, 577] width 299 height 11
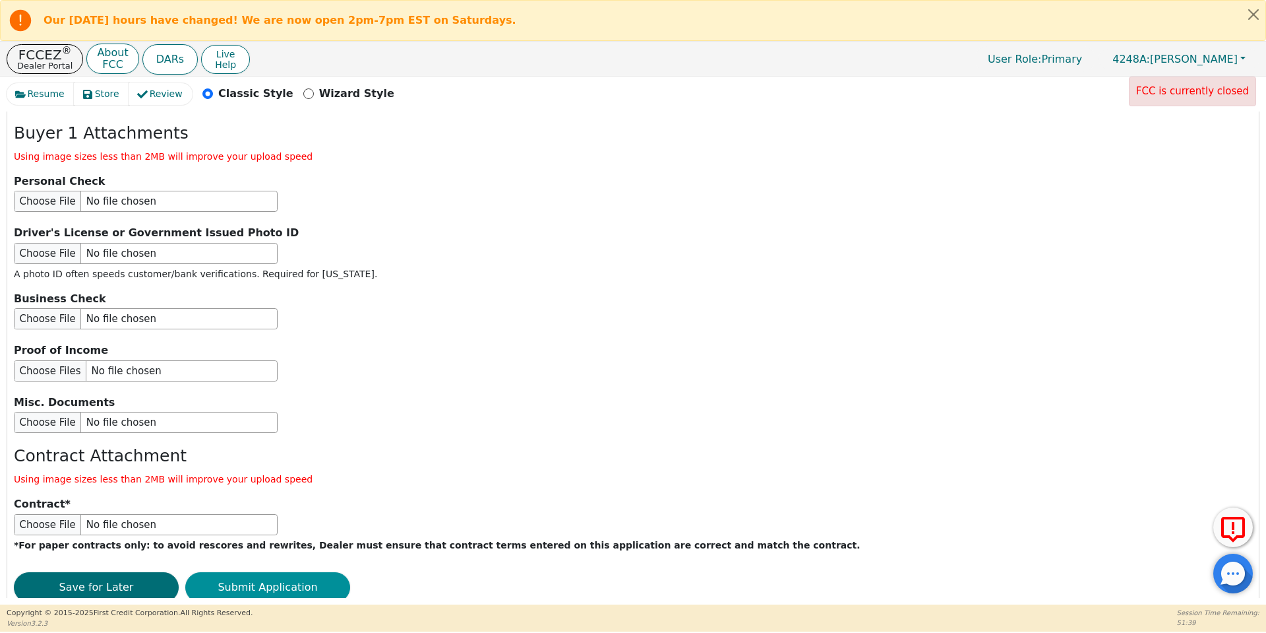
click at [244, 572] on button "Submit Application" at bounding box center [267, 587] width 165 height 30
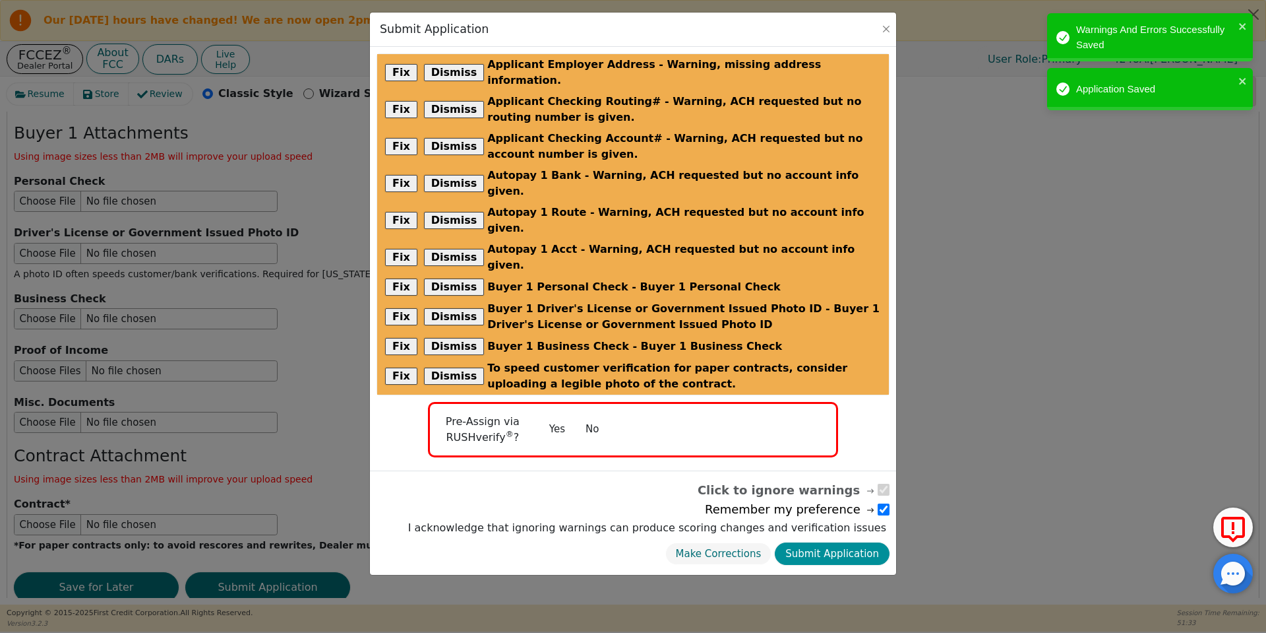
click at [832, 542] on button "Submit Application" at bounding box center [832, 553] width 115 height 23
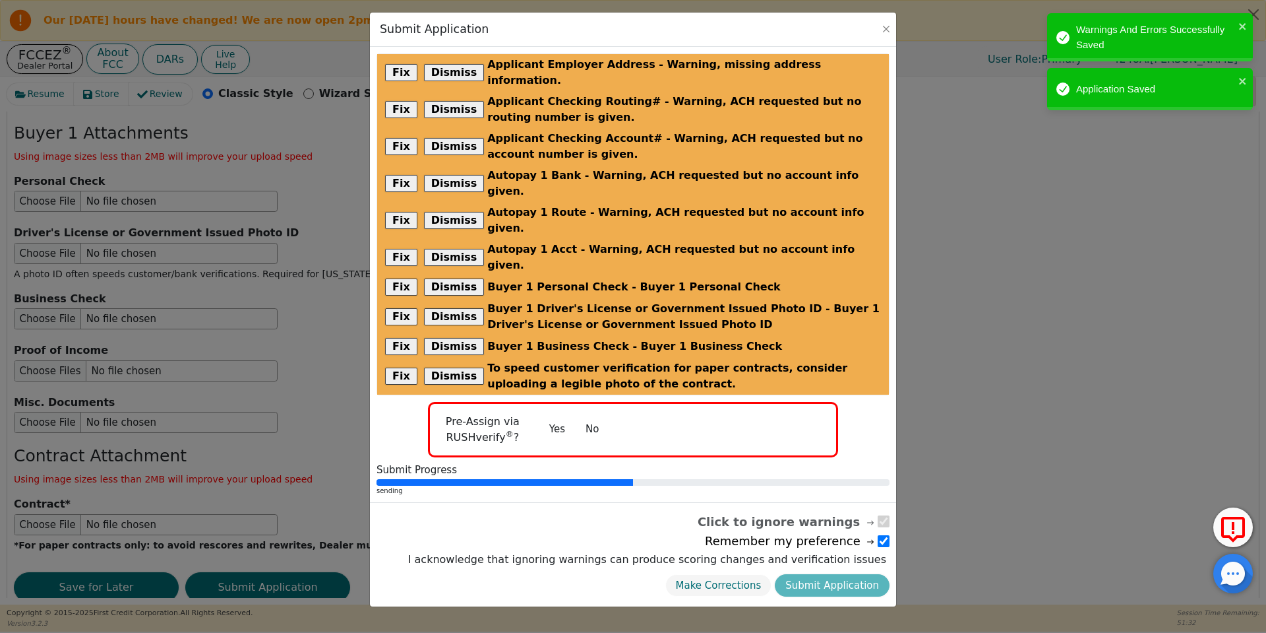
radio input "false"
checkbox input "false"
